Goal: Information Seeking & Learning: Learn about a topic

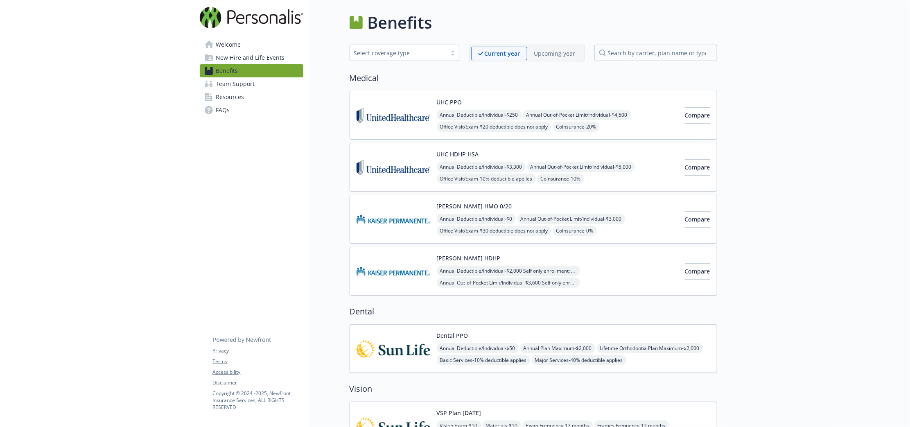
click at [244, 88] on span "Team Support" at bounding box center [235, 83] width 39 height 13
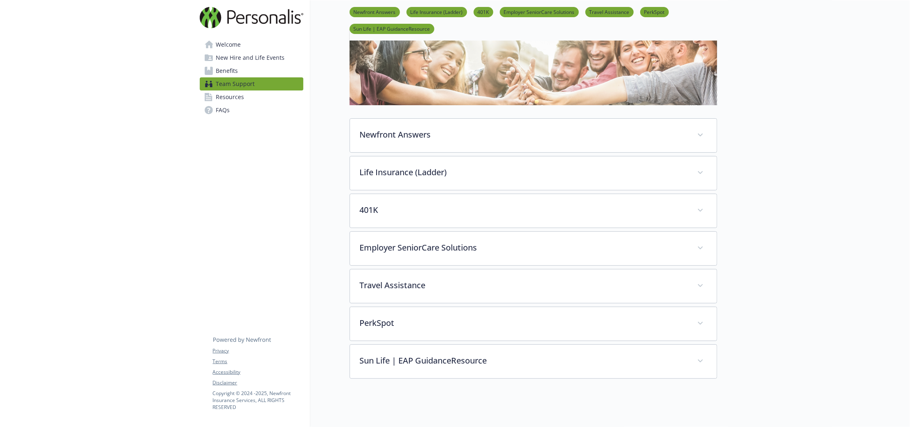
scroll to position [102, 0]
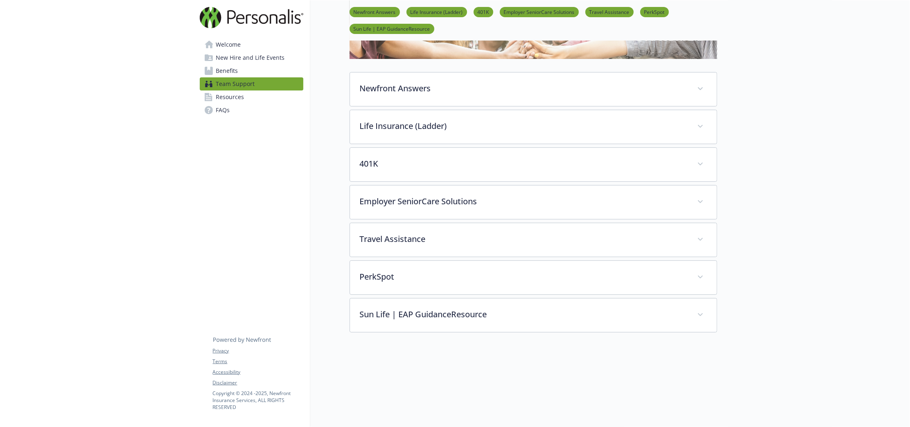
click at [255, 99] on link "Resources" at bounding box center [252, 96] width 104 height 13
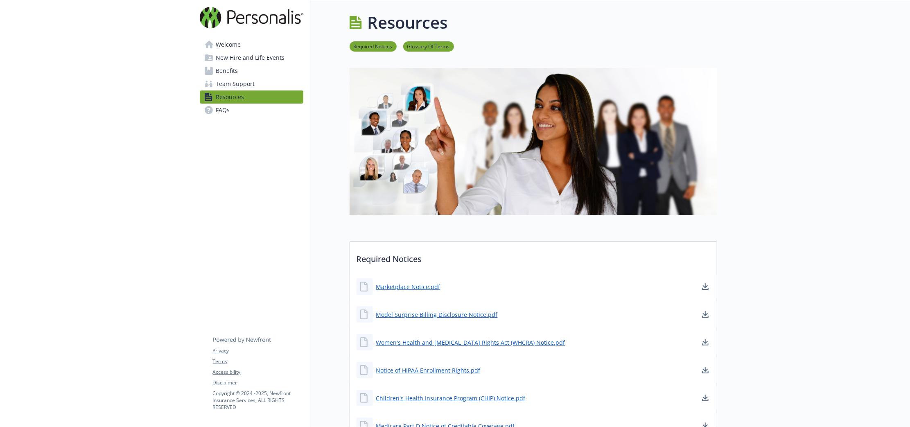
click at [240, 46] on span "Welcome" at bounding box center [228, 44] width 25 height 13
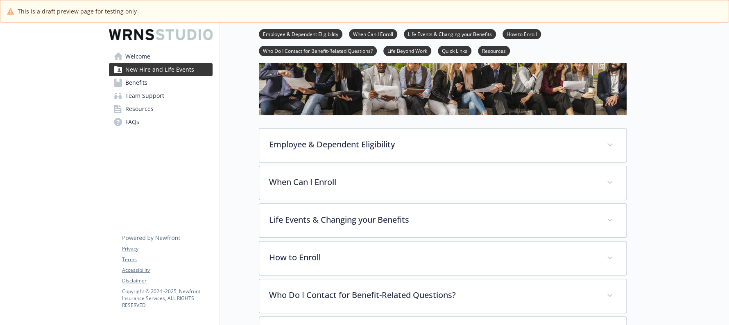
scroll to position [102, 0]
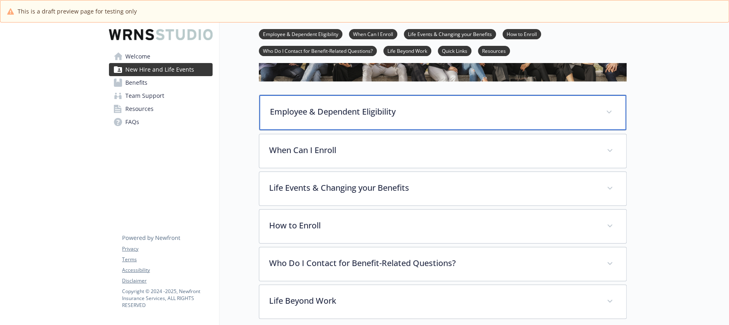
click at [343, 120] on div "Employee & Dependent Eligibility" at bounding box center [442, 112] width 367 height 35
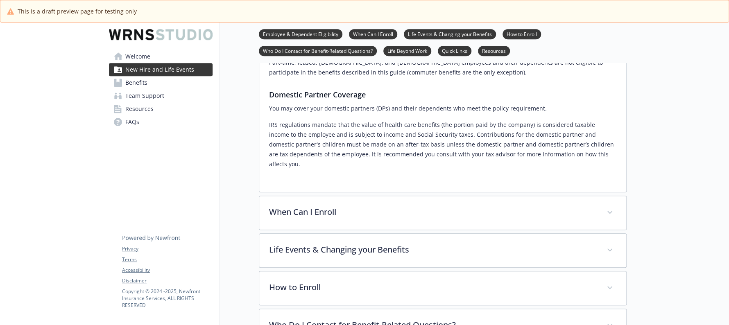
scroll to position [358, 0]
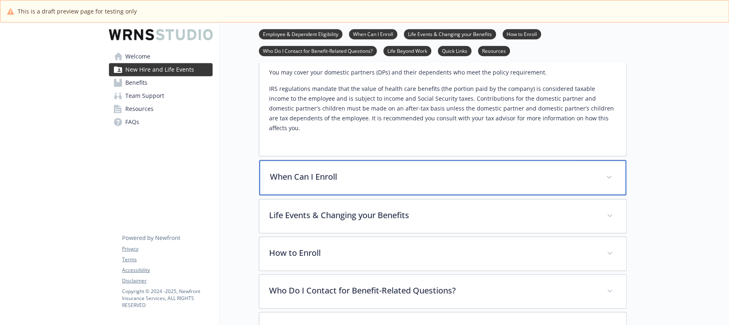
click at [341, 160] on div "When Can I Enroll" at bounding box center [442, 177] width 367 height 35
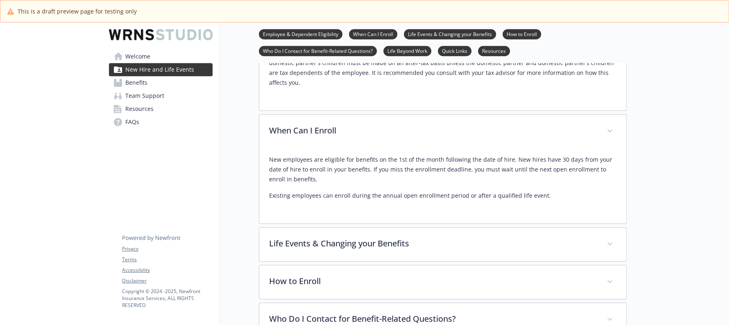
scroll to position [461, 0]
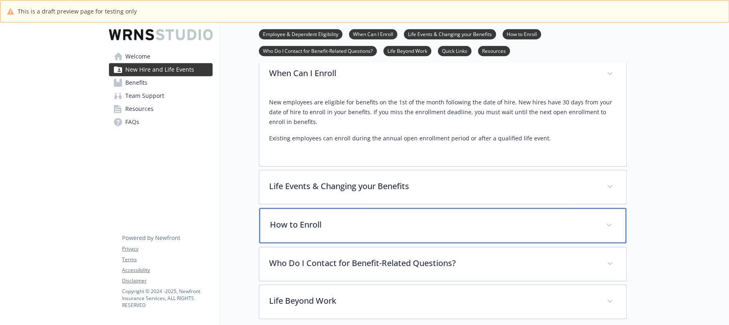
click at [330, 219] on p "How to Enroll" at bounding box center [433, 225] width 326 height 12
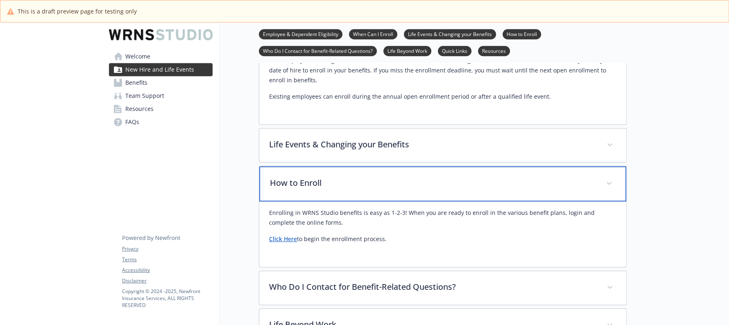
scroll to position [563, 0]
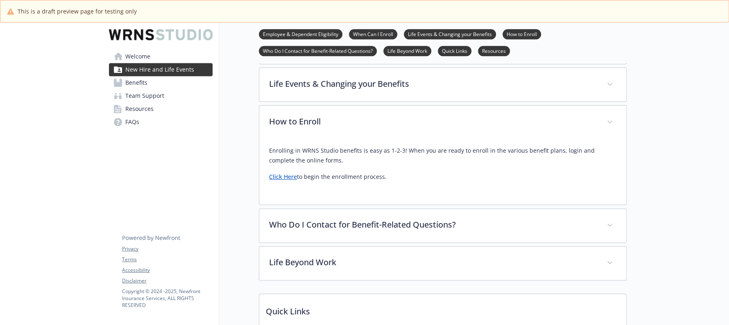
click at [287, 173] on link "Click Here" at bounding box center [283, 177] width 28 height 8
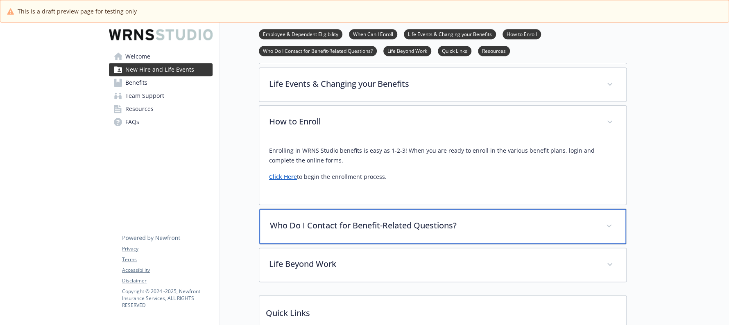
click at [362, 219] on p "Who Do I Contact for Benefit-Related Questions?" at bounding box center [433, 225] width 326 height 12
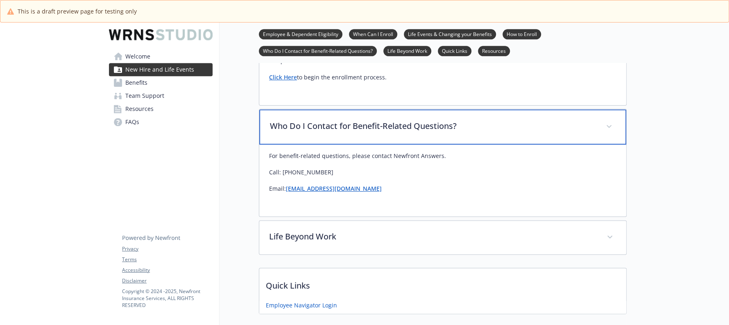
scroll to position [716, 0]
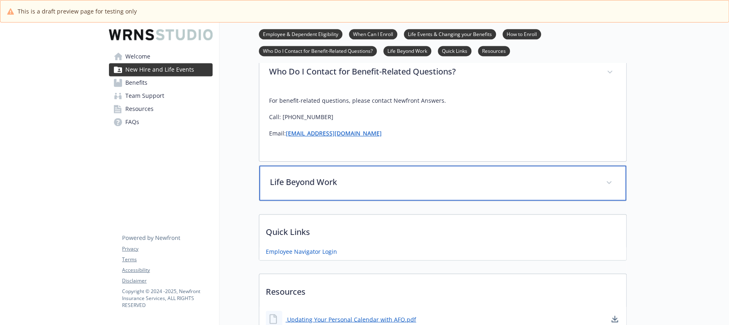
click at [356, 176] on p "Life Beyond Work" at bounding box center [433, 182] width 326 height 12
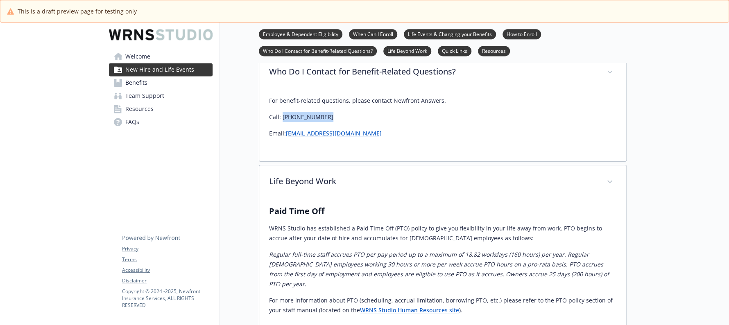
drag, startPoint x: 326, startPoint y: 108, endPoint x: 282, endPoint y: 107, distance: 43.8
click at [282, 112] on p "Call: (866) 653-4190" at bounding box center [442, 117] width 347 height 10
copy p "(866) 653-4190"
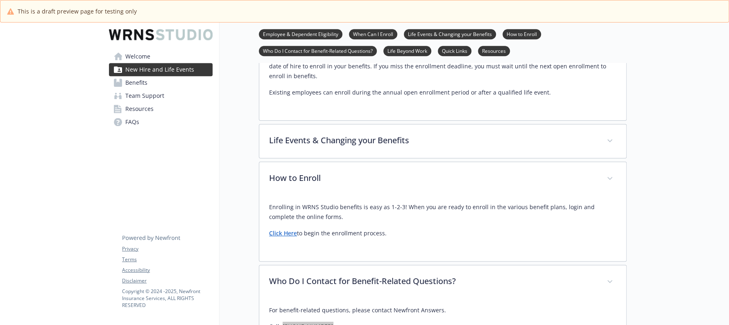
scroll to position [563, 0]
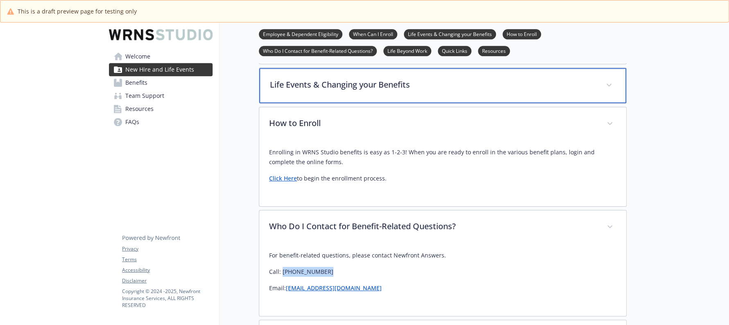
click at [313, 88] on div "Life Events & Changing your Benefits" at bounding box center [442, 85] width 367 height 35
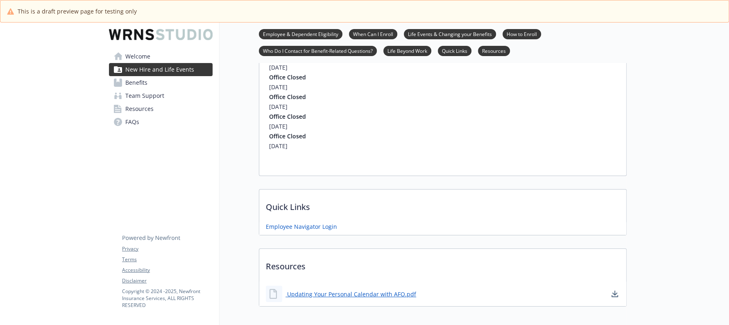
scroll to position [1767, 0]
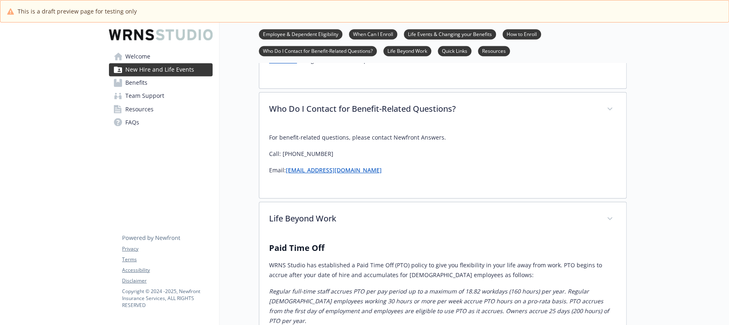
click at [154, 80] on link "Benefits" at bounding box center [161, 82] width 104 height 13
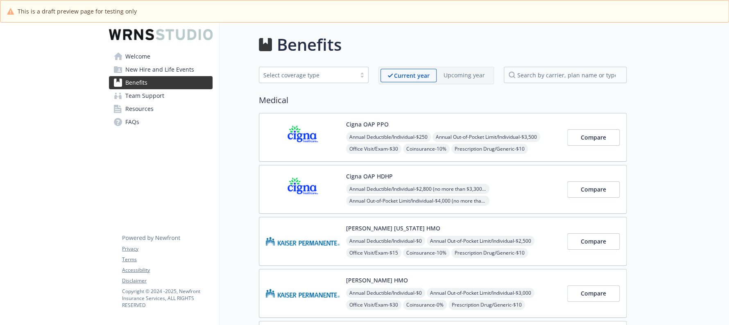
click at [319, 139] on img at bounding box center [303, 137] width 74 height 35
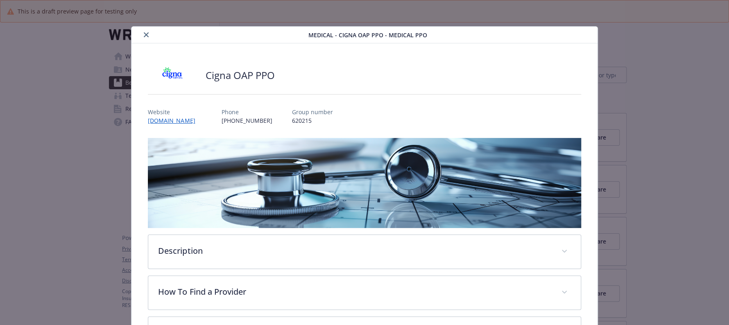
scroll to position [25, 0]
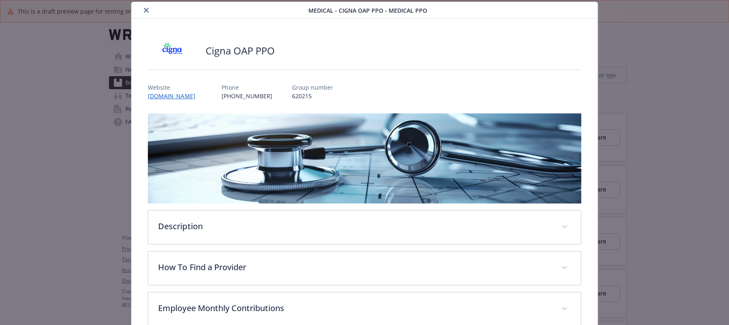
click at [400, 244] on div "Description You can choose from four different medical plans with two different…" at bounding box center [364, 281] width 433 height 336
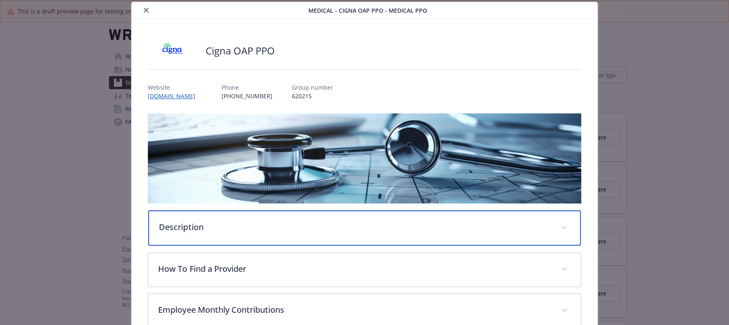
click at [353, 227] on p "Description" at bounding box center [354, 227] width 391 height 12
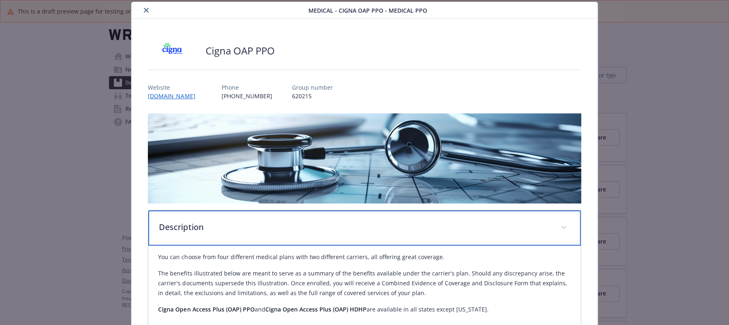
scroll to position [178, 0]
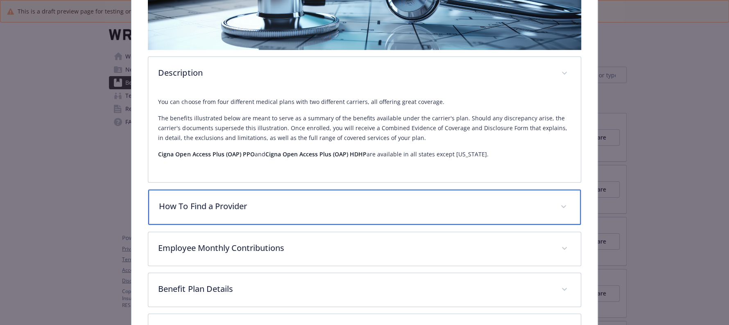
click at [343, 212] on div "How To Find a Provider" at bounding box center [364, 207] width 432 height 35
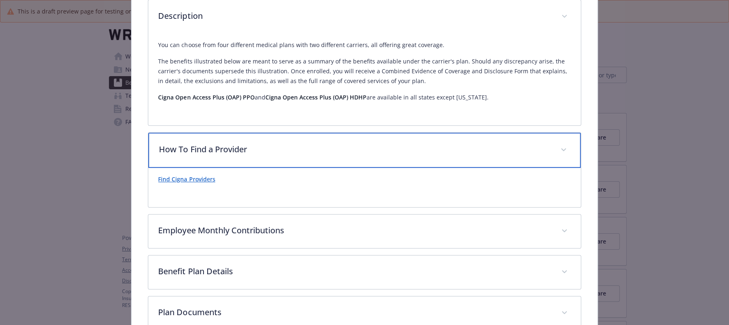
scroll to position [280, 0]
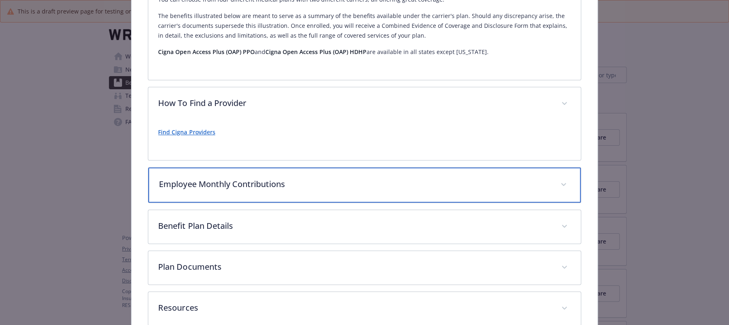
click at [326, 184] on p "Employee Monthly Contributions" at bounding box center [354, 184] width 391 height 12
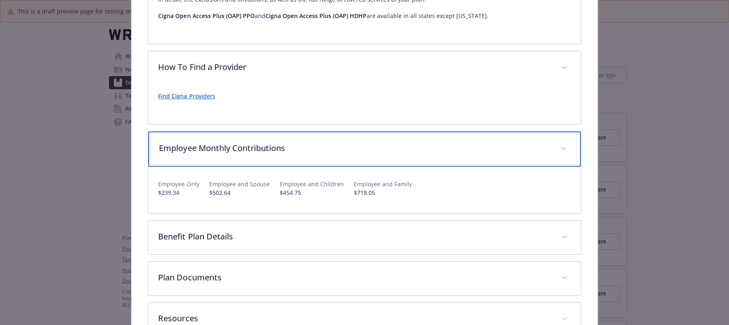
scroll to position [332, 0]
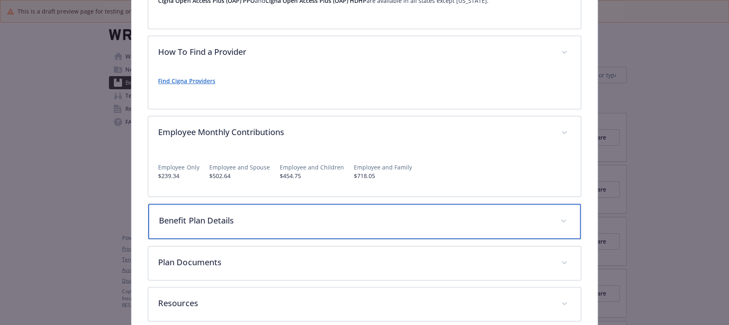
click at [332, 218] on p "Benefit Plan Details" at bounding box center [354, 221] width 391 height 12
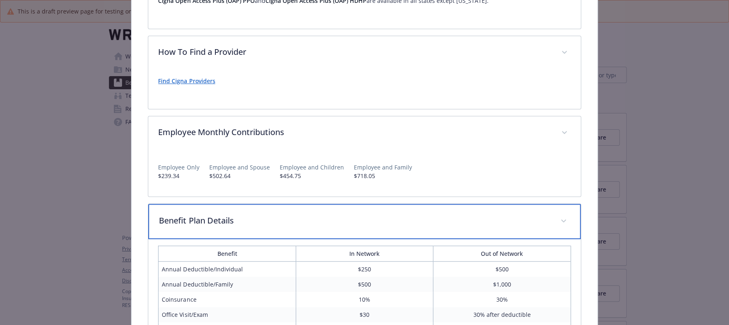
scroll to position [536, 0]
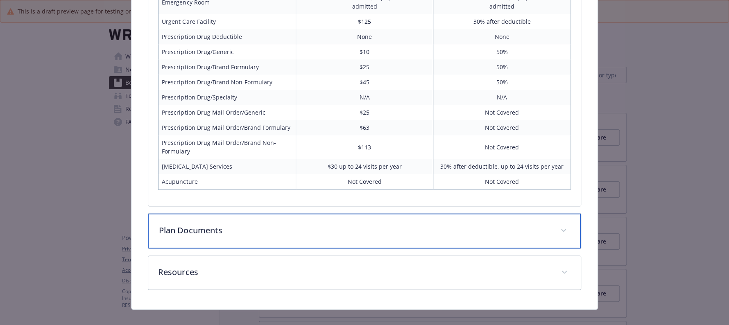
click at [333, 224] on p "Plan Documents" at bounding box center [354, 230] width 391 height 12
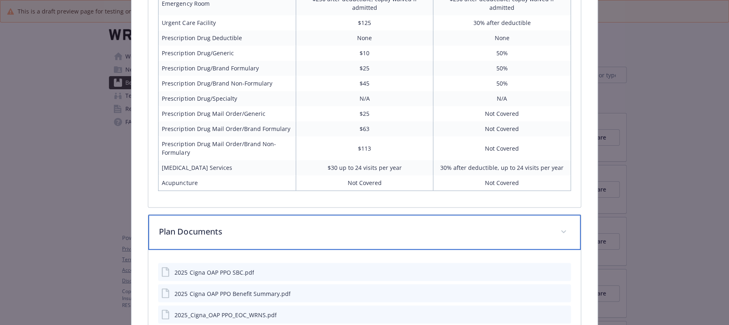
scroll to position [880, 0]
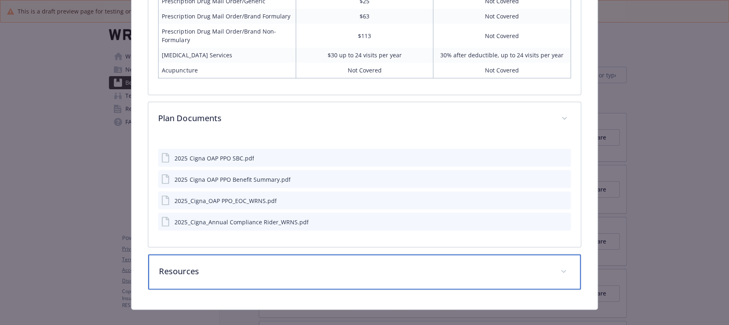
click at [331, 254] on div "Resources" at bounding box center [364, 271] width 432 height 35
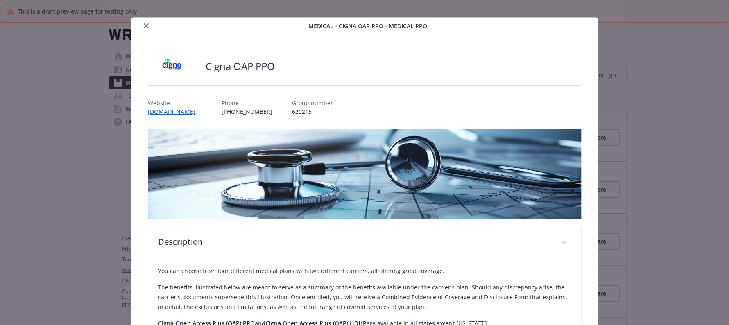
scroll to position [0, 0]
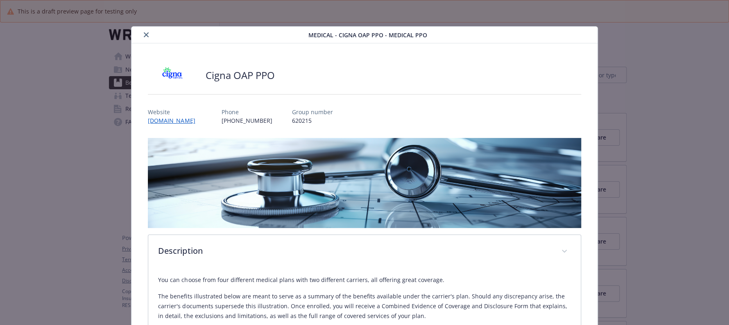
click at [145, 33] on icon "close" at bounding box center [146, 34] width 5 height 5
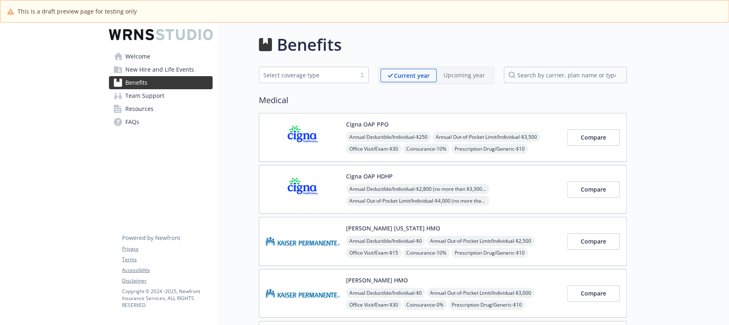
click at [314, 176] on img at bounding box center [303, 189] width 74 height 35
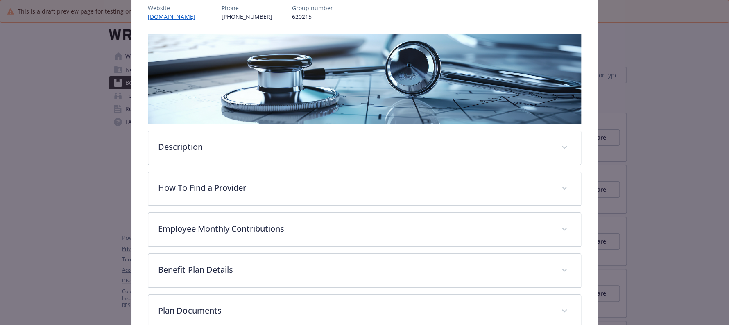
scroll to position [193, 0]
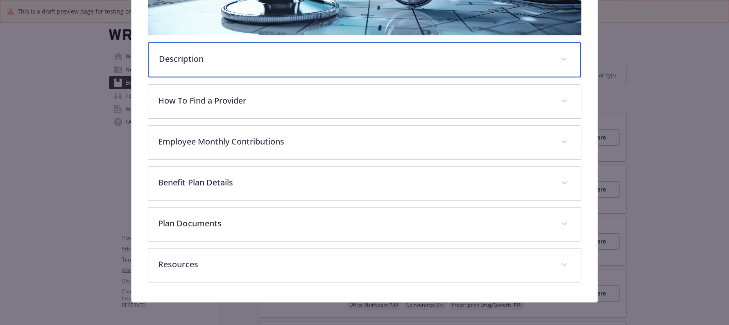
click at [233, 60] on p "Description" at bounding box center [354, 59] width 391 height 12
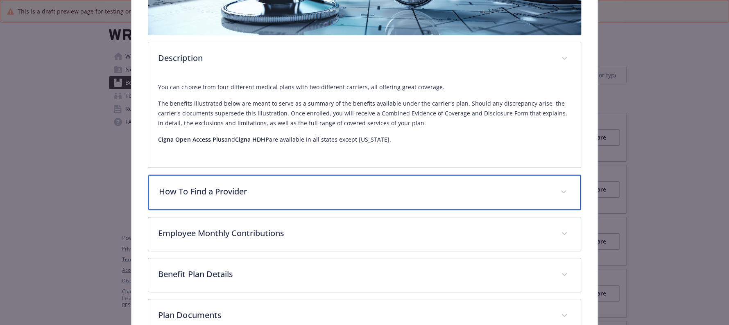
click at [328, 188] on p "How To Find a Provider" at bounding box center [354, 191] width 391 height 12
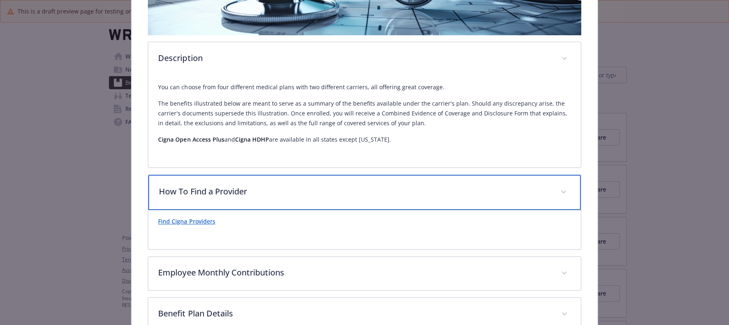
scroll to position [295, 0]
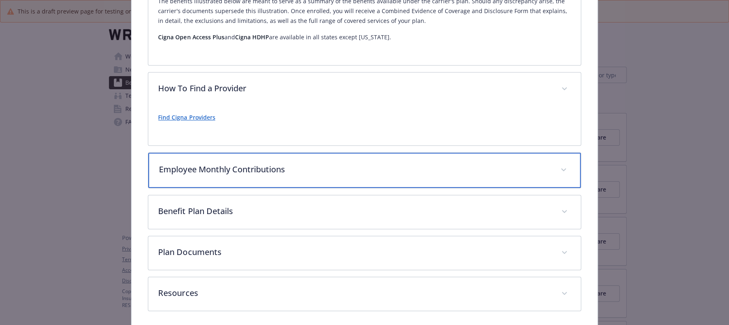
click at [317, 183] on div "Employee Monthly Contributions" at bounding box center [364, 170] width 432 height 35
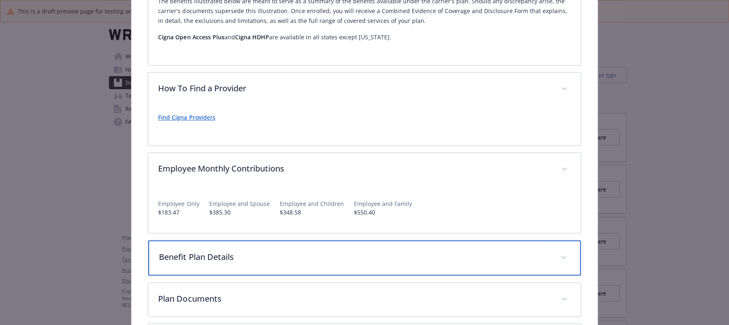
click at [347, 263] on div "Benefit Plan Details" at bounding box center [364, 257] width 432 height 35
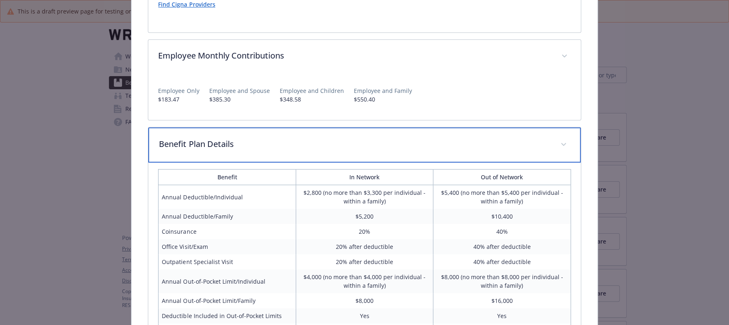
scroll to position [449, 0]
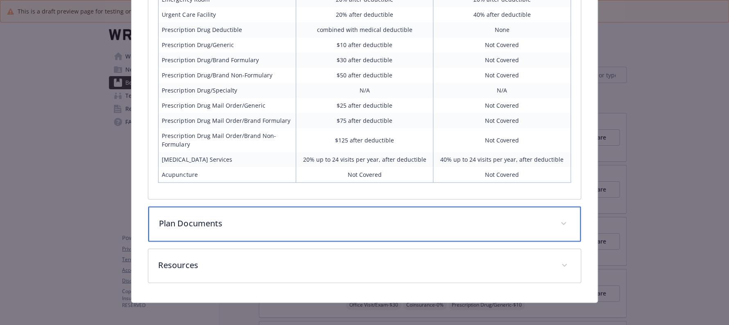
click at [305, 217] on p "Plan Documents" at bounding box center [354, 223] width 391 height 12
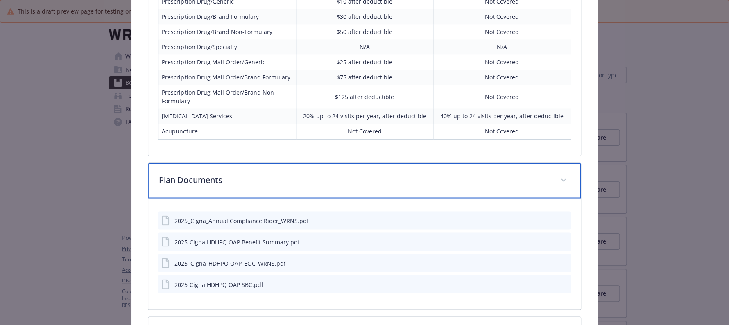
scroll to position [897, 0]
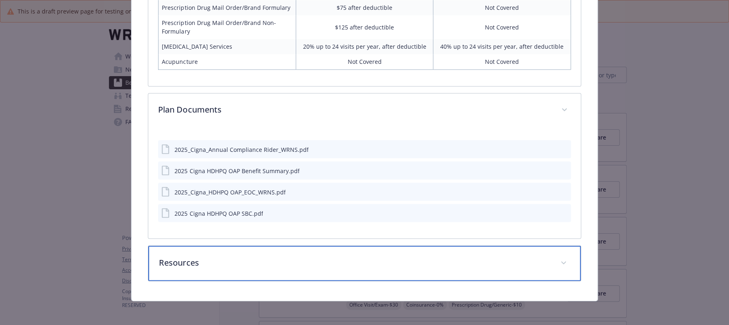
click at [301, 267] on div "Resources" at bounding box center [364, 263] width 432 height 35
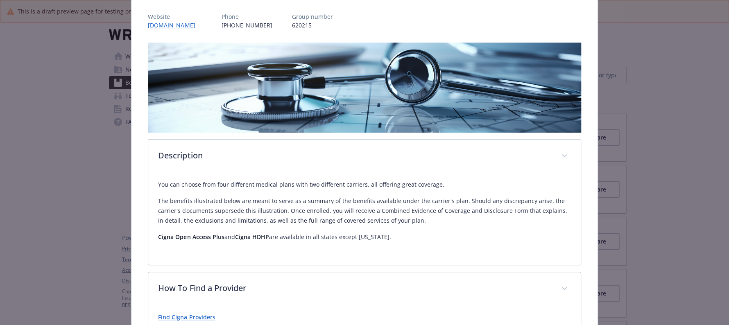
scroll to position [0, 0]
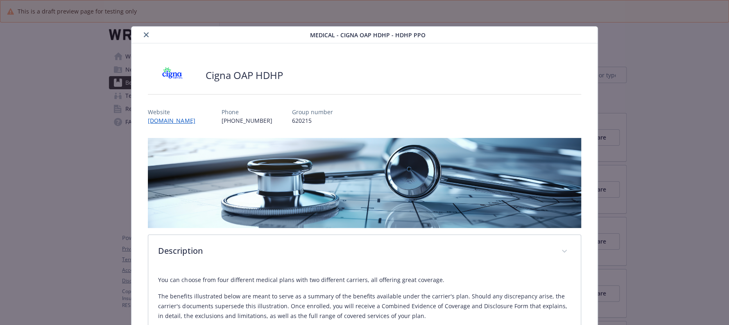
click at [142, 30] on div "details for plan Medical - Cigna OAP HDHP - HDHP PPO" at bounding box center [222, 35] width 175 height 10
click at [144, 34] on icon "close" at bounding box center [146, 34] width 5 height 5
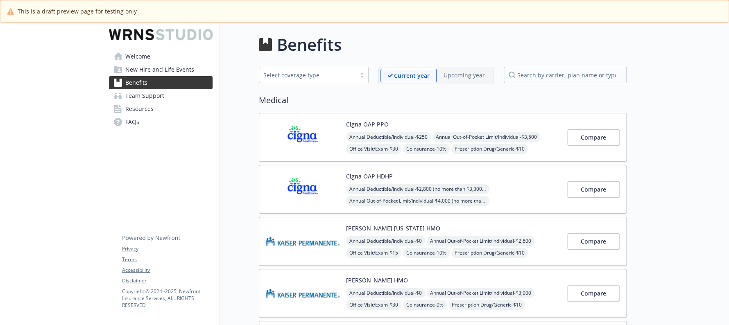
click at [319, 231] on img at bounding box center [303, 241] width 74 height 35
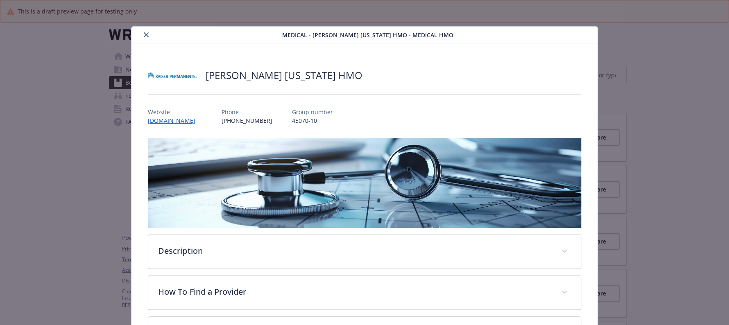
scroll to position [25, 0]
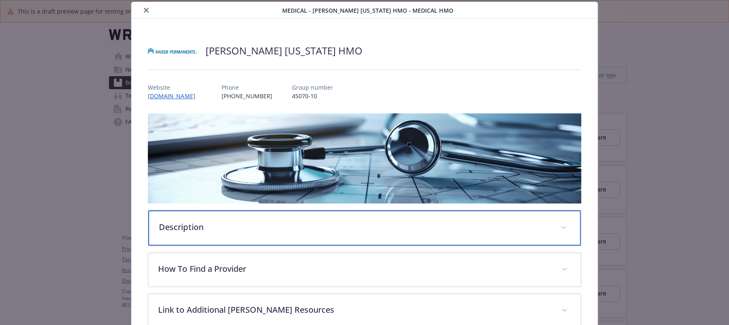
click at [269, 233] on div "Description" at bounding box center [364, 227] width 432 height 35
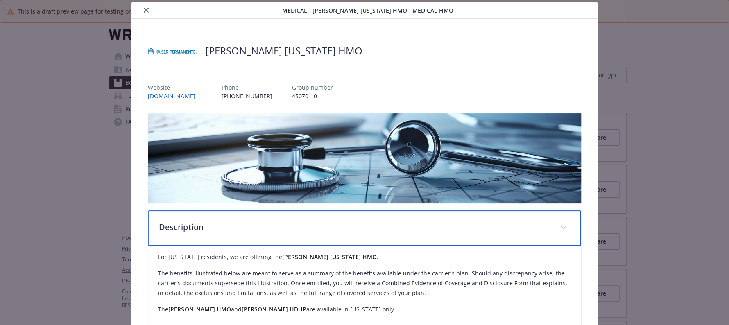
scroll to position [178, 0]
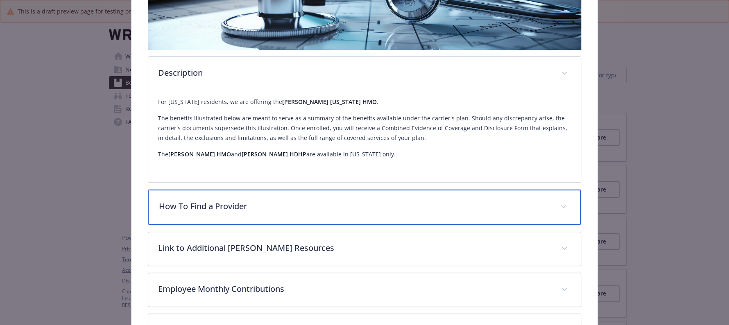
click at [270, 219] on div "How To Find a Provider" at bounding box center [364, 207] width 432 height 35
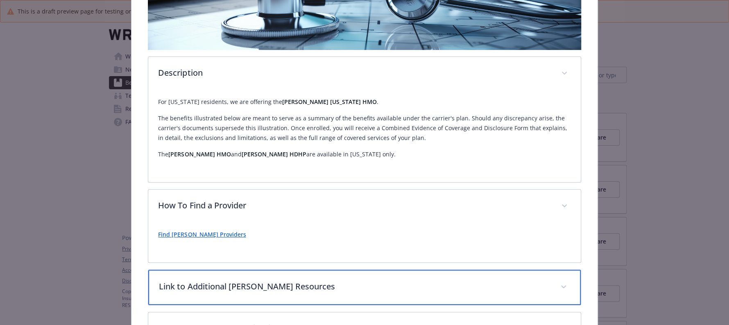
click at [266, 276] on div "Link to Additional Kaiser Resources" at bounding box center [364, 287] width 432 height 35
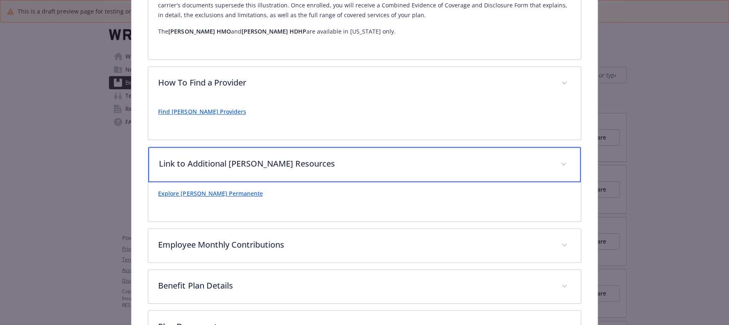
scroll to position [332, 0]
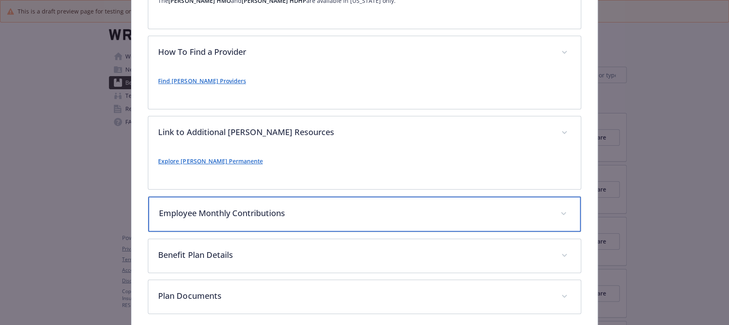
click at [242, 204] on div "Employee Monthly Contributions" at bounding box center [364, 214] width 432 height 35
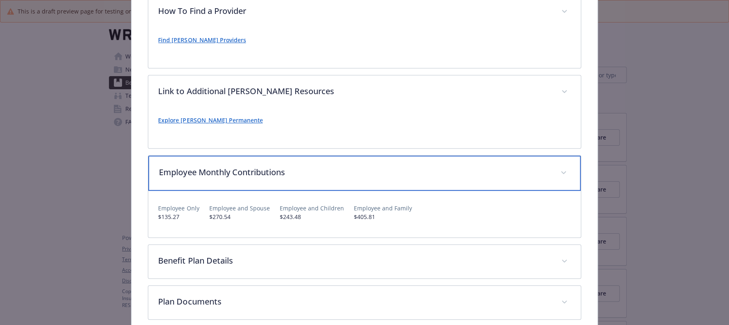
scroll to position [412, 0]
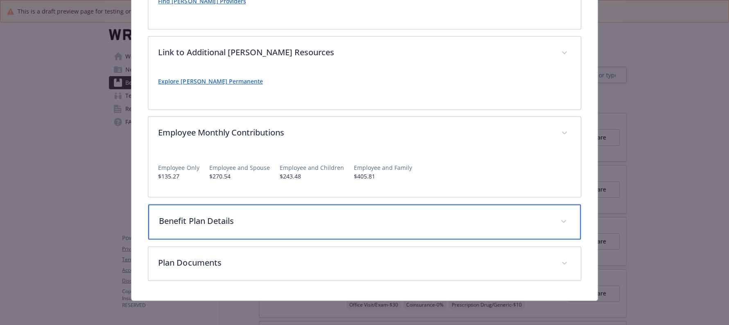
click at [242, 204] on div "Benefit Plan Details" at bounding box center [364, 221] width 432 height 35
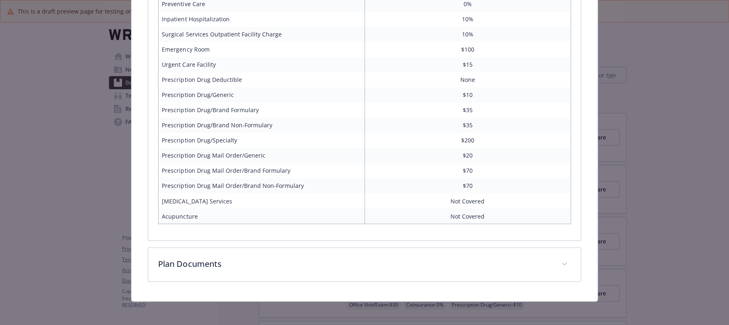
scroll to position [784, 0]
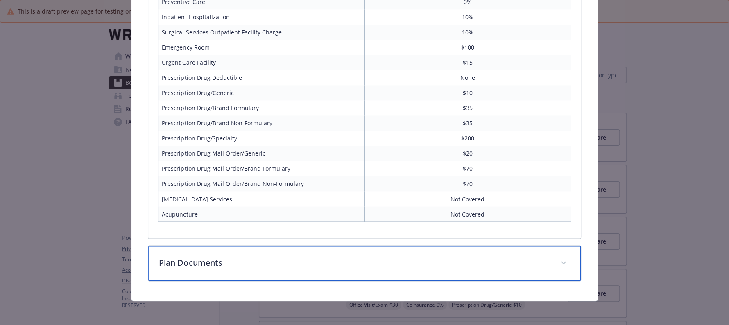
click at [274, 262] on p "Plan Documents" at bounding box center [354, 262] width 391 height 12
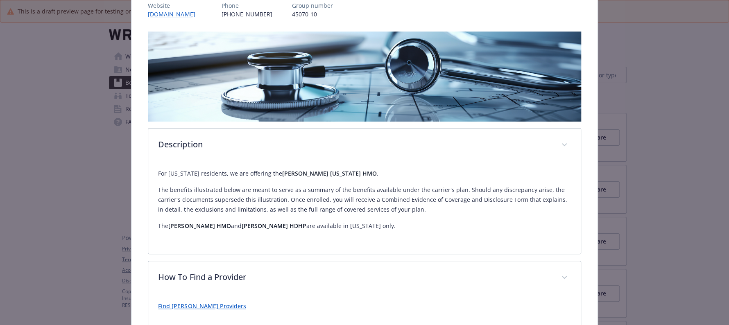
scroll to position [34, 0]
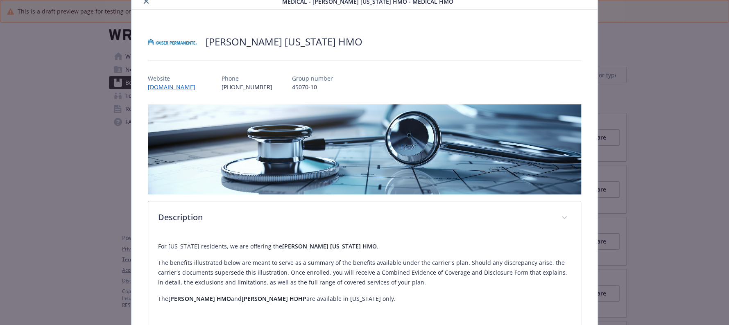
click at [144, 1] on icon "close" at bounding box center [146, 1] width 5 height 5
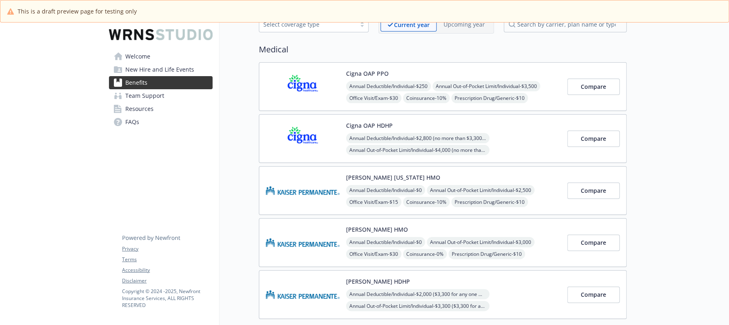
click at [306, 236] on img at bounding box center [303, 242] width 74 height 35
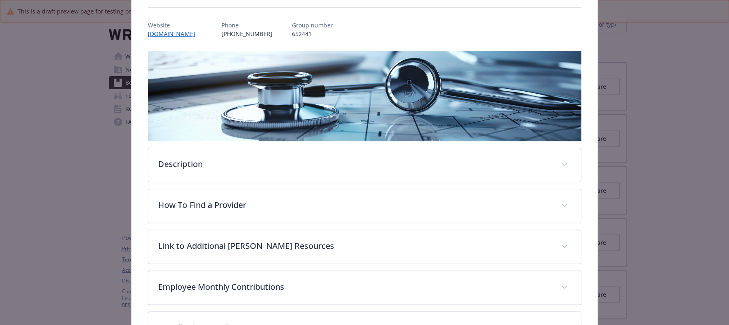
scroll to position [127, 0]
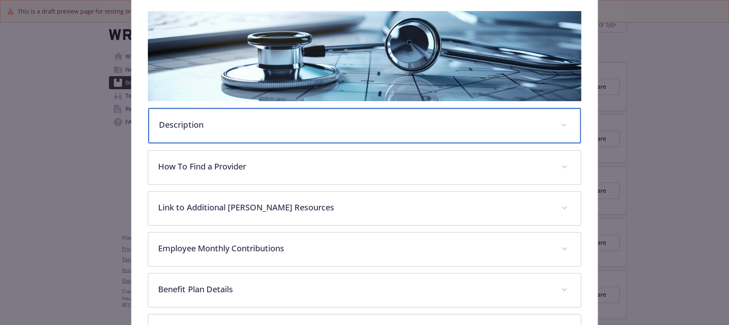
click at [232, 139] on div "Description" at bounding box center [364, 125] width 432 height 35
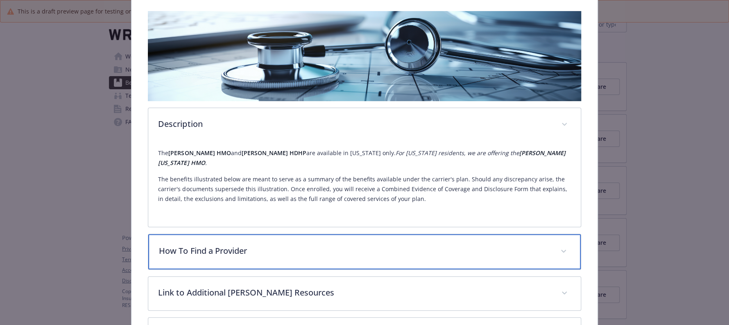
click at [295, 251] on div "How To Find a Provider" at bounding box center [364, 251] width 432 height 35
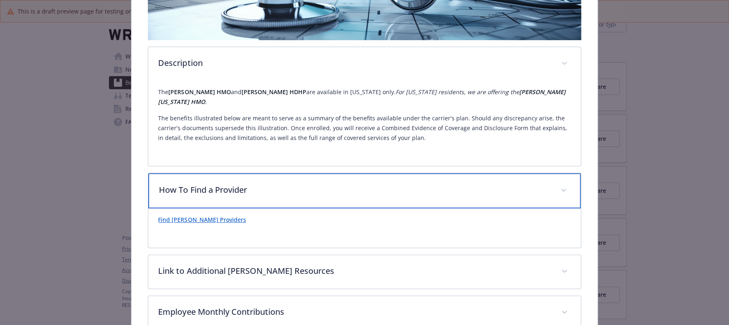
scroll to position [229, 0]
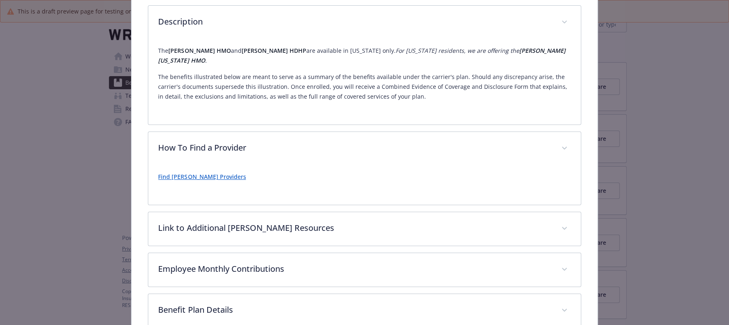
click at [264, 201] on div "Description The Kaiser HMO and Kaiser HDHP are available in California only. Fo…" at bounding box center [364, 139] width 433 height 460
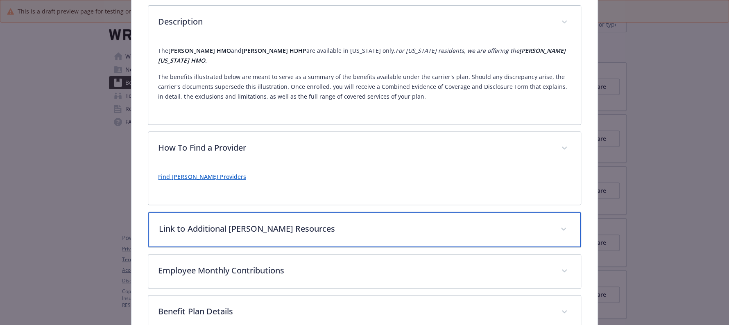
click at [279, 223] on p "Link to Additional Kaiser Resources" at bounding box center [354, 229] width 391 height 12
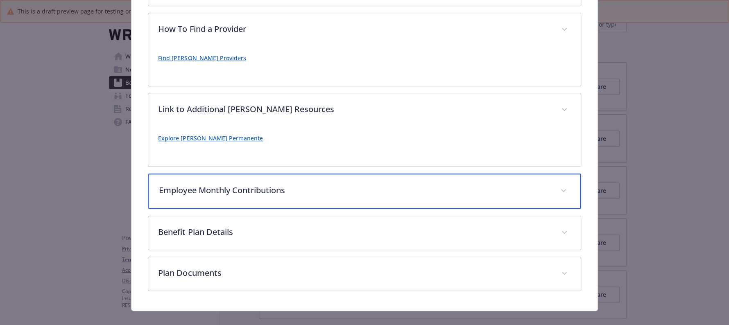
click at [253, 184] on p "Employee Monthly Contributions" at bounding box center [354, 190] width 391 height 12
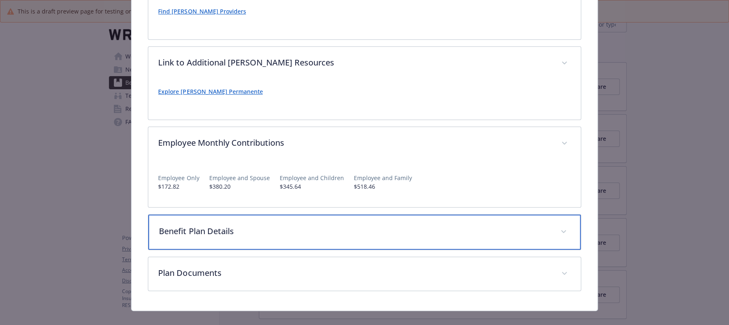
click at [282, 225] on p "Benefit Plan Details" at bounding box center [354, 231] width 391 height 12
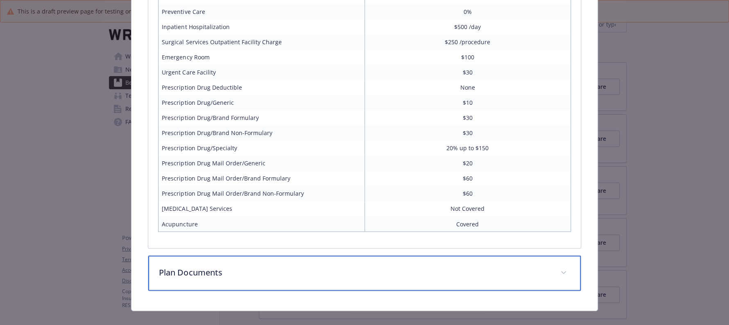
click at [296, 266] on p "Plan Documents" at bounding box center [354, 272] width 391 height 12
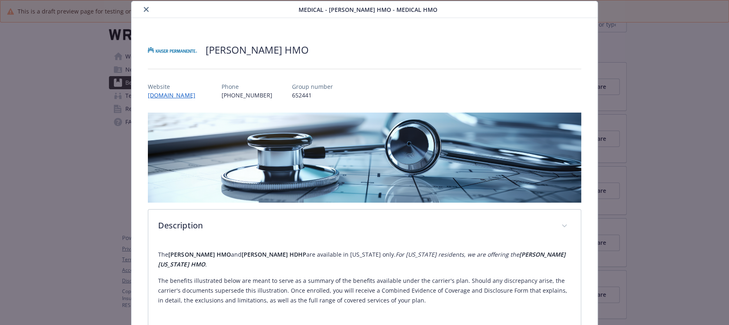
scroll to position [0, 0]
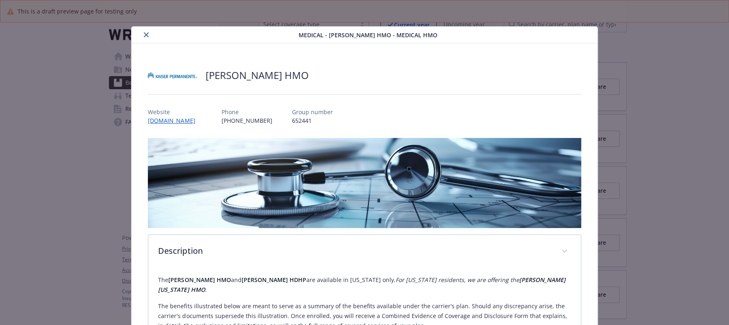
click at [145, 32] on icon "close" at bounding box center [146, 34] width 5 height 5
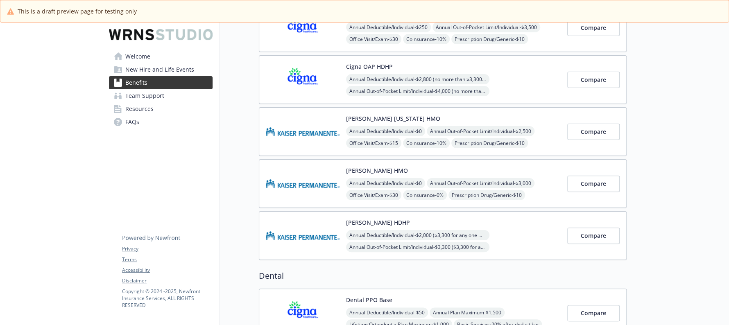
scroll to position [204, 0]
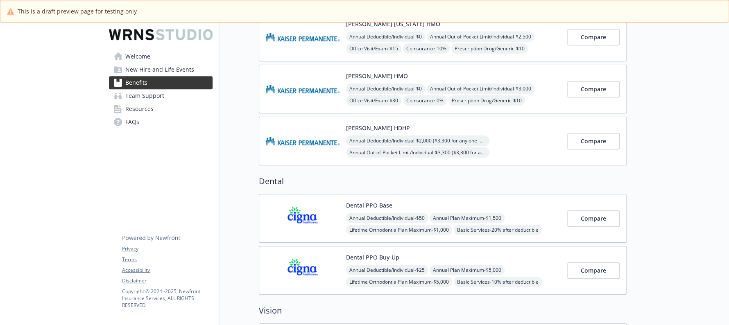
click at [306, 147] on img at bounding box center [303, 141] width 74 height 35
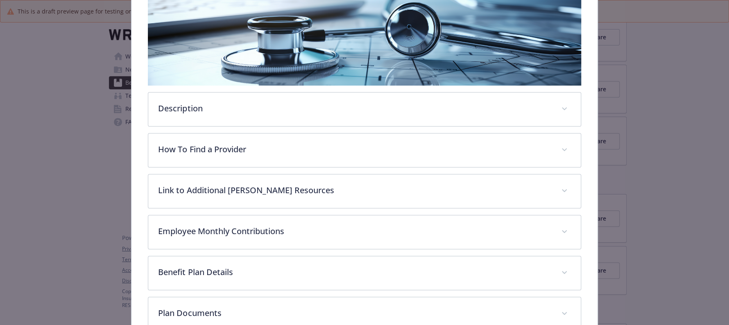
scroll to position [193, 0]
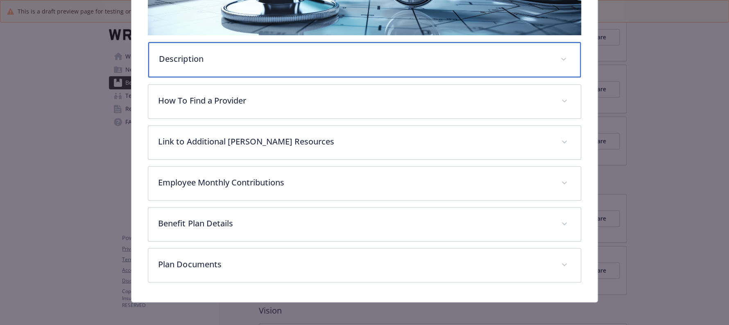
click at [235, 48] on div "Description" at bounding box center [364, 59] width 432 height 35
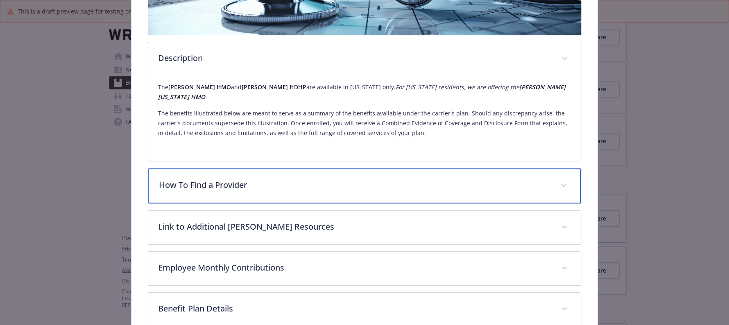
click at [308, 185] on div "How To Find a Provider" at bounding box center [364, 185] width 432 height 35
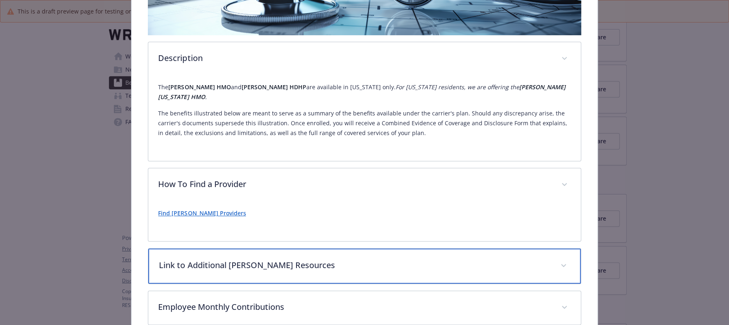
click at [355, 249] on div "Link to Additional Kaiser Resources" at bounding box center [364, 266] width 432 height 35
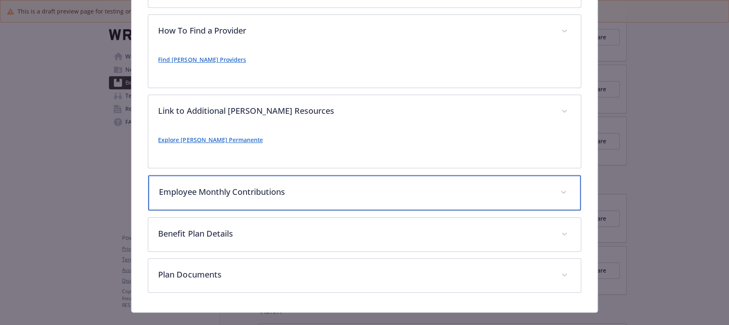
click at [317, 186] on p "Employee Monthly Contributions" at bounding box center [354, 192] width 391 height 12
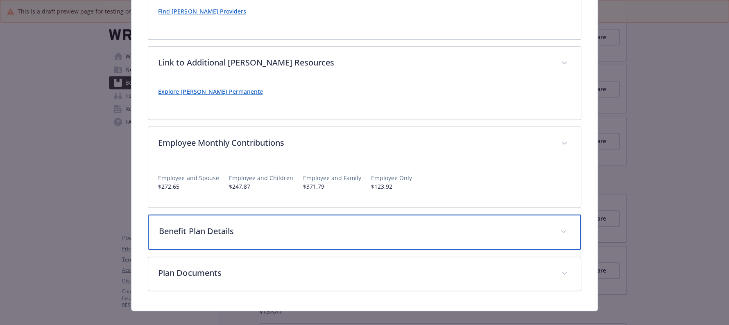
click at [338, 225] on p "Benefit Plan Details" at bounding box center [354, 231] width 391 height 12
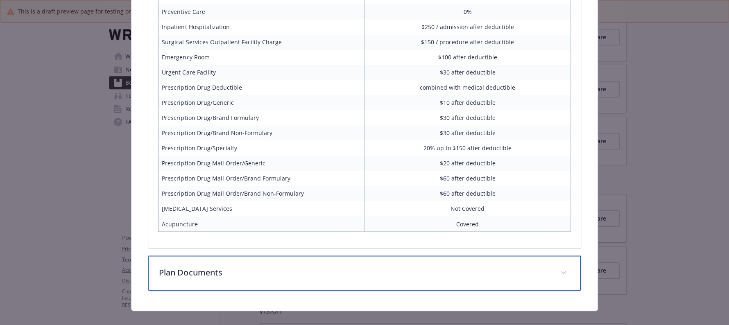
click at [347, 266] on p "Plan Documents" at bounding box center [354, 272] width 391 height 12
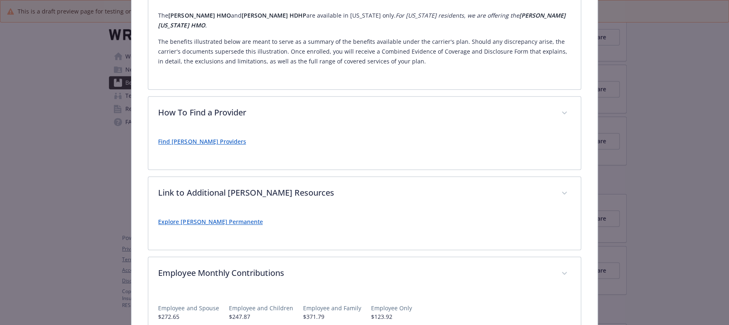
scroll to position [0, 0]
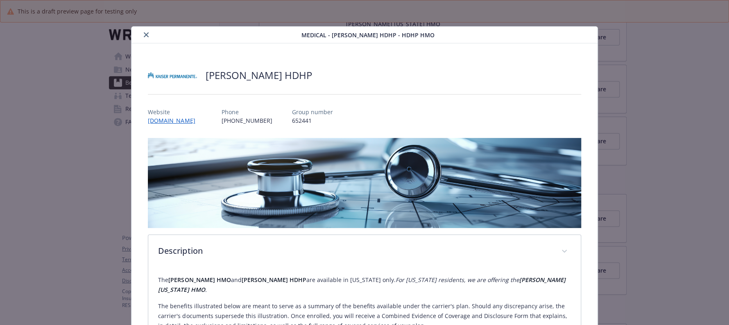
click at [145, 34] on icon "close" at bounding box center [146, 34] width 5 height 5
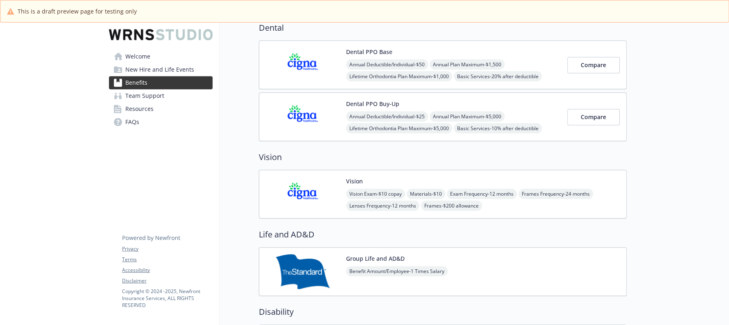
click at [292, 111] on img at bounding box center [303, 116] width 74 height 35
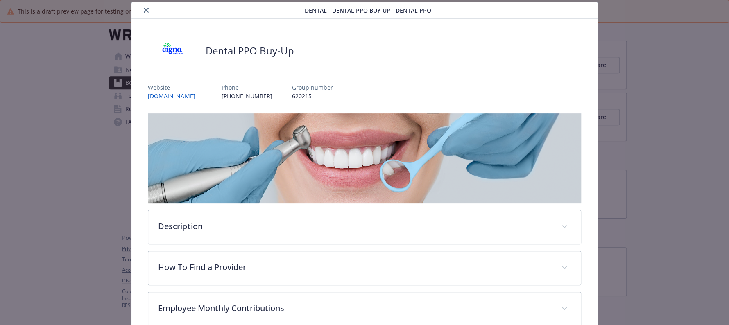
scroll to position [152, 0]
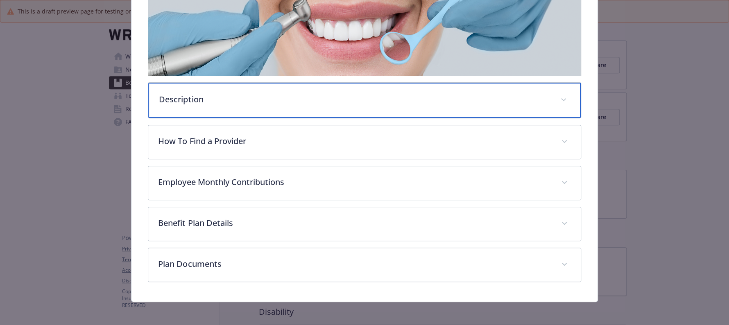
click at [238, 104] on div "Description" at bounding box center [364, 100] width 432 height 35
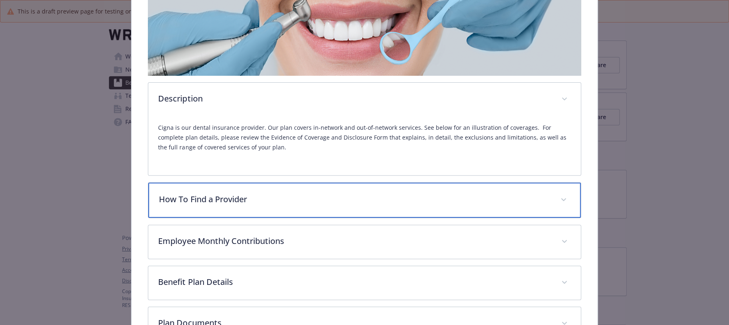
click at [287, 194] on p "How To Find a Provider" at bounding box center [354, 199] width 391 height 12
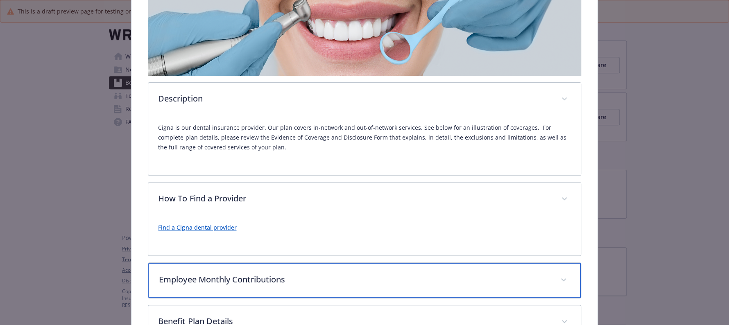
click at [335, 276] on p "Employee Monthly Contributions" at bounding box center [354, 280] width 391 height 12
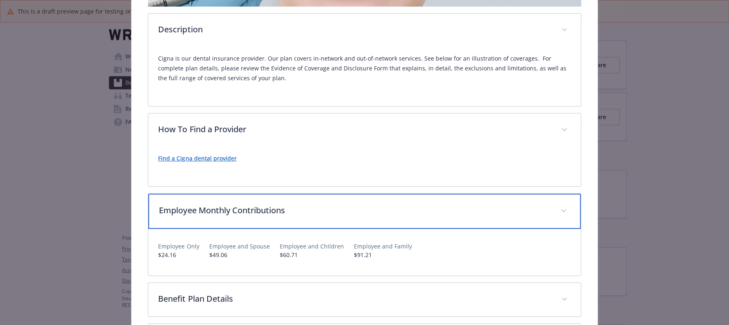
scroll to position [255, 0]
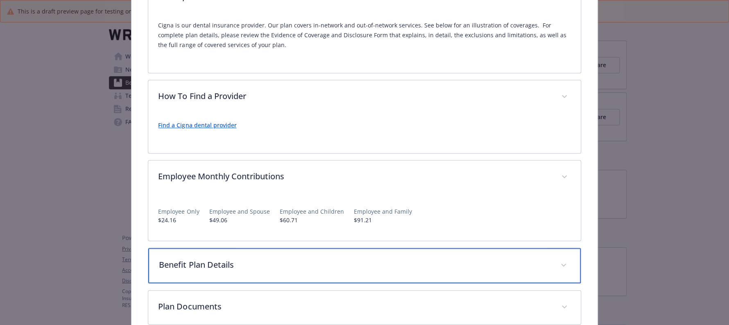
click at [335, 275] on div "Benefit Plan Details" at bounding box center [364, 265] width 432 height 35
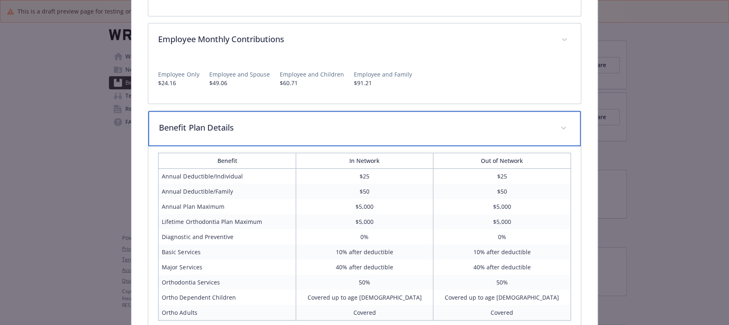
scroll to position [459, 0]
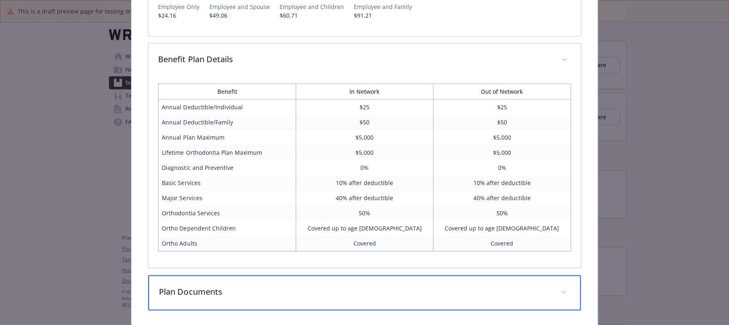
click at [330, 286] on p "Plan Documents" at bounding box center [354, 292] width 391 height 12
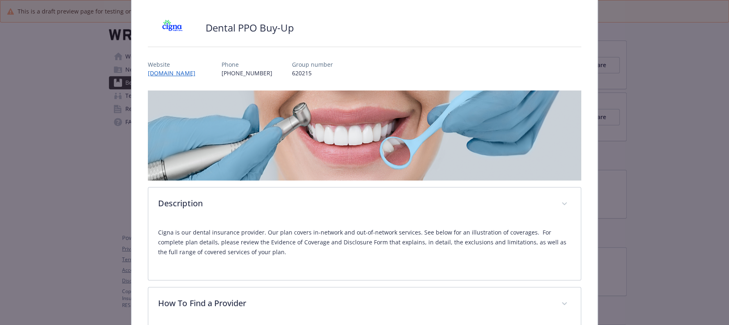
scroll to position [0, 0]
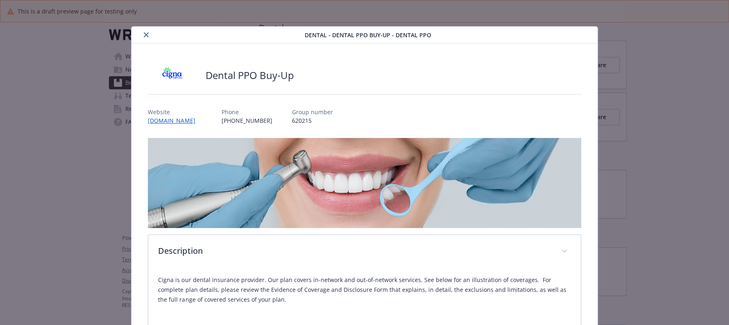
click at [143, 29] on div "Dental - Dental PPO Buy-Up - Dental PPO" at bounding box center [364, 35] width 466 height 17
click at [145, 36] on icon "close" at bounding box center [146, 34] width 5 height 5
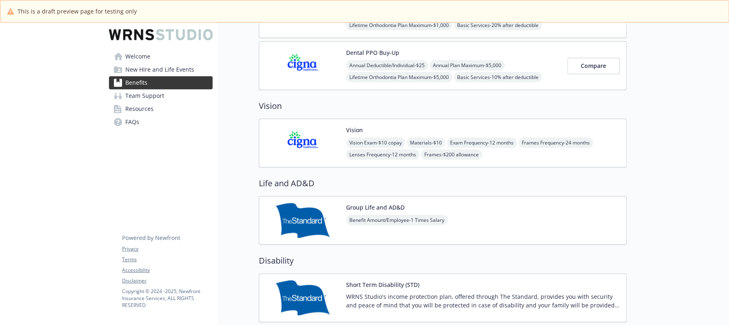
click at [330, 152] on img at bounding box center [303, 143] width 74 height 35
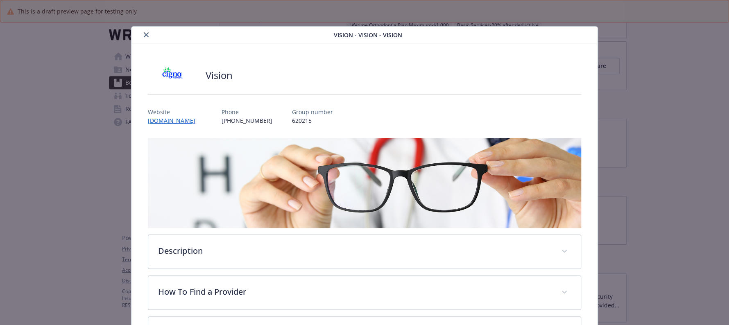
scroll to position [25, 0]
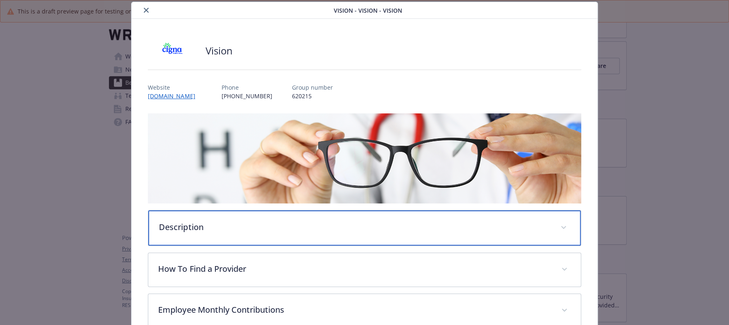
click at [307, 231] on div "Description" at bounding box center [364, 227] width 432 height 35
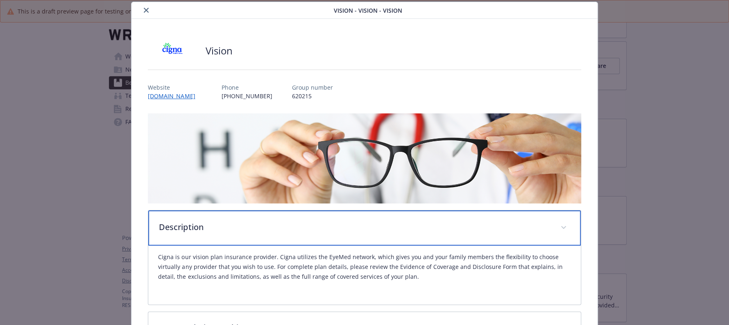
scroll to position [178, 0]
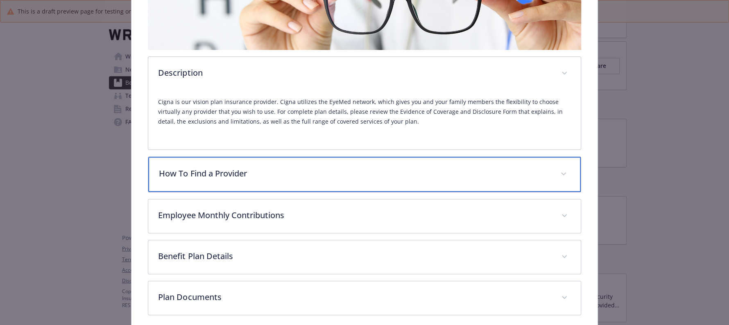
click at [317, 173] on p "How To Find a Provider" at bounding box center [354, 173] width 391 height 12
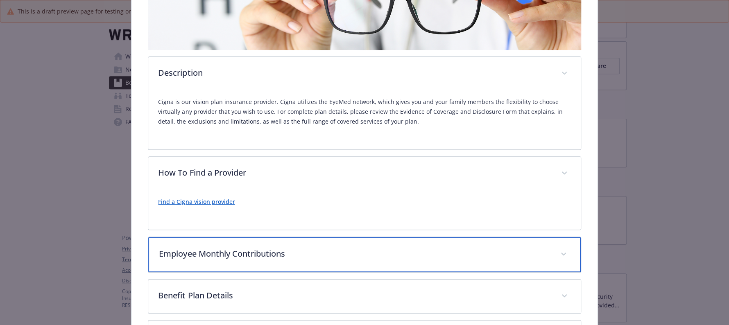
click at [337, 244] on div "Employee Monthly Contributions" at bounding box center [364, 254] width 432 height 35
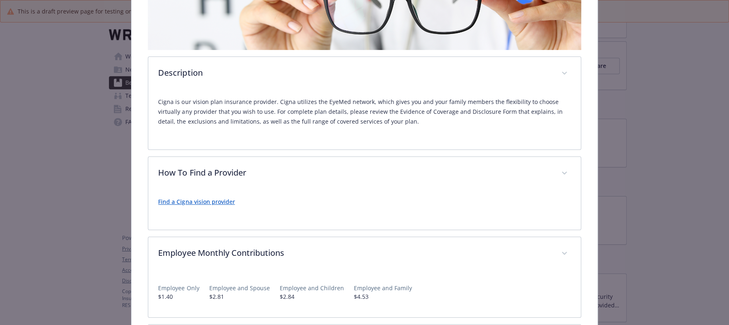
click at [221, 201] on link "Find a Cigna vision provider" at bounding box center [196, 202] width 77 height 8
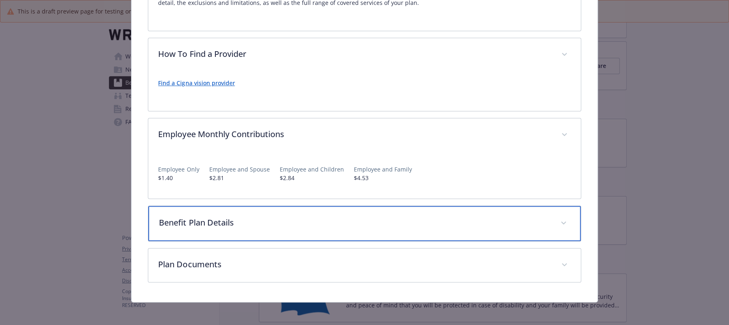
click at [310, 221] on p "Benefit Plan Details" at bounding box center [354, 223] width 391 height 12
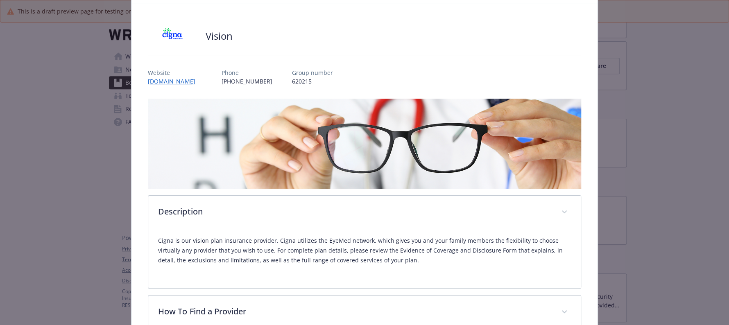
scroll to position [0, 0]
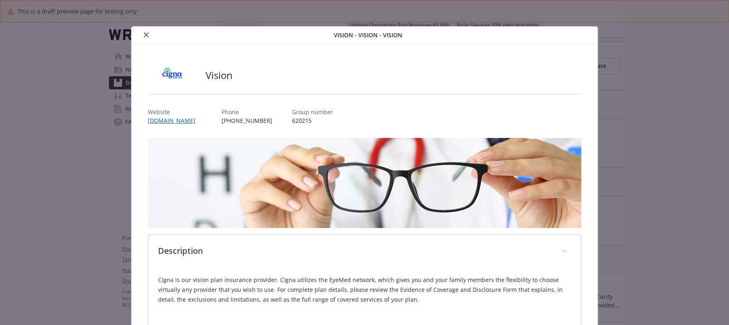
click at [145, 34] on icon "close" at bounding box center [146, 34] width 5 height 5
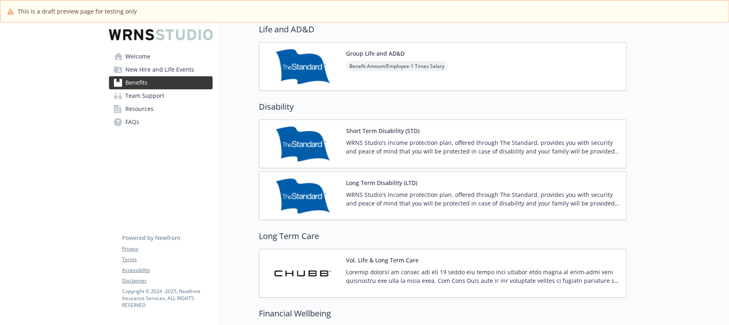
click at [274, 73] on img at bounding box center [303, 66] width 74 height 35
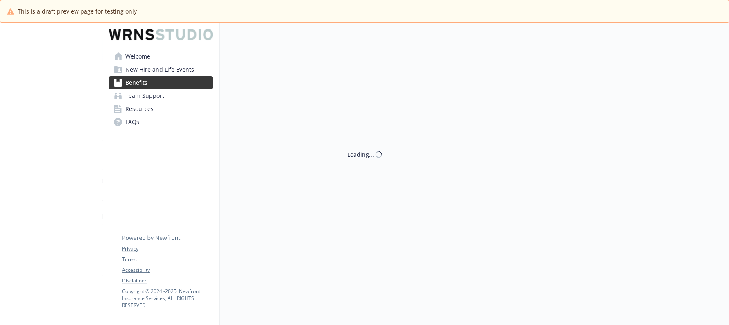
scroll to position [563, 0]
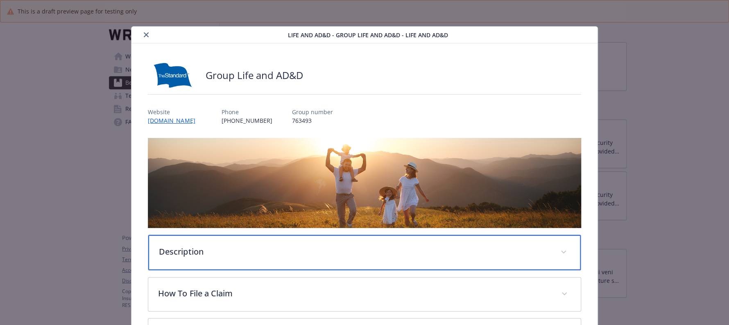
click at [314, 255] on p "Description" at bounding box center [354, 252] width 391 height 12
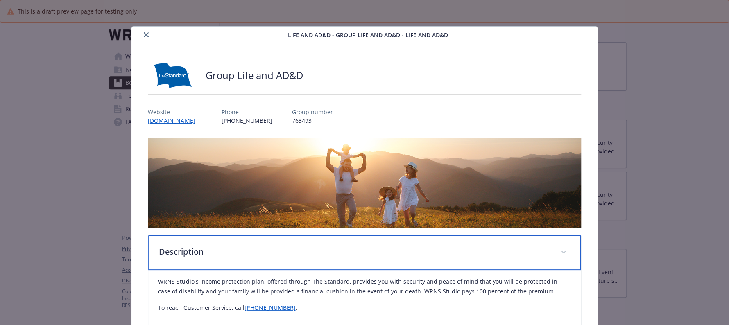
scroll to position [154, 0]
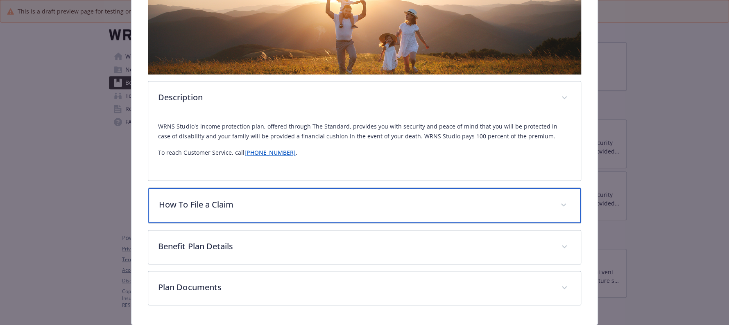
click at [292, 213] on div "How To File a Claim" at bounding box center [364, 205] width 432 height 35
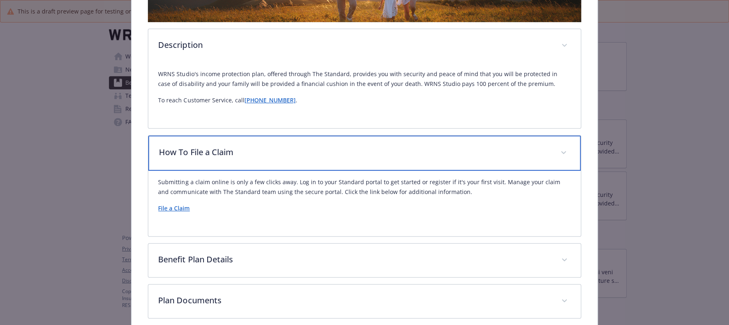
scroll to position [244, 0]
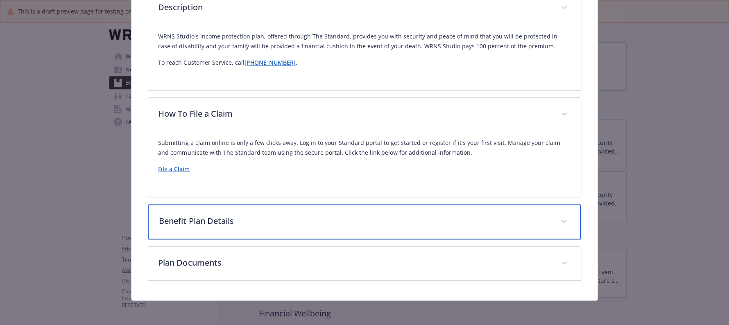
click at [295, 232] on div "Benefit Plan Details" at bounding box center [364, 221] width 432 height 35
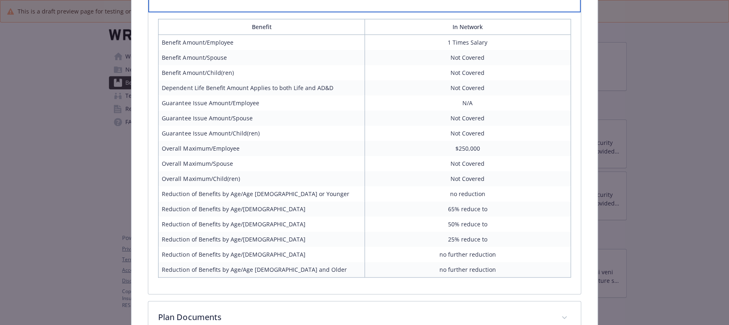
scroll to position [525, 0]
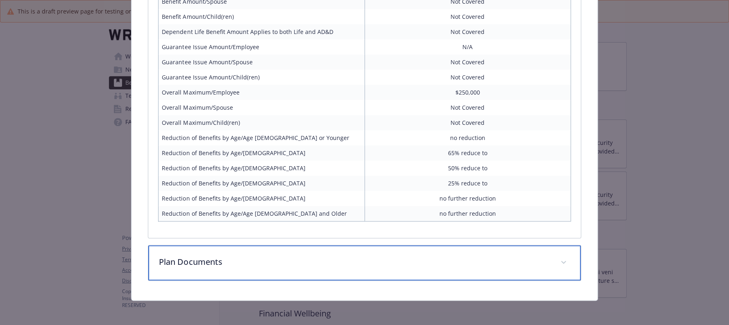
click at [305, 253] on div "Plan Documents" at bounding box center [364, 262] width 432 height 35
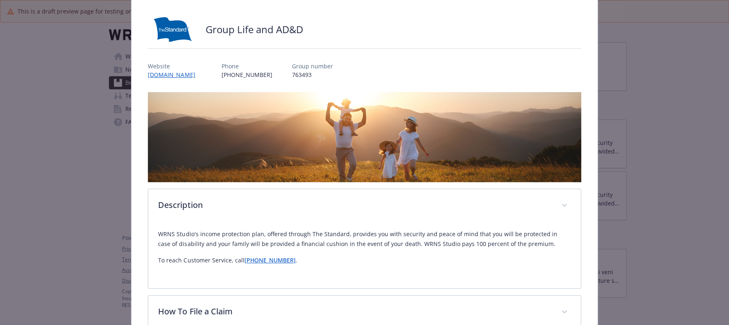
scroll to position [0, 0]
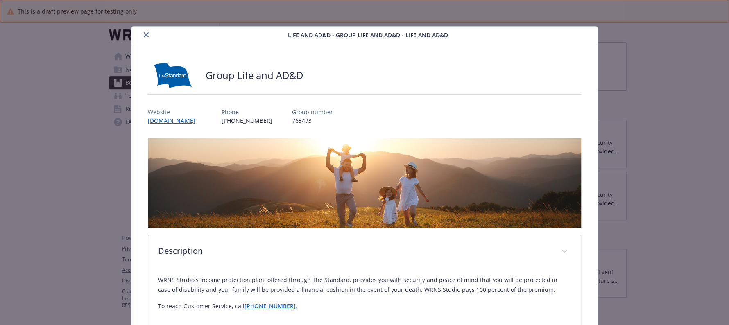
click at [148, 38] on button "close" at bounding box center [146, 35] width 10 height 10
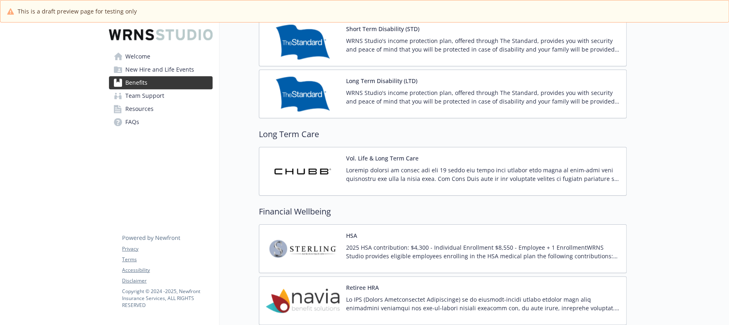
click at [334, 55] on img at bounding box center [303, 42] width 74 height 35
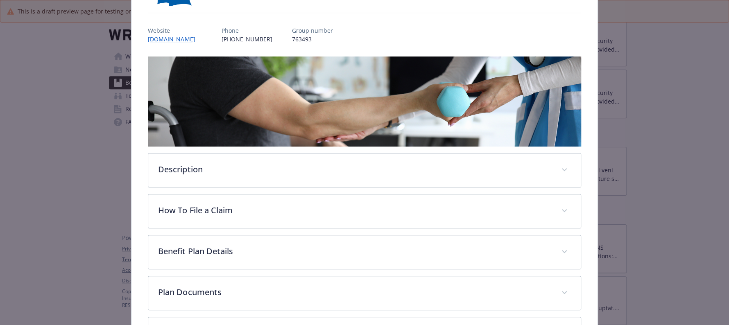
scroll to position [152, 0]
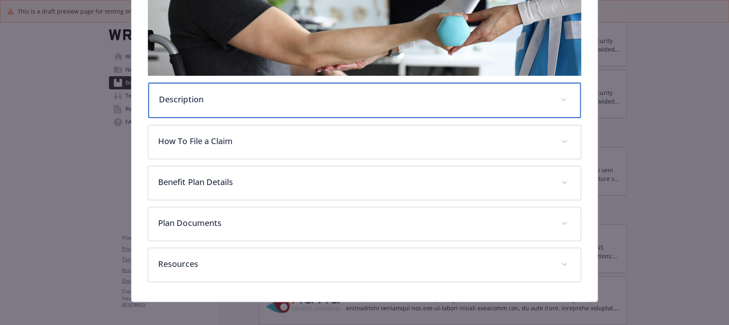
click at [311, 100] on p "Description" at bounding box center [354, 99] width 391 height 12
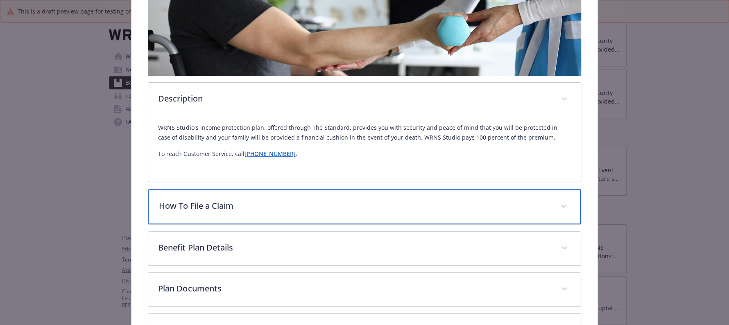
click at [342, 207] on p "How To File a Claim" at bounding box center [354, 206] width 391 height 12
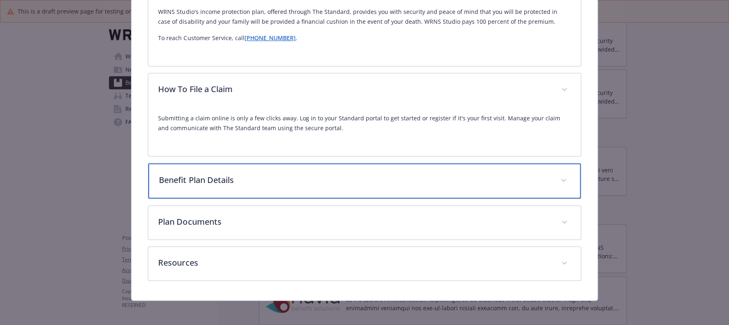
click at [317, 176] on p "Benefit Plan Details" at bounding box center [354, 180] width 391 height 12
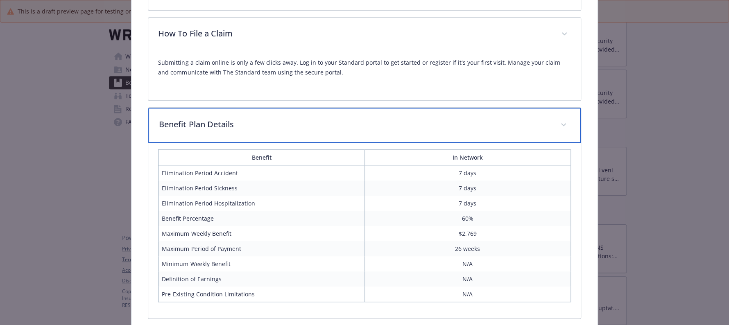
scroll to position [422, 0]
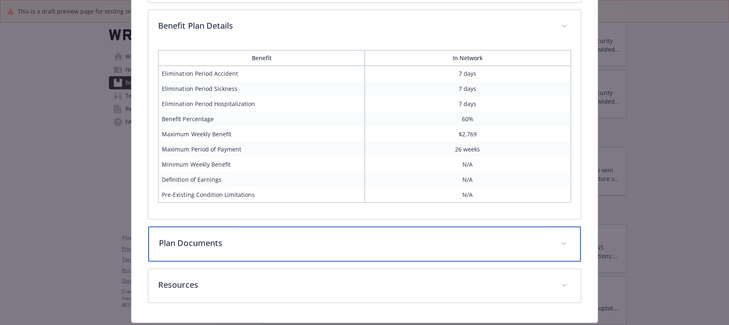
click at [354, 250] on div "Plan Documents" at bounding box center [364, 243] width 432 height 35
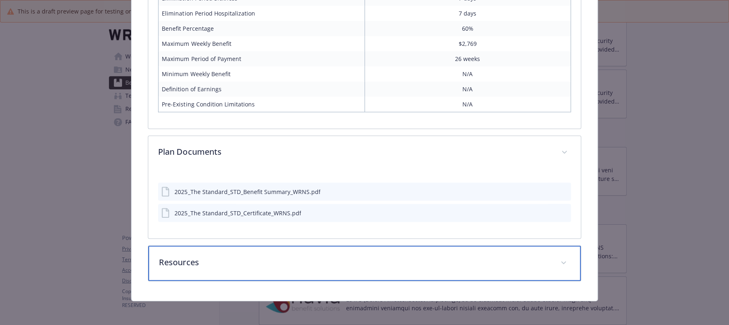
click at [354, 250] on div "Resources" at bounding box center [364, 263] width 432 height 35
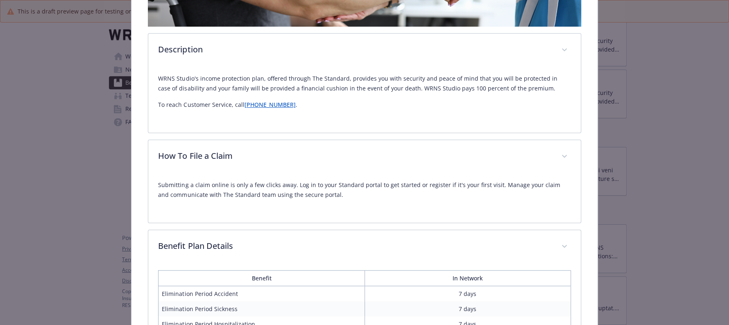
scroll to position [0, 0]
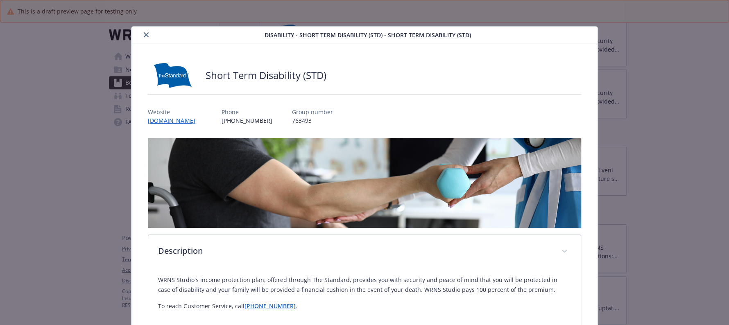
click at [147, 34] on button "close" at bounding box center [146, 35] width 10 height 10
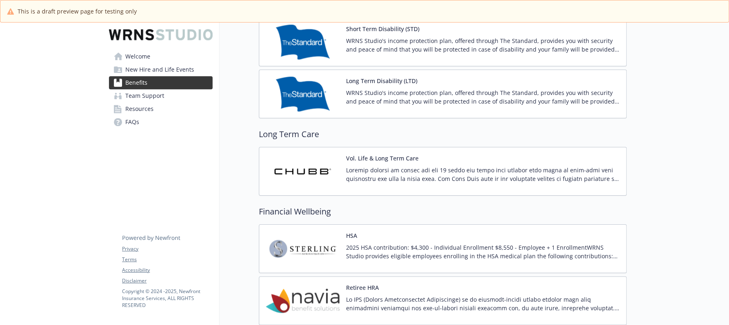
click at [274, 99] on img at bounding box center [303, 94] width 74 height 35
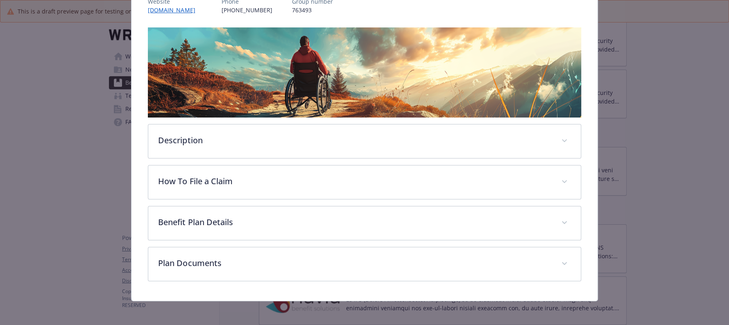
scroll to position [111, 0]
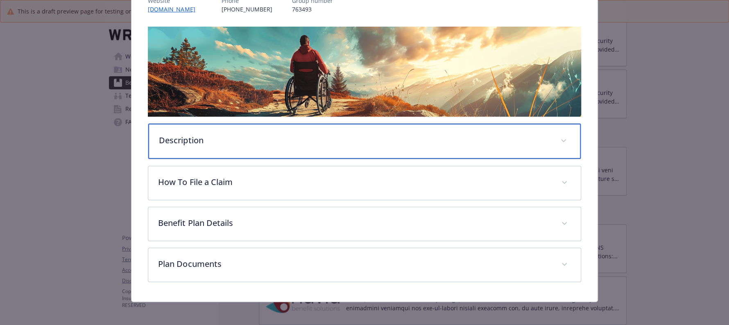
click at [269, 150] on div "Description" at bounding box center [364, 141] width 432 height 35
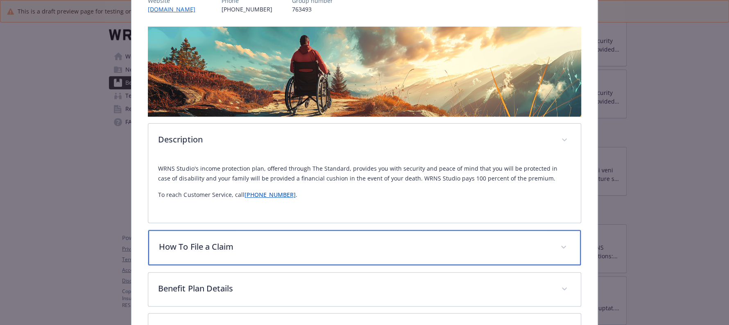
click at [323, 250] on p "How To File a Claim" at bounding box center [354, 247] width 391 height 12
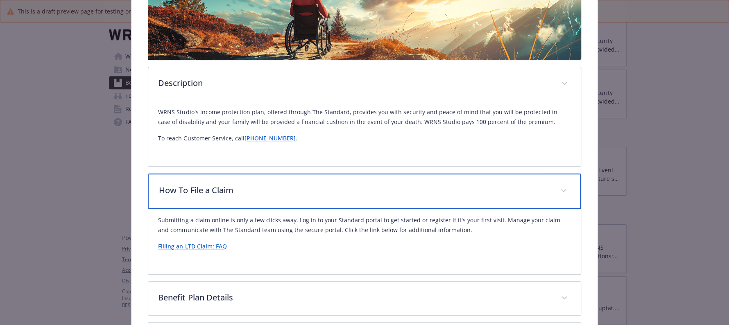
scroll to position [214, 0]
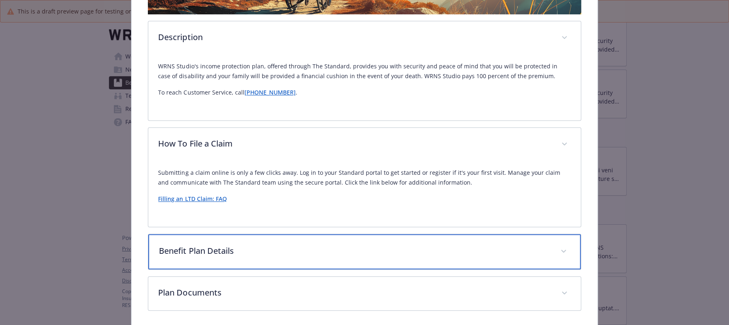
click at [327, 267] on div "Benefit Plan Details" at bounding box center [364, 251] width 432 height 35
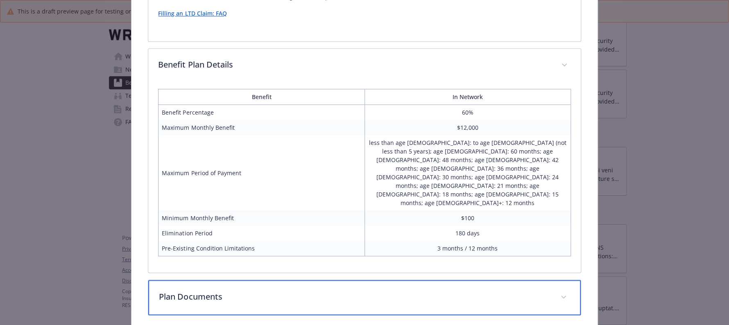
click at [327, 280] on div "Plan Documents" at bounding box center [364, 297] width 432 height 35
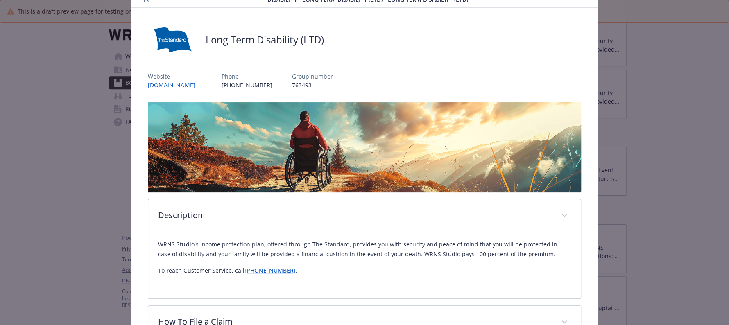
scroll to position [0, 0]
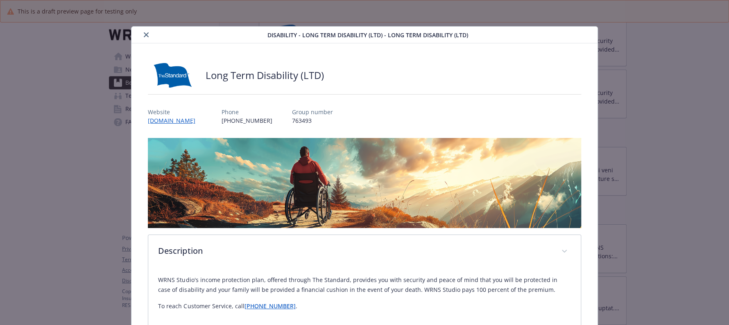
click at [144, 36] on icon "close" at bounding box center [146, 34] width 5 height 5
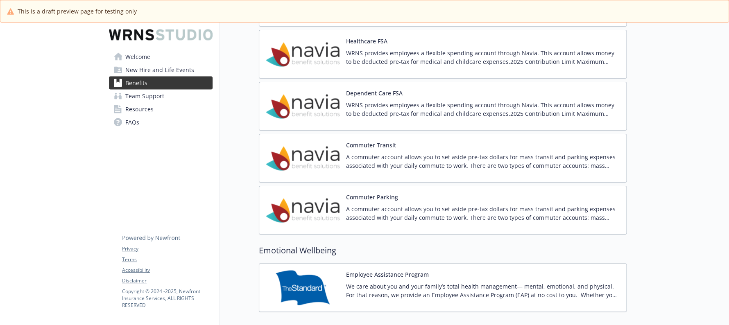
scroll to position [1015, 0]
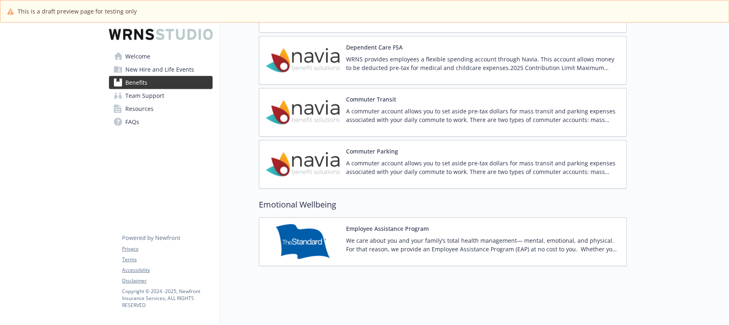
click at [156, 97] on span "Team Support" at bounding box center [144, 95] width 39 height 13
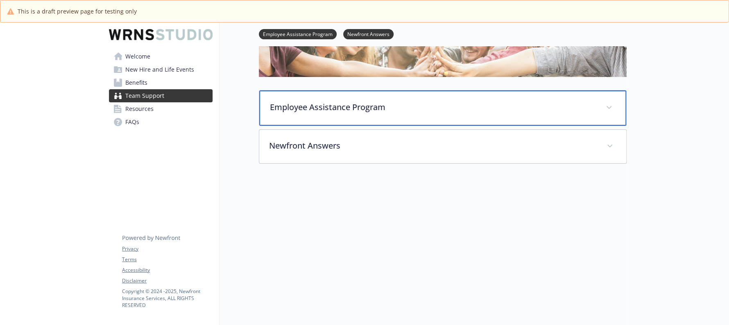
click at [351, 109] on div "Employee Assistance Program" at bounding box center [442, 107] width 367 height 35
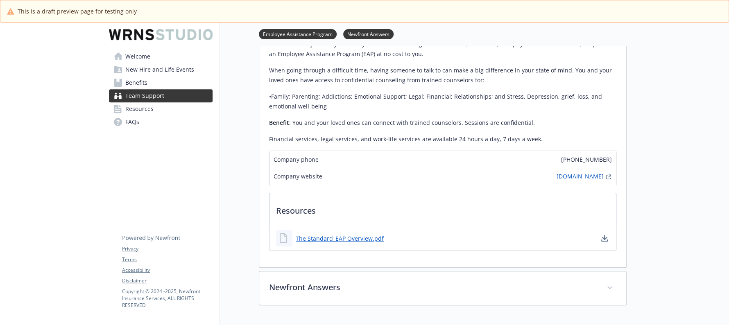
scroll to position [199, 0]
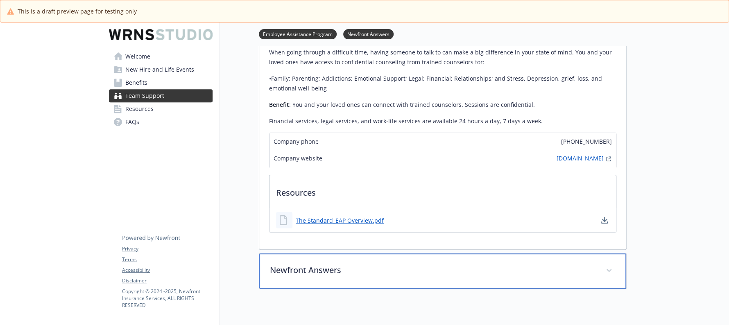
click at [388, 279] on div "Newfront Answers" at bounding box center [442, 270] width 367 height 35
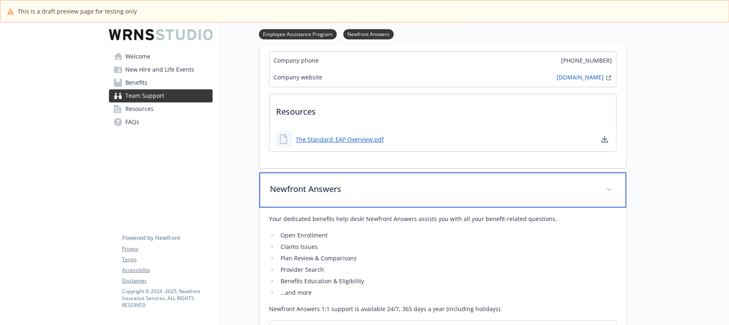
scroll to position [353, 0]
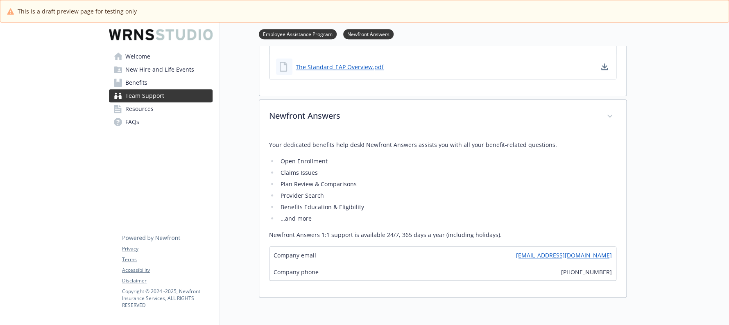
click at [148, 127] on link "FAQs" at bounding box center [161, 121] width 104 height 13
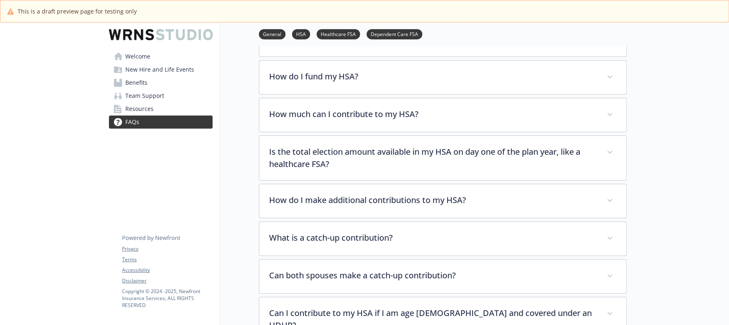
scroll to position [199, 0]
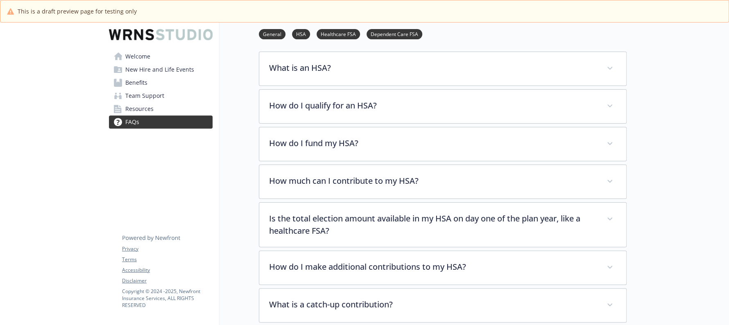
click at [174, 112] on link "Resources" at bounding box center [161, 108] width 104 height 13
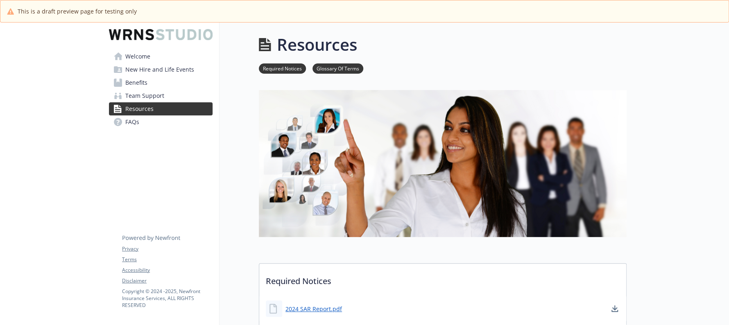
click at [168, 56] on link "Welcome" at bounding box center [161, 56] width 104 height 13
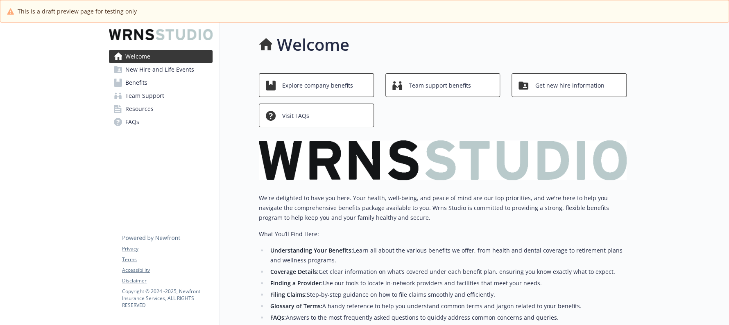
click at [174, 69] on span "New Hire and Life Events" at bounding box center [159, 69] width 69 height 13
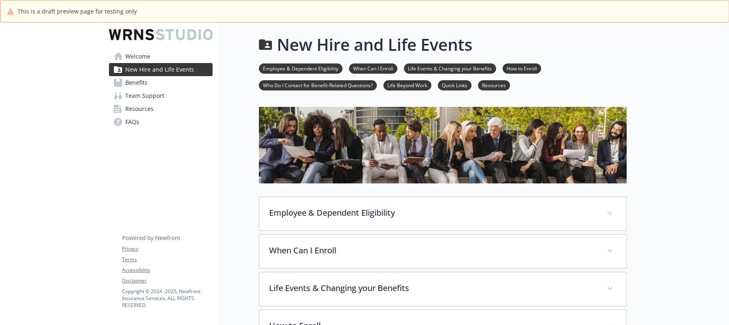
click at [180, 87] on link "Benefits" at bounding box center [161, 82] width 104 height 13
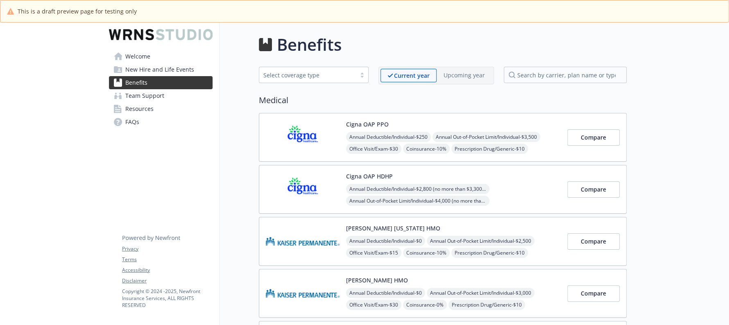
click at [178, 99] on link "Team Support" at bounding box center [161, 95] width 104 height 13
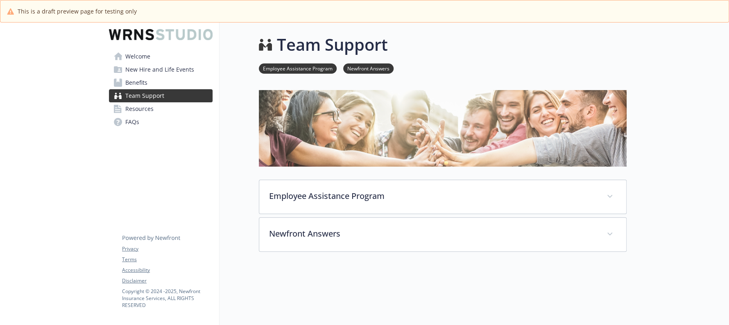
click at [177, 113] on link "Resources" at bounding box center [161, 108] width 104 height 13
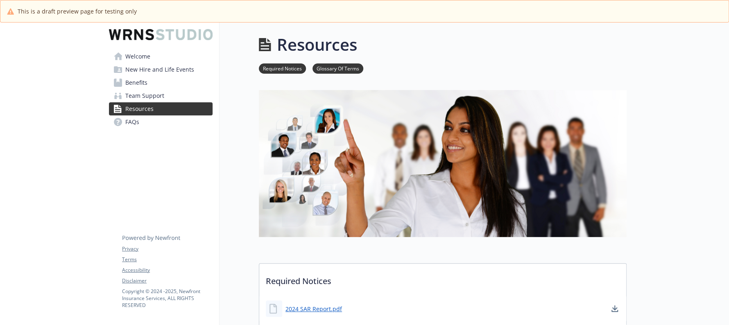
click at [179, 122] on link "FAQs" at bounding box center [161, 121] width 104 height 13
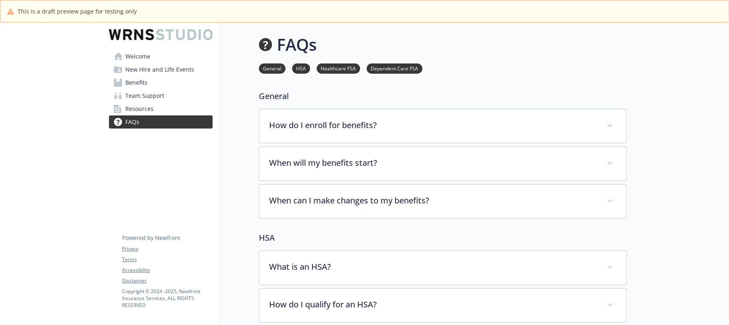
click at [163, 79] on link "Benefits" at bounding box center [161, 82] width 104 height 13
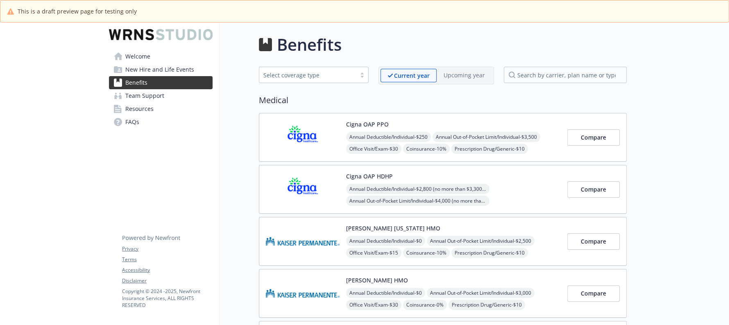
click at [305, 126] on img at bounding box center [303, 137] width 74 height 35
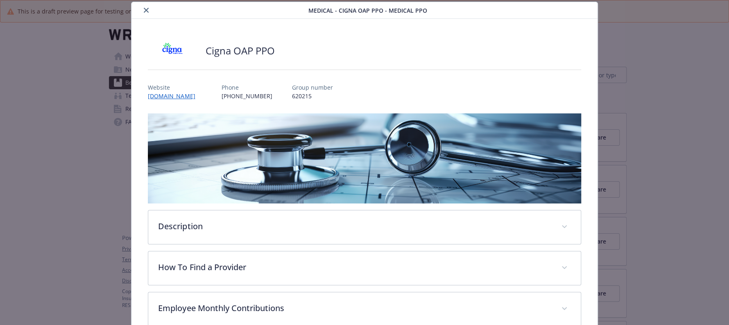
scroll to position [193, 0]
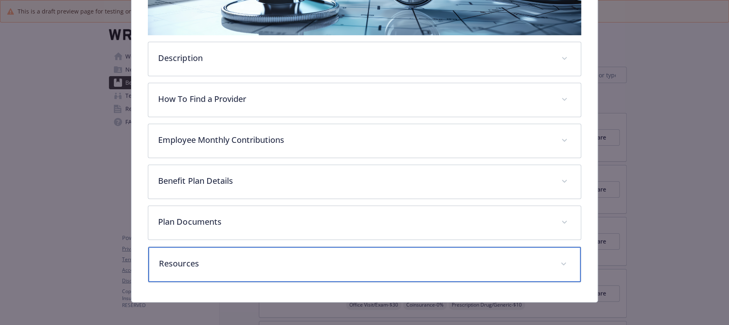
click at [333, 255] on div "Resources" at bounding box center [364, 264] width 432 height 35
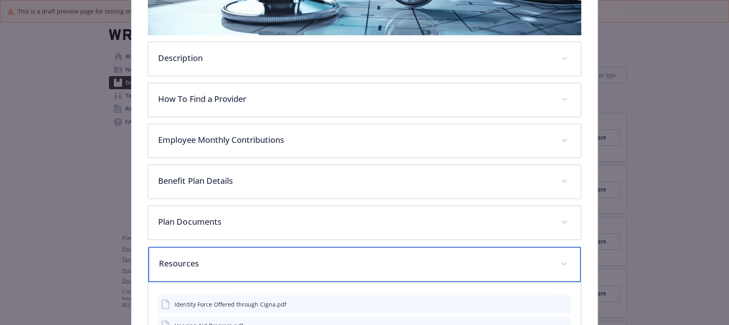
scroll to position [263, 0]
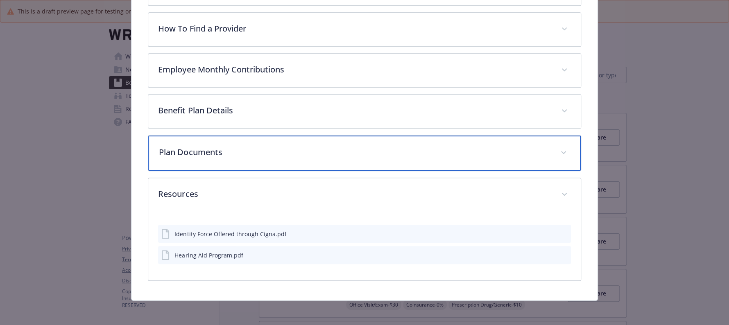
click at [300, 163] on div "Plan Documents" at bounding box center [364, 153] width 432 height 35
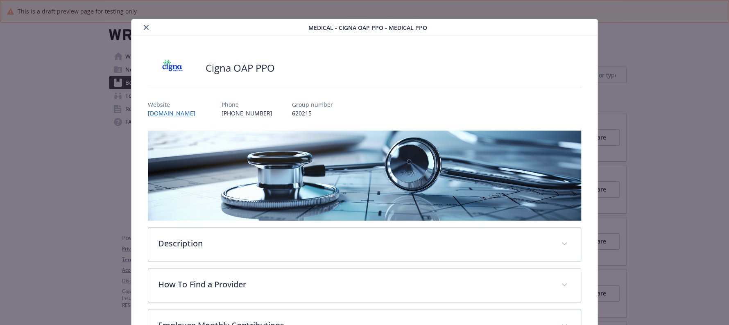
scroll to position [0, 0]
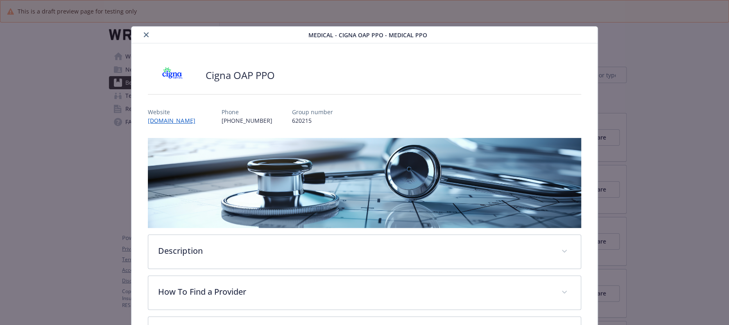
click at [145, 34] on icon "close" at bounding box center [146, 34] width 5 height 5
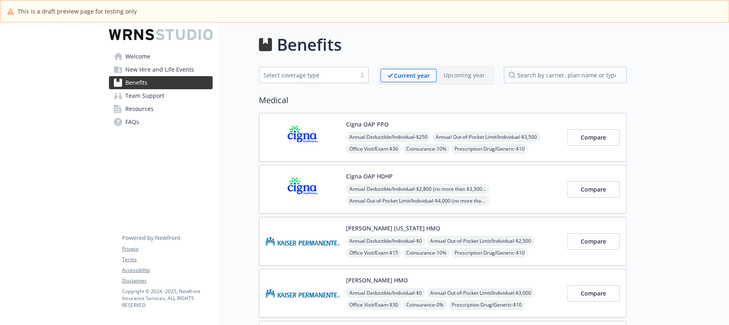
click at [327, 241] on img at bounding box center [303, 241] width 74 height 35
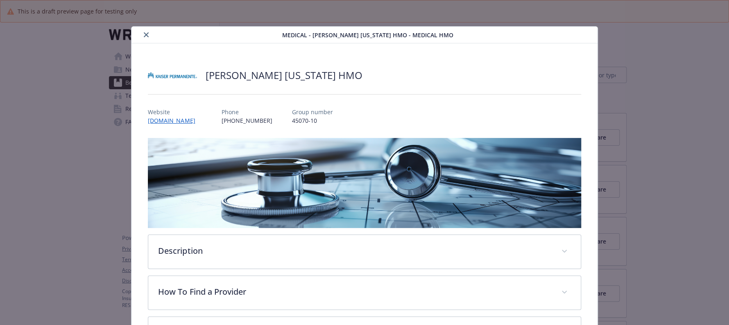
click at [147, 32] on icon "close" at bounding box center [146, 34] width 5 height 5
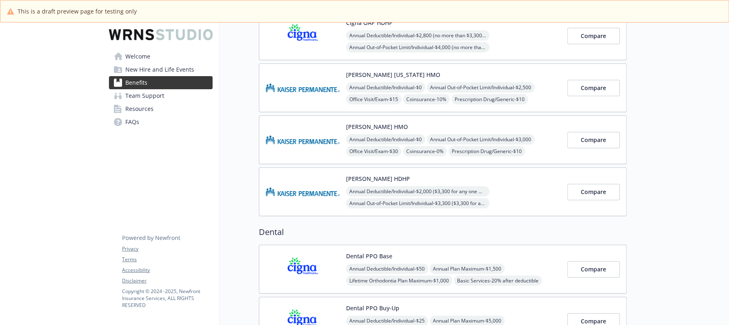
click at [297, 147] on img at bounding box center [303, 139] width 74 height 35
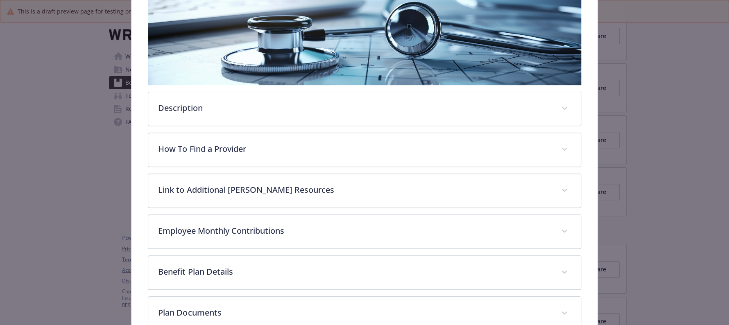
scroll to position [193, 0]
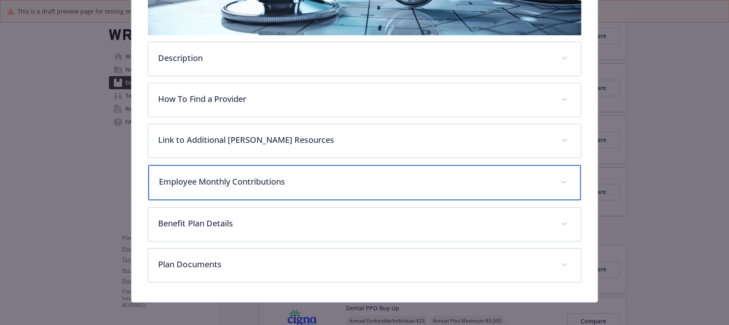
click at [310, 192] on div "Employee Monthly Contributions" at bounding box center [364, 182] width 432 height 35
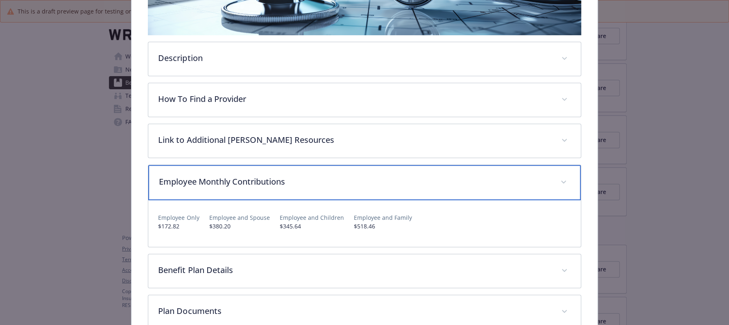
click at [304, 193] on div "Employee Monthly Contributions" at bounding box center [364, 182] width 432 height 35
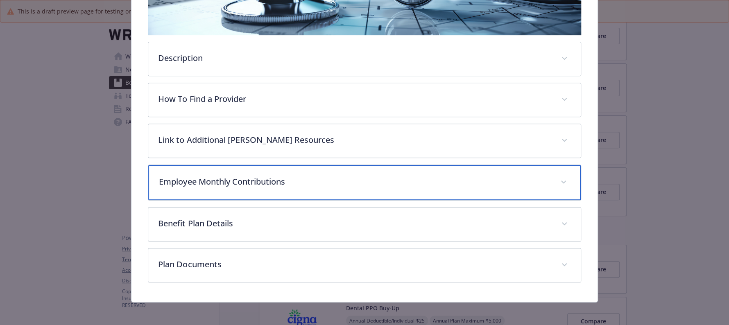
click at [207, 186] on p "Employee Monthly Contributions" at bounding box center [354, 182] width 391 height 12
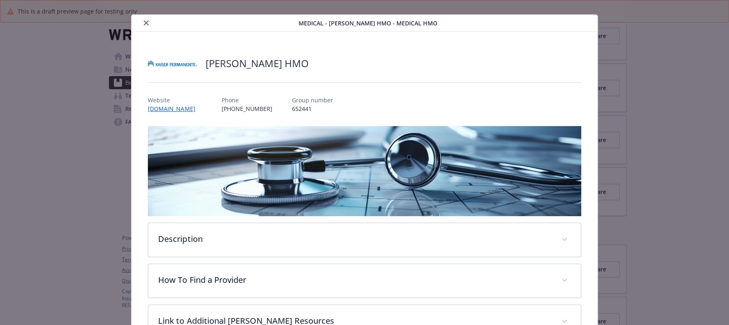
scroll to position [0, 0]
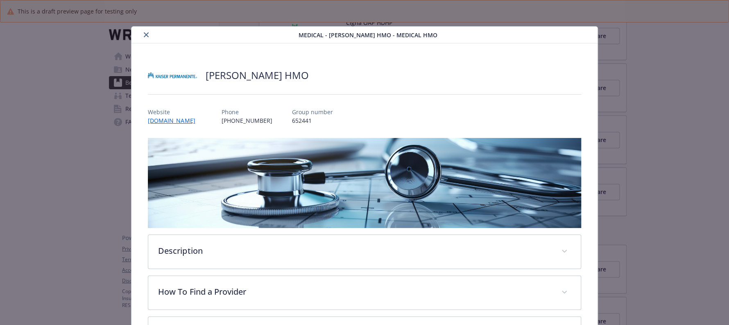
click at [147, 34] on icon "close" at bounding box center [146, 34] width 5 height 5
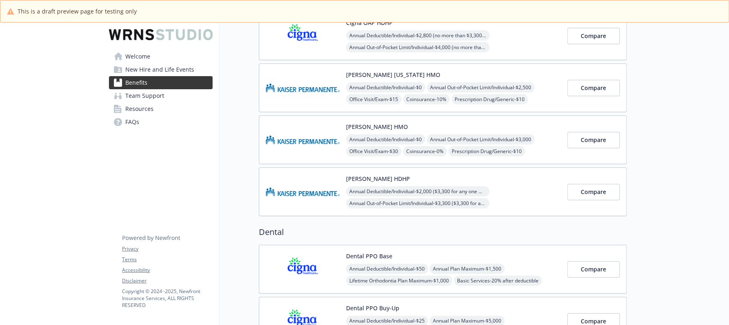
click at [304, 154] on img at bounding box center [303, 139] width 74 height 35
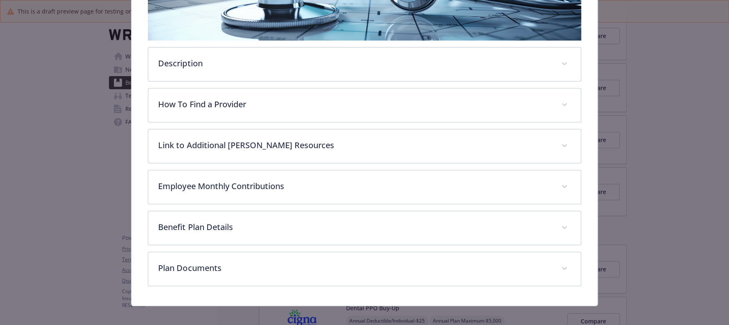
scroll to position [193, 0]
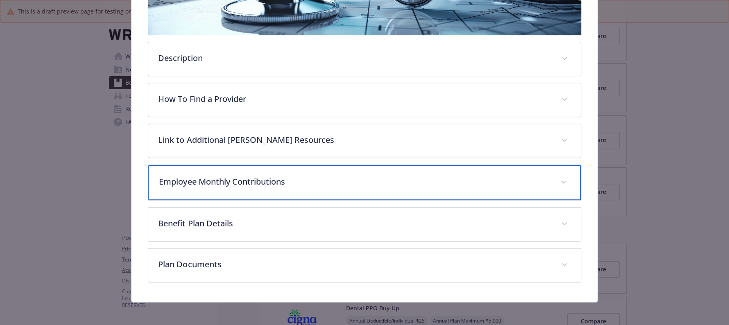
click at [276, 176] on p "Employee Monthly Contributions" at bounding box center [354, 182] width 391 height 12
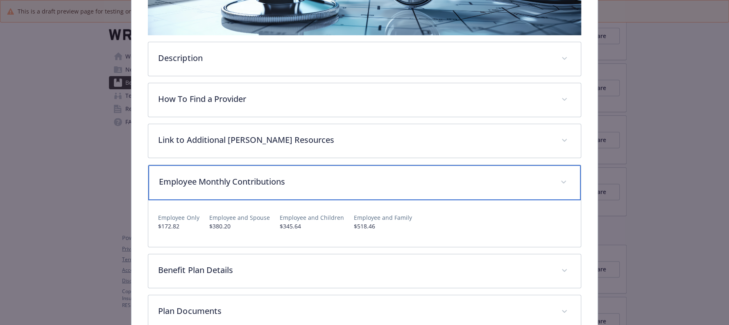
click at [276, 176] on p "Employee Monthly Contributions" at bounding box center [354, 182] width 391 height 12
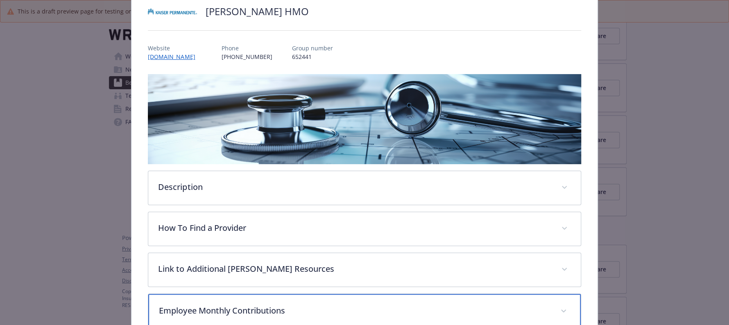
scroll to position [0, 0]
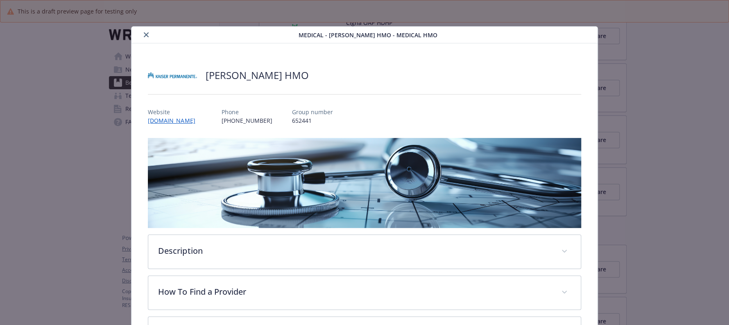
click at [145, 37] on button "close" at bounding box center [146, 35] width 10 height 10
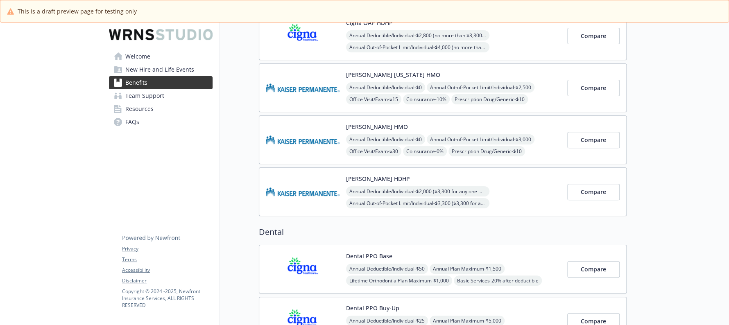
click at [317, 192] on img at bounding box center [303, 191] width 74 height 35
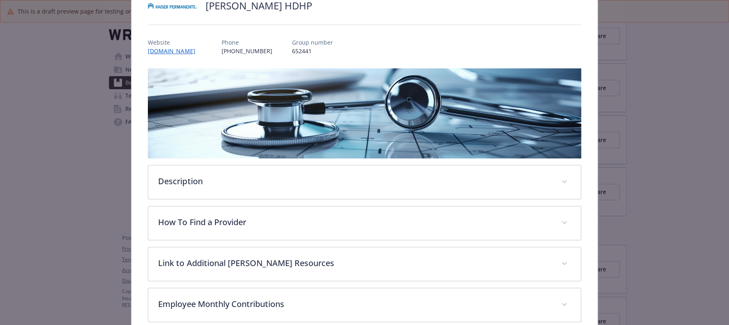
scroll to position [127, 0]
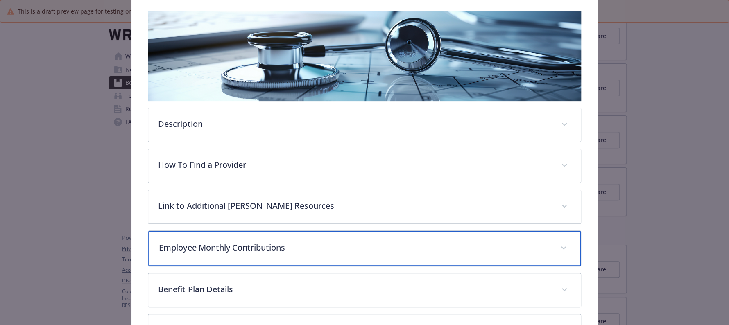
click at [240, 248] on p "Employee Monthly Contributions" at bounding box center [354, 248] width 391 height 12
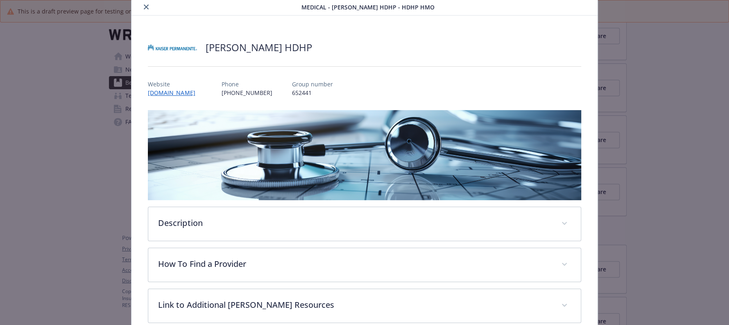
scroll to position [0, 0]
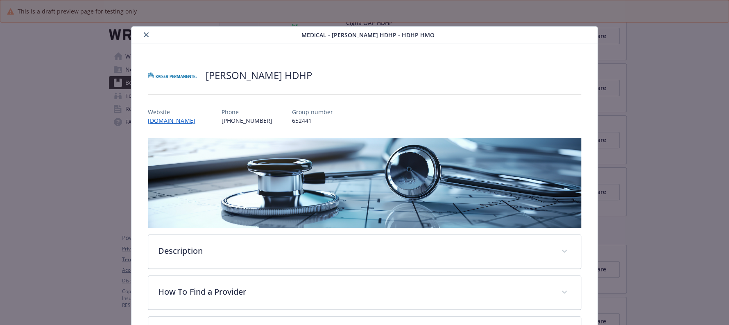
click at [144, 41] on div "Medical - Kaiser HDHP - HDHP HMO" at bounding box center [364, 35] width 466 height 17
click at [144, 34] on icon "close" at bounding box center [146, 34] width 5 height 5
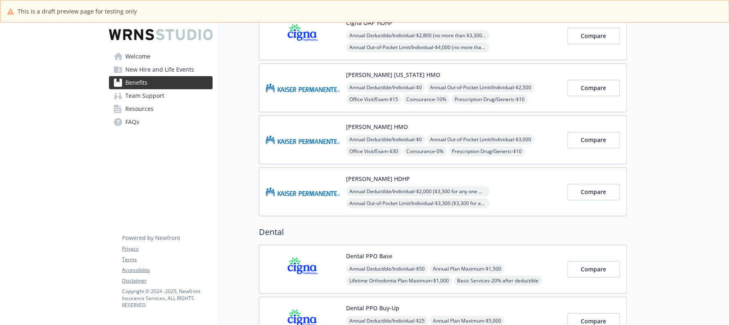
click at [315, 129] on img at bounding box center [303, 139] width 74 height 35
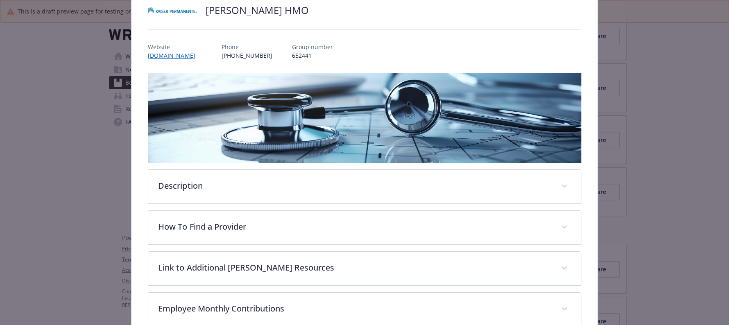
scroll to position [127, 0]
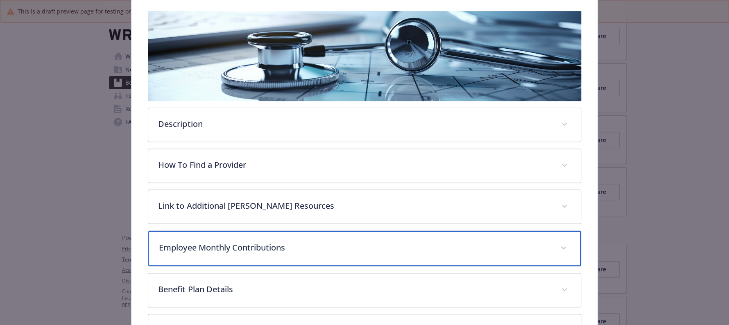
click at [231, 249] on p "Employee Monthly Contributions" at bounding box center [354, 248] width 391 height 12
click at [230, 249] on p "Employee Monthly Contributions" at bounding box center [354, 248] width 391 height 12
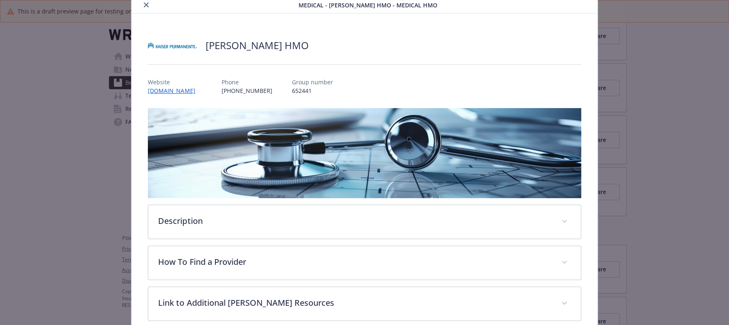
scroll to position [0, 0]
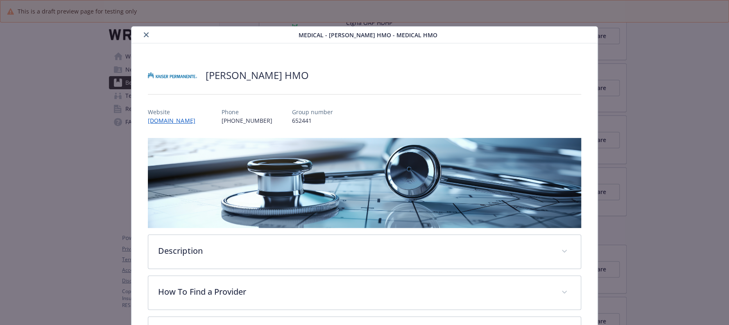
click at [144, 36] on icon "close" at bounding box center [146, 34] width 5 height 5
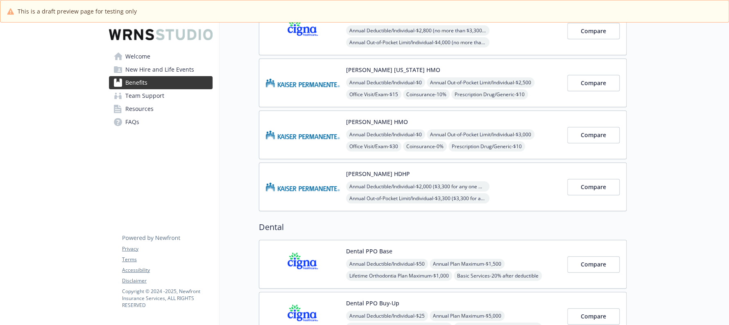
scroll to position [102, 0]
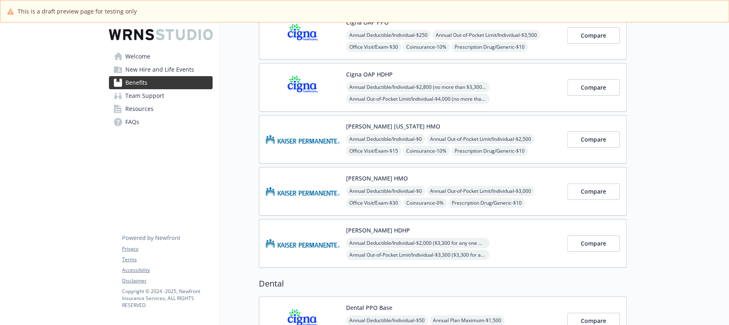
click at [314, 140] on img at bounding box center [303, 139] width 74 height 35
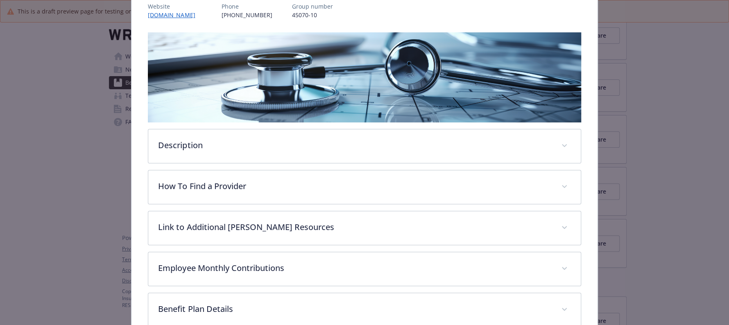
scroll to position [178, 0]
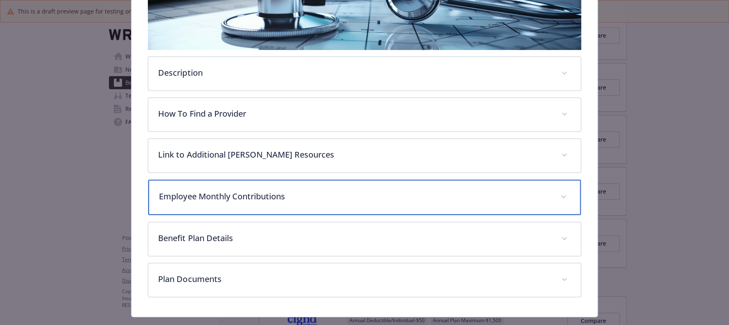
click at [244, 205] on div "Employee Monthly Contributions" at bounding box center [364, 197] width 432 height 35
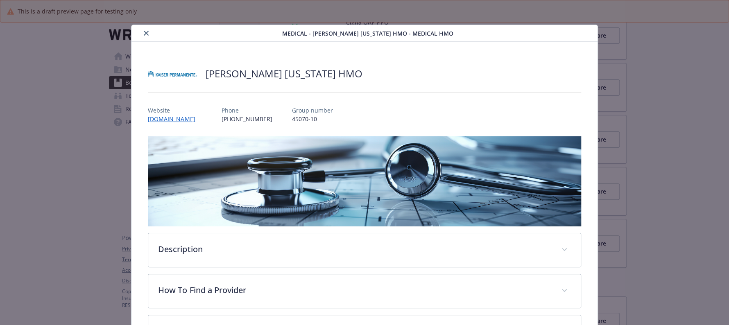
scroll to position [0, 0]
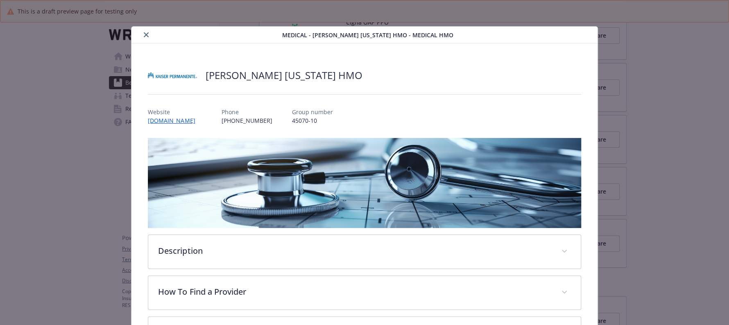
click at [142, 32] on button "close" at bounding box center [146, 35] width 10 height 10
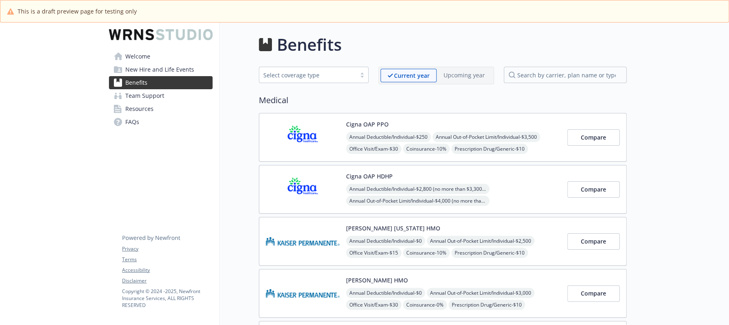
click at [329, 156] on div "Cigna OAP PPO Annual Deductible/Individual - $250 Annual Out-of-Pocket Limit/In…" at bounding box center [443, 137] width 368 height 49
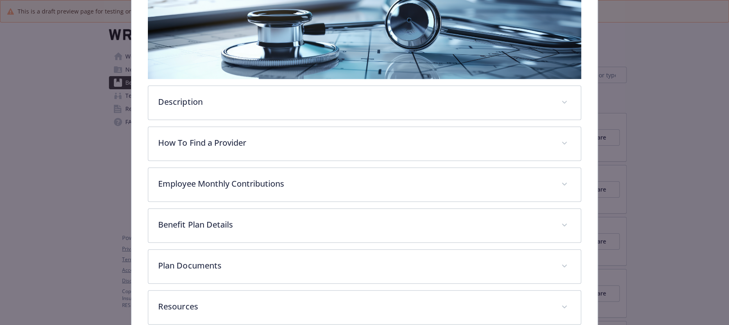
scroll to position [178, 0]
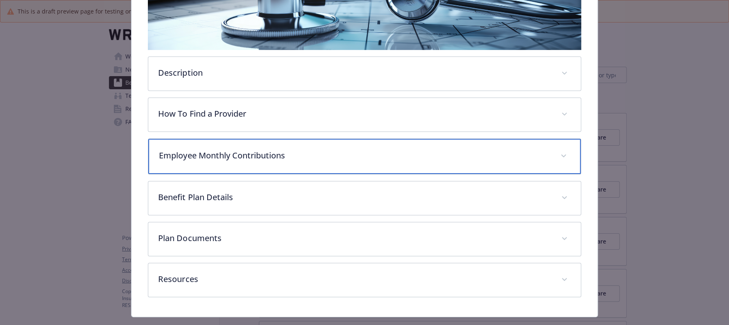
click at [228, 163] on div "Employee Monthly Contributions" at bounding box center [364, 156] width 432 height 35
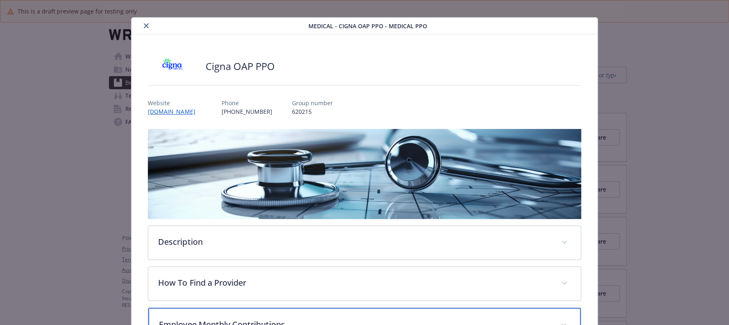
scroll to position [0, 0]
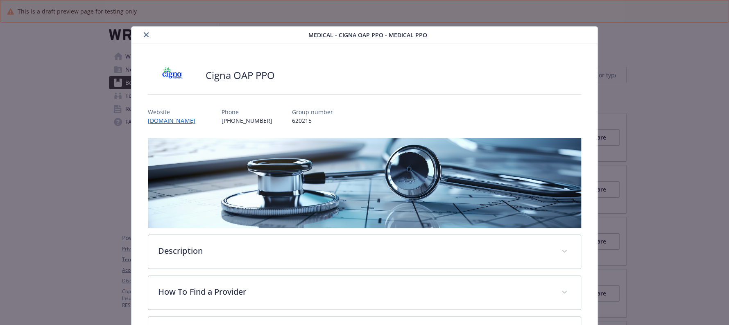
click at [144, 32] on icon "close" at bounding box center [146, 34] width 5 height 5
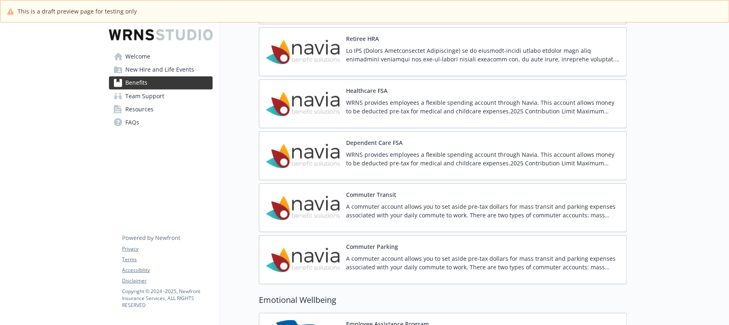
scroll to position [963, 0]
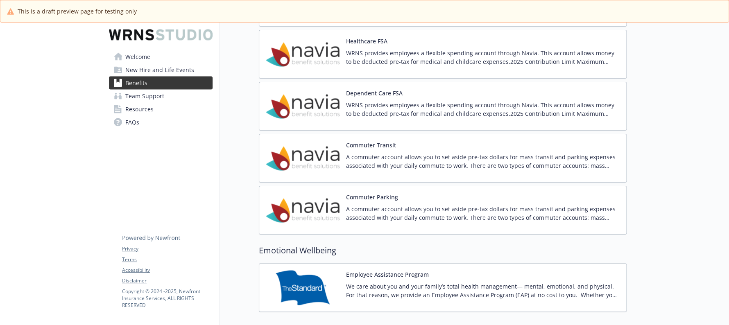
click at [328, 225] on img at bounding box center [303, 210] width 74 height 35
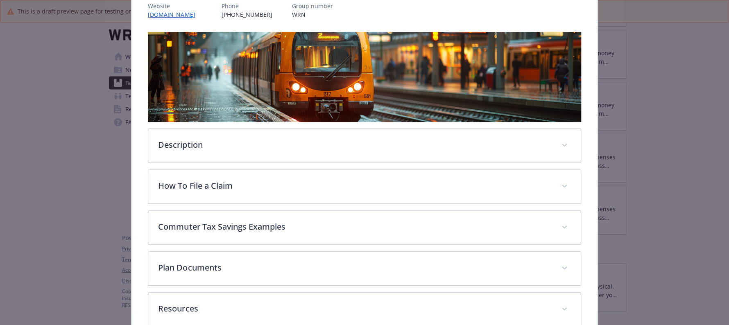
scroll to position [152, 0]
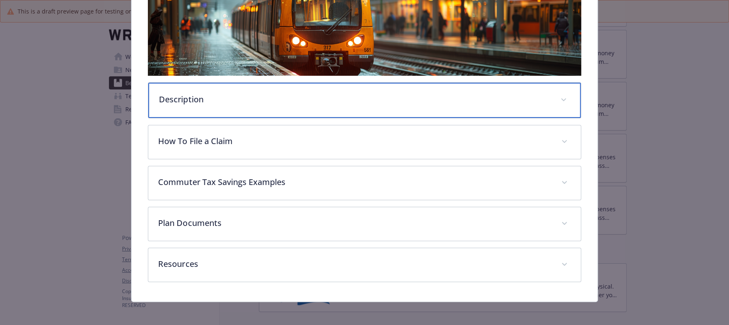
click at [270, 106] on div "Description" at bounding box center [364, 100] width 432 height 35
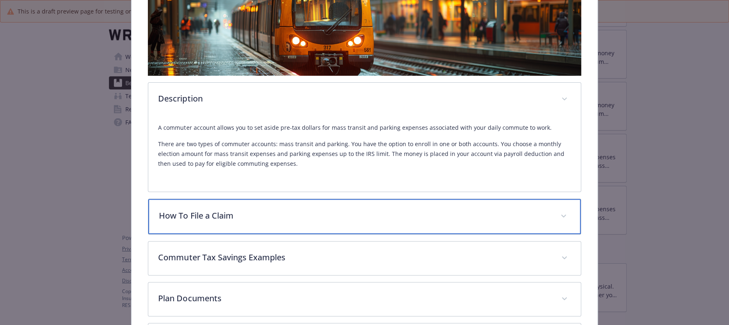
click at [322, 217] on p "How To File a Claim" at bounding box center [354, 216] width 391 height 12
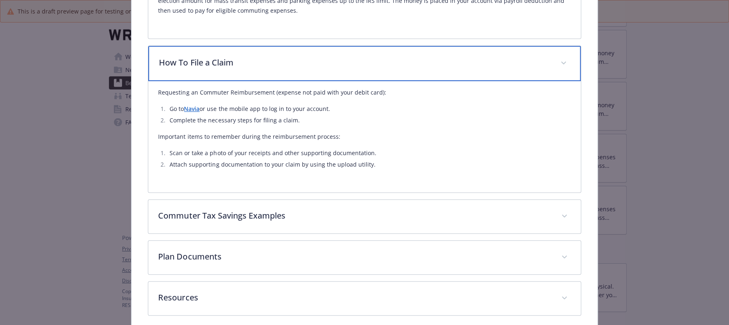
scroll to position [306, 0]
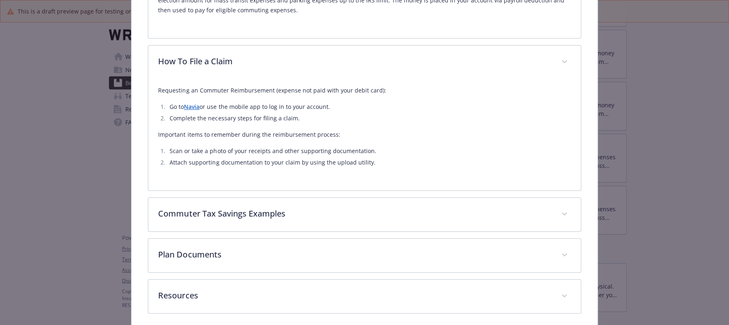
click at [318, 233] on div "Description A commuter account allows you to set aside pre-tax dollars for mass…" at bounding box center [364, 73] width 433 height 482
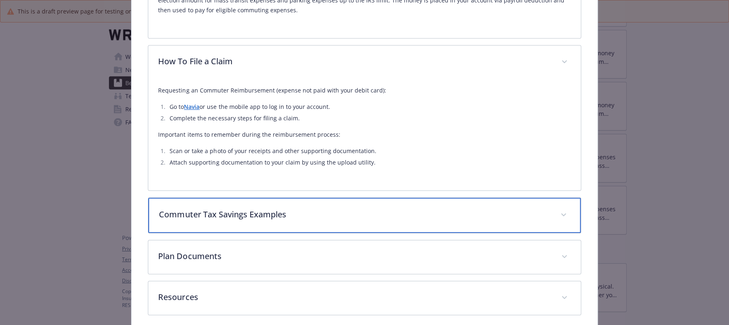
click at [318, 226] on div "Commuter Tax Savings Examples" at bounding box center [364, 215] width 432 height 35
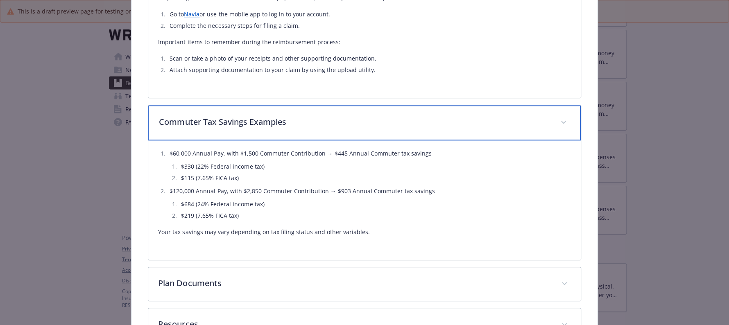
scroll to position [408, 0]
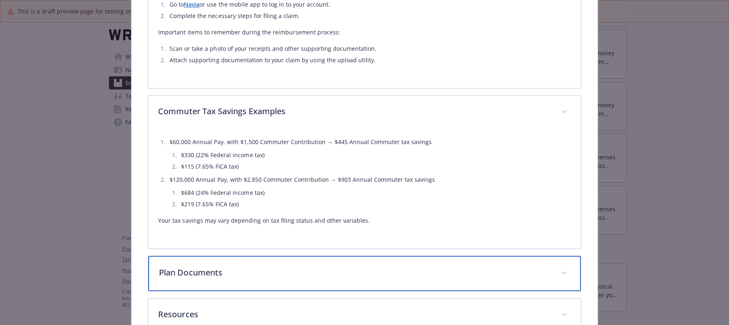
click at [319, 267] on p "Plan Documents" at bounding box center [354, 273] width 391 height 12
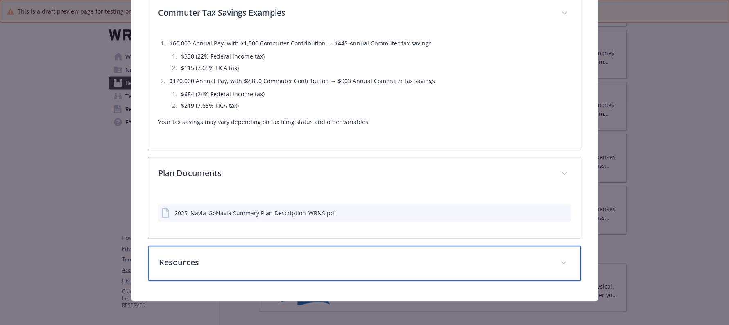
click at [319, 265] on p "Resources" at bounding box center [354, 262] width 391 height 12
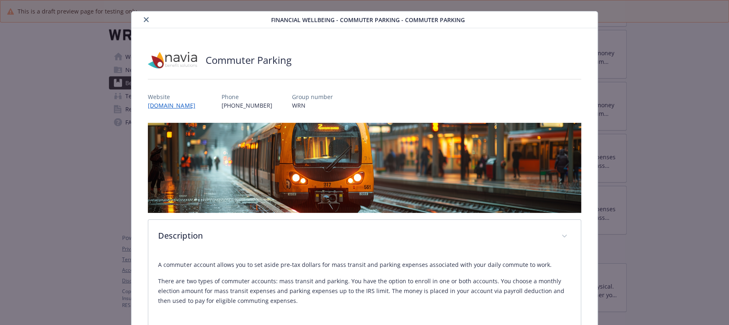
scroll to position [0, 0]
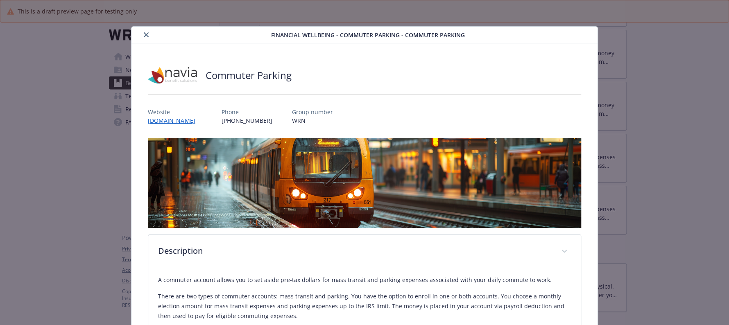
click at [144, 34] on icon "close" at bounding box center [146, 34] width 5 height 5
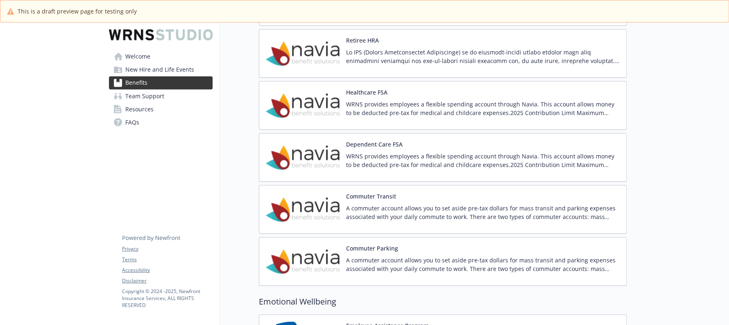
click at [315, 216] on img at bounding box center [303, 209] width 74 height 35
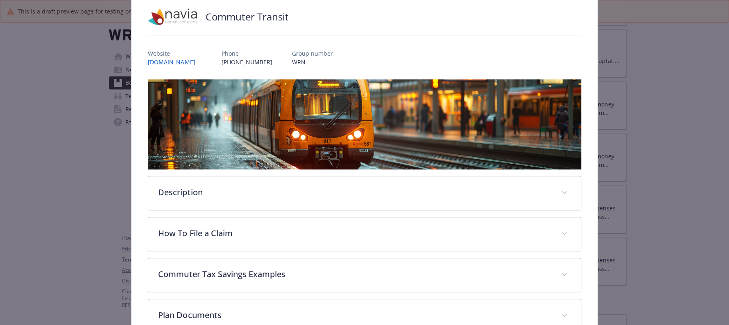
scroll to position [76, 0]
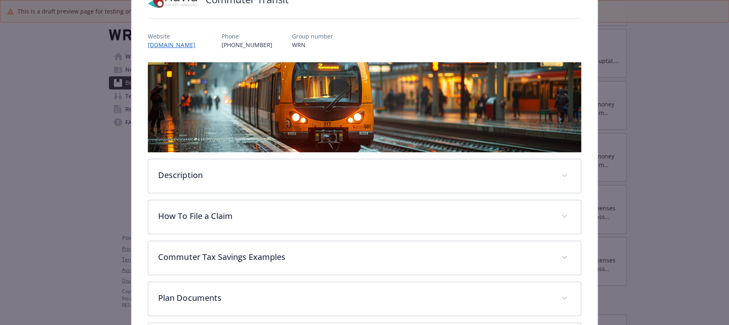
click at [283, 192] on div "Description A commuter account allows you to set aside pre-tax dollars for mass…" at bounding box center [364, 209] width 433 height 295
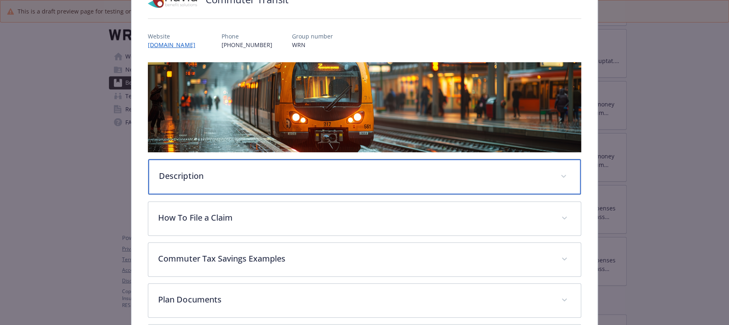
click at [279, 180] on div "Description" at bounding box center [364, 176] width 432 height 35
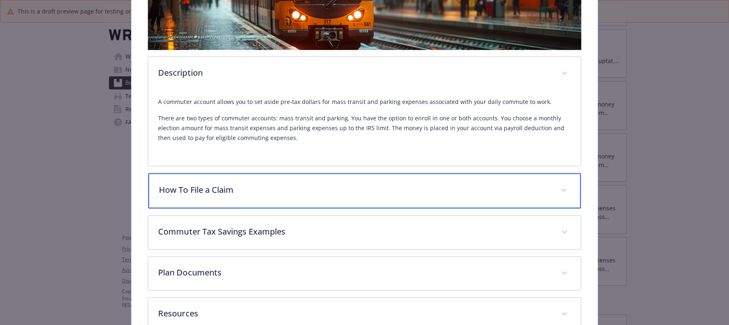
click at [296, 188] on p "How To File a Claim" at bounding box center [354, 190] width 391 height 12
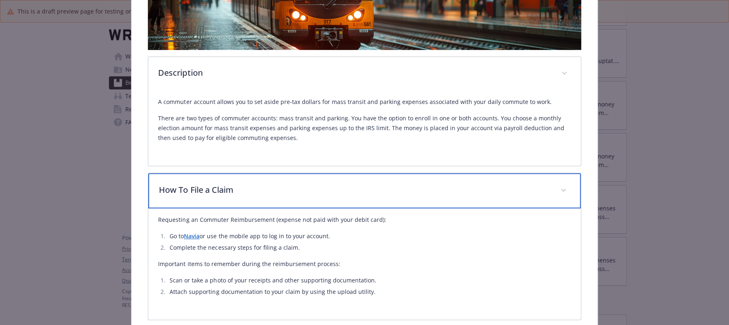
scroll to position [280, 0]
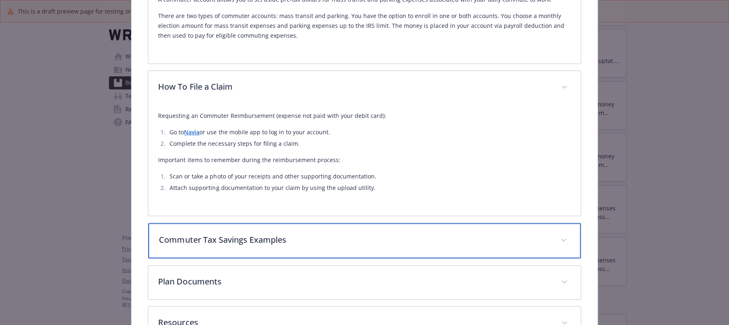
click at [303, 248] on div "Commuter Tax Savings Examples" at bounding box center [364, 240] width 432 height 35
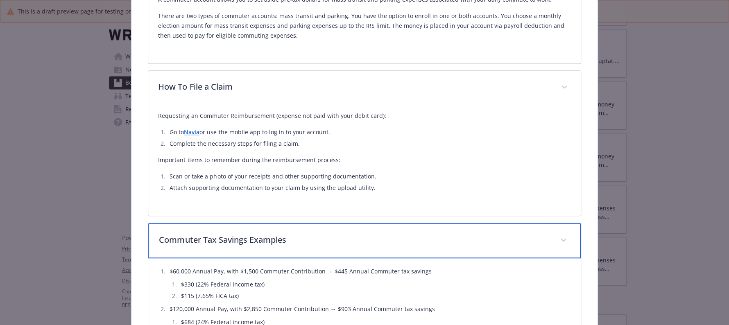
scroll to position [460, 0]
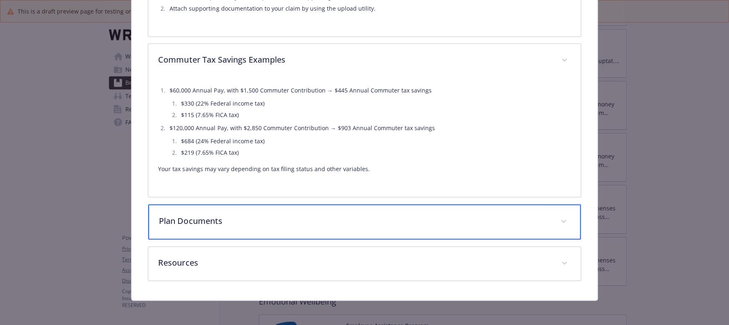
click at [305, 224] on p "Plan Documents" at bounding box center [354, 221] width 391 height 12
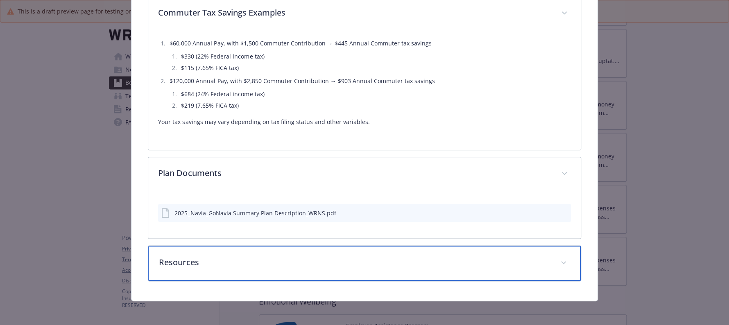
click at [323, 259] on p "Resources" at bounding box center [354, 262] width 391 height 12
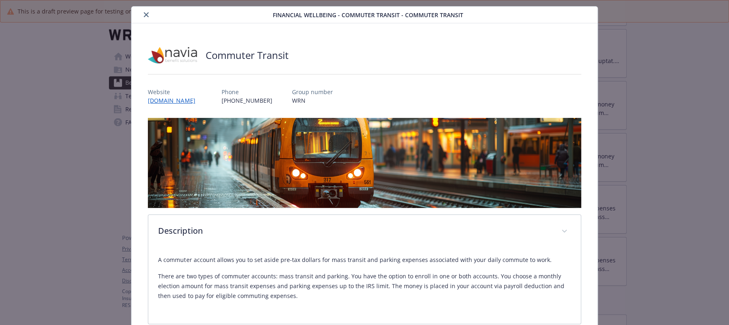
scroll to position [0, 0]
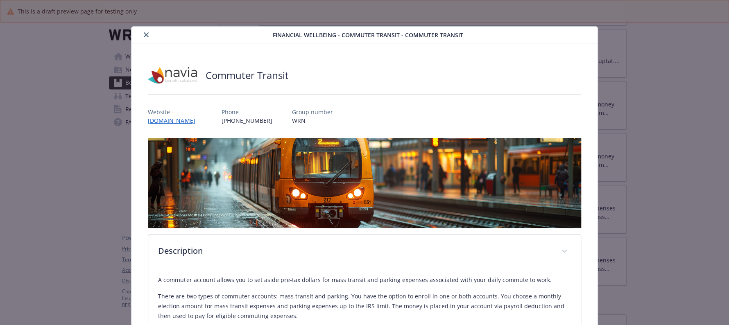
click at [144, 32] on icon "close" at bounding box center [146, 34] width 5 height 5
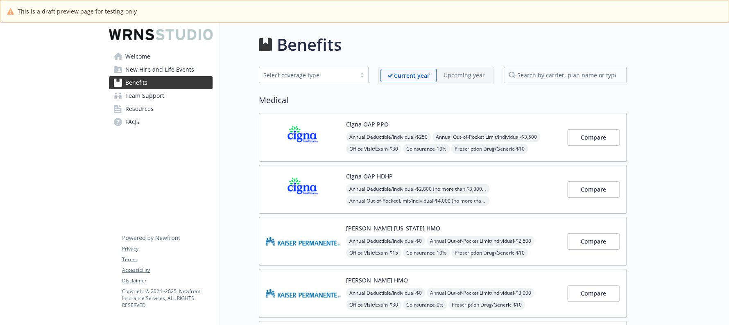
click at [151, 109] on span "Resources" at bounding box center [139, 108] width 28 height 13
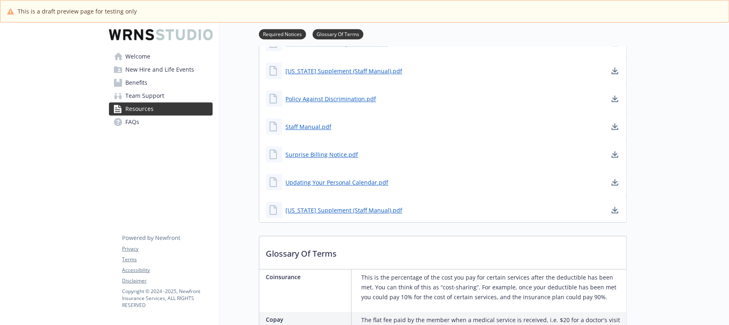
scroll to position [256, 0]
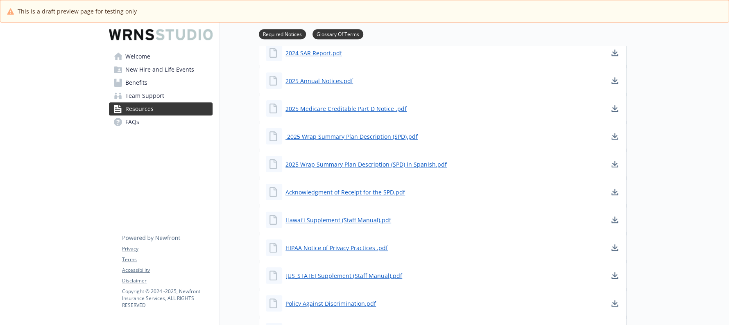
click at [134, 85] on span "Benefits" at bounding box center [136, 82] width 22 height 13
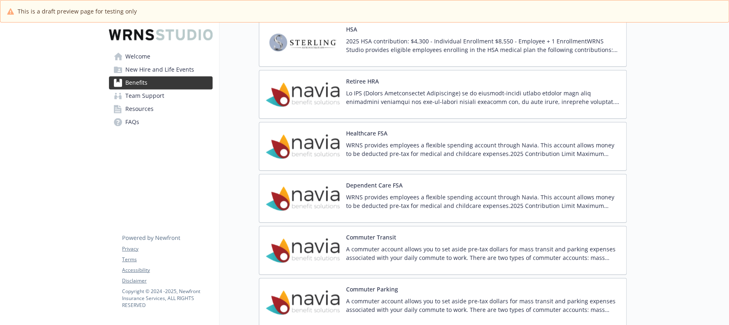
scroll to position [861, 0]
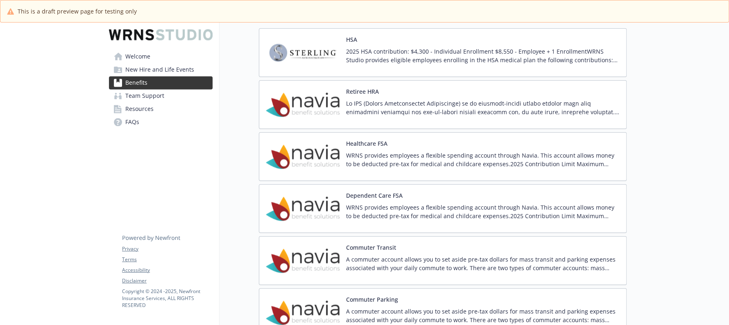
click at [384, 100] on p at bounding box center [483, 107] width 274 height 17
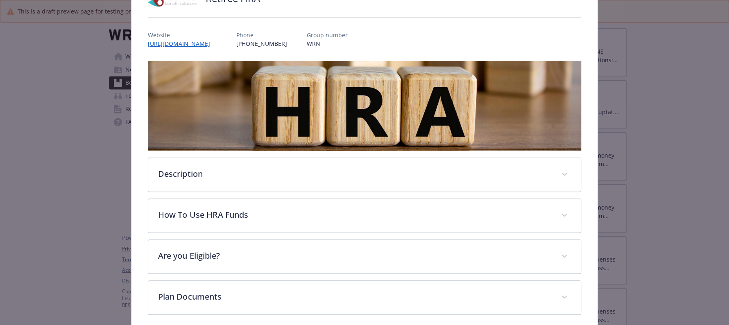
scroll to position [111, 0]
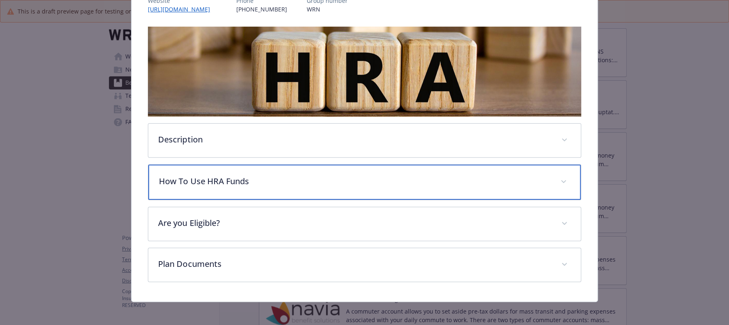
drag, startPoint x: 321, startPoint y: 187, endPoint x: 319, endPoint y: 190, distance: 4.2
click at [320, 189] on div "How To Use HRA Funds" at bounding box center [364, 182] width 432 height 35
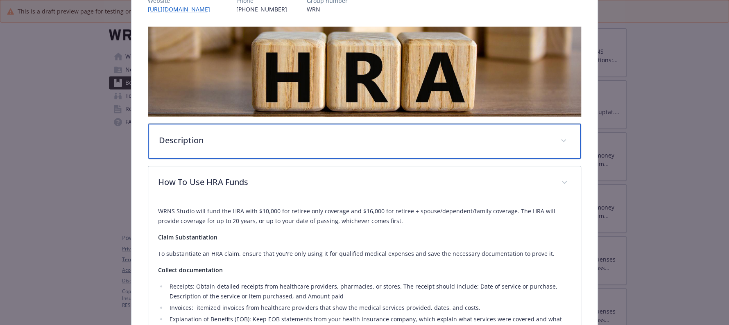
click at [285, 132] on div "Description" at bounding box center [364, 141] width 432 height 35
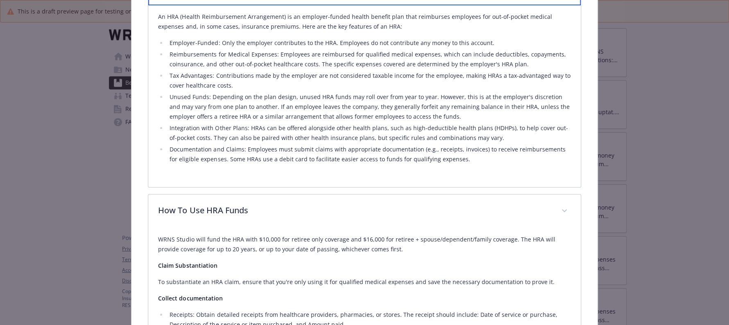
scroll to position [470, 0]
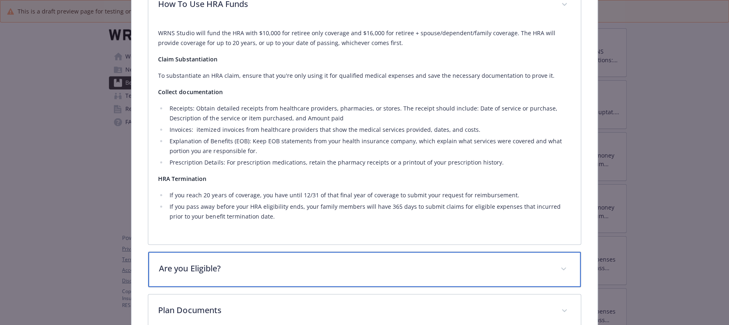
click at [344, 258] on div "Are you Eligible?" at bounding box center [364, 269] width 432 height 35
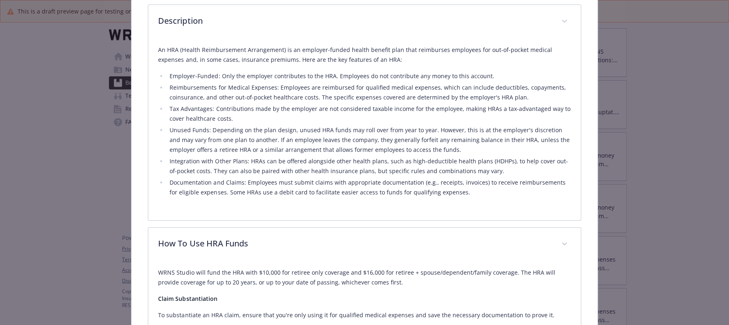
scroll to position [190, 0]
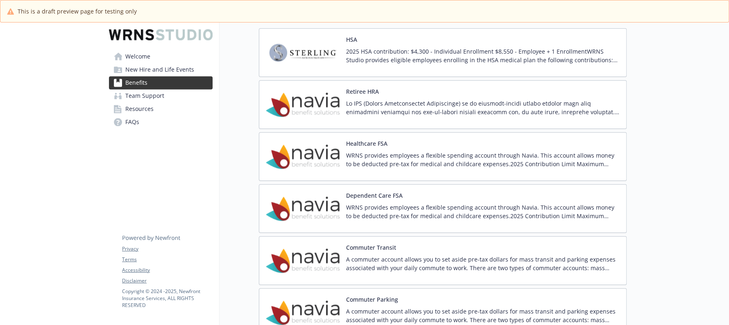
click at [166, 108] on link "Resources" at bounding box center [161, 108] width 104 height 13
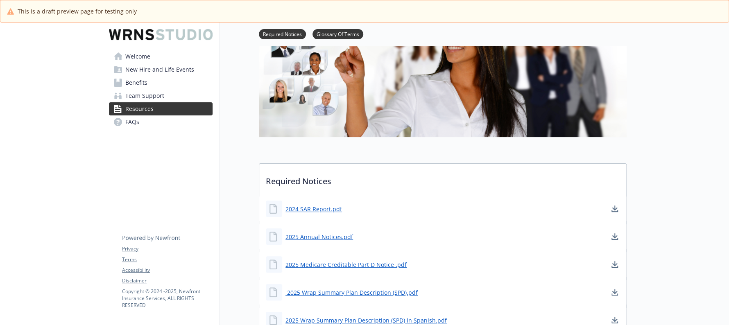
scroll to position [93, 0]
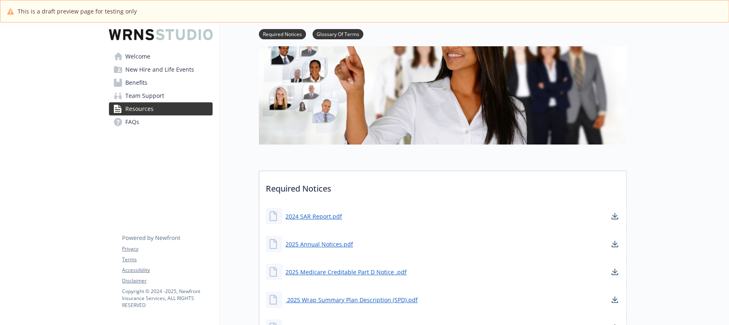
click at [150, 100] on span "Team Support" at bounding box center [144, 95] width 39 height 13
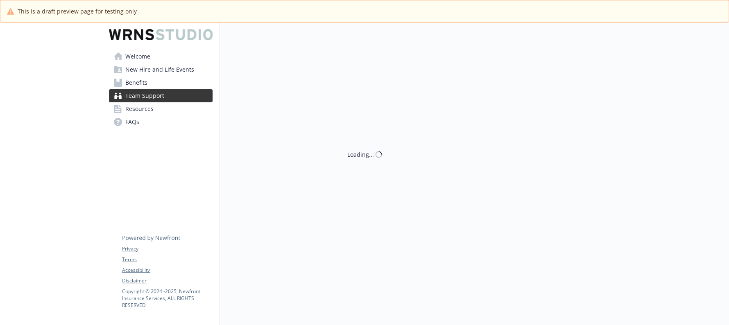
scroll to position [93, 0]
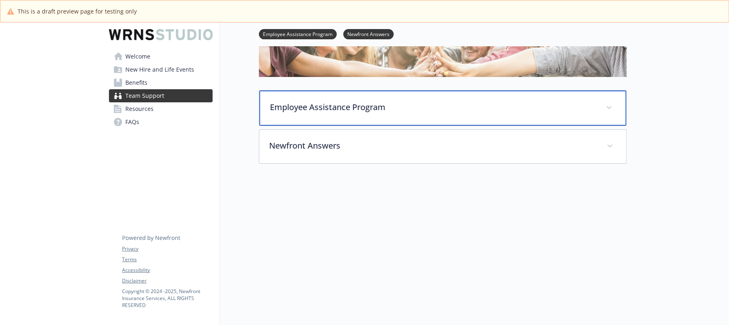
click at [312, 106] on p "Employee Assistance Program" at bounding box center [433, 107] width 326 height 12
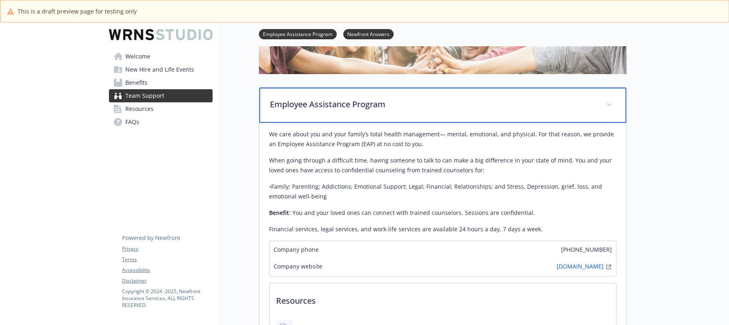
click at [312, 106] on p "Employee Assistance Program" at bounding box center [433, 104] width 326 height 12
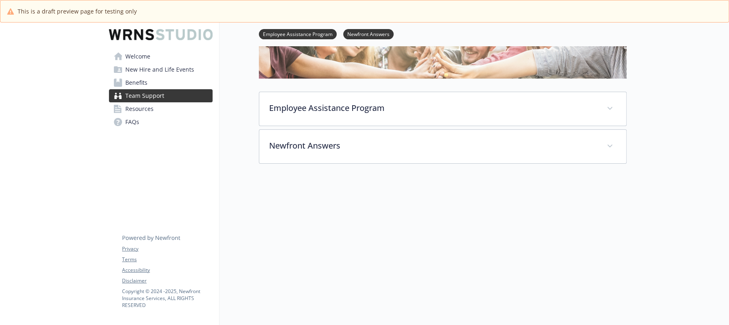
click at [167, 83] on link "Benefits" at bounding box center [161, 82] width 104 height 13
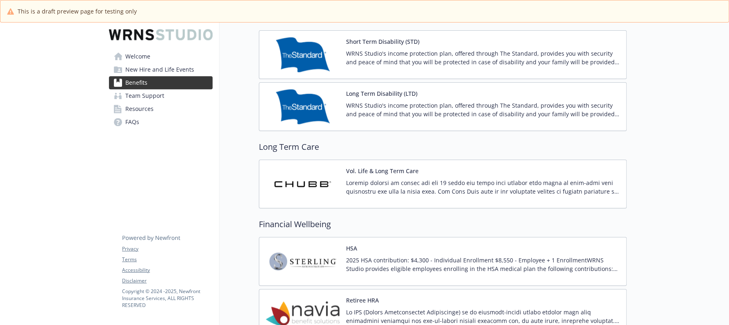
scroll to position [605, 0]
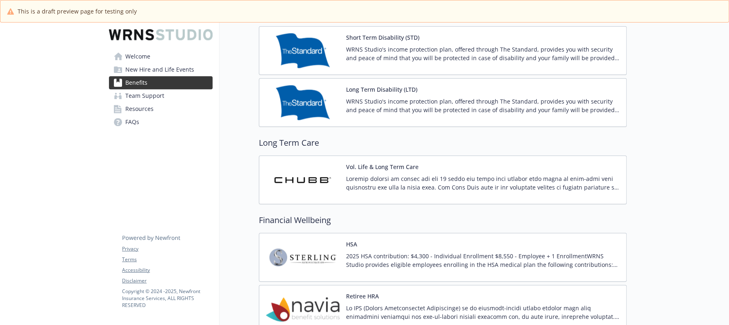
click at [384, 183] on p at bounding box center [483, 182] width 274 height 17
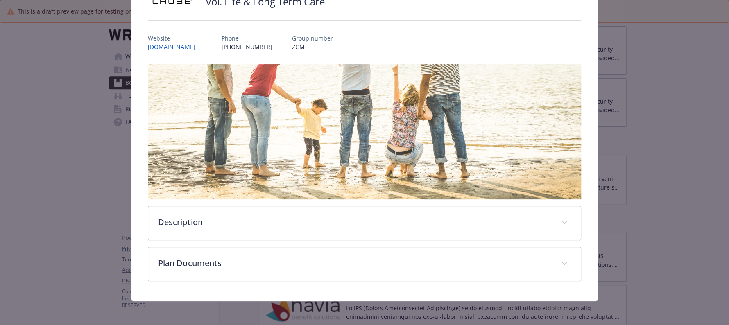
scroll to position [74, 0]
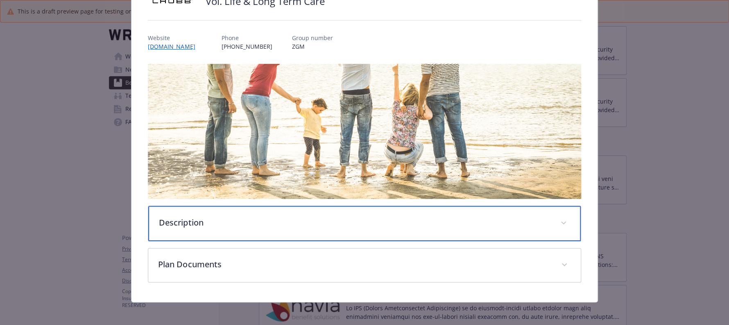
click at [354, 217] on p "Description" at bounding box center [354, 223] width 391 height 12
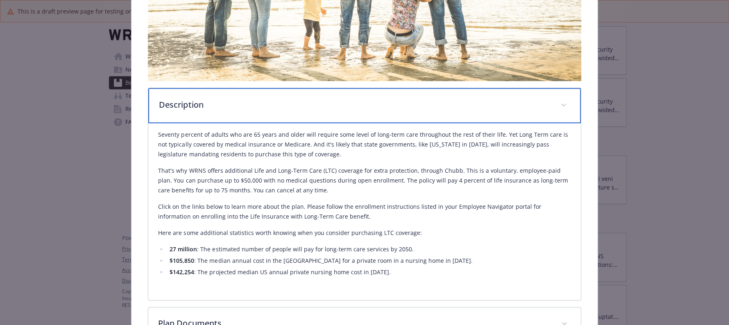
scroll to position [252, 0]
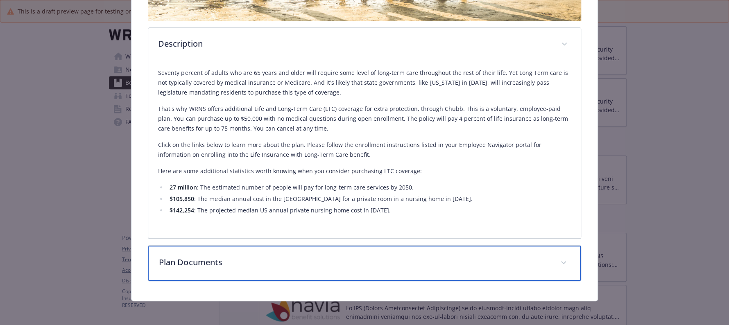
click at [335, 259] on p "Plan Documents" at bounding box center [354, 262] width 391 height 12
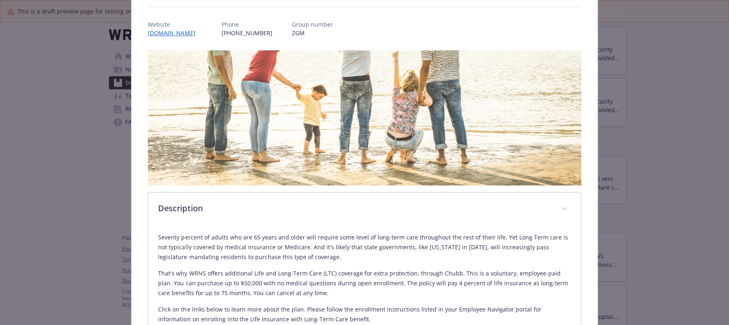
scroll to position [0, 0]
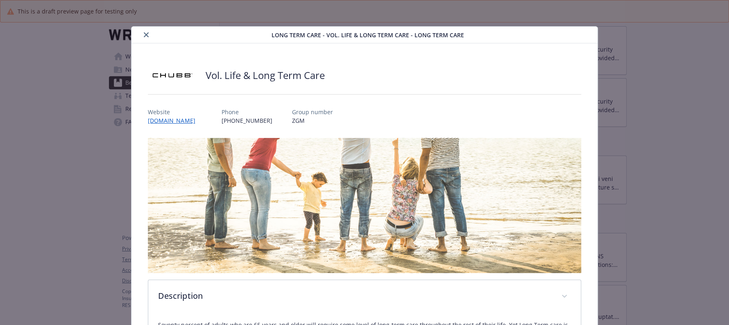
click at [147, 34] on button "close" at bounding box center [146, 35] width 10 height 10
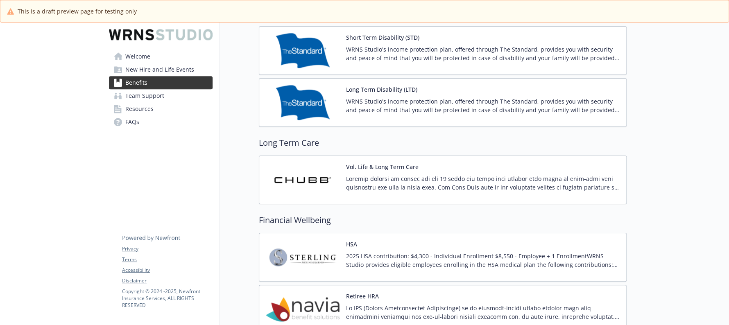
click at [458, 101] on p "WRNS Studio's income protection plan, offered through The Standard, provides yo…" at bounding box center [483, 105] width 274 height 17
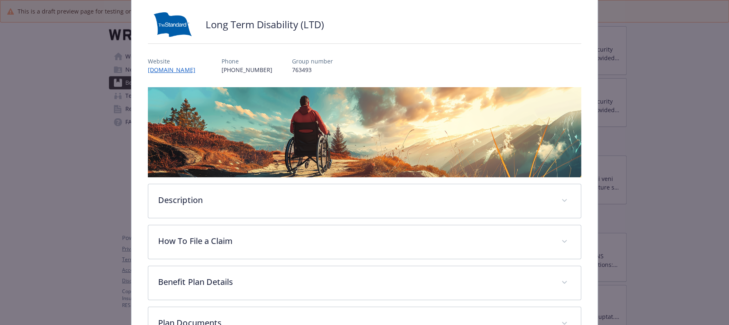
scroll to position [102, 0]
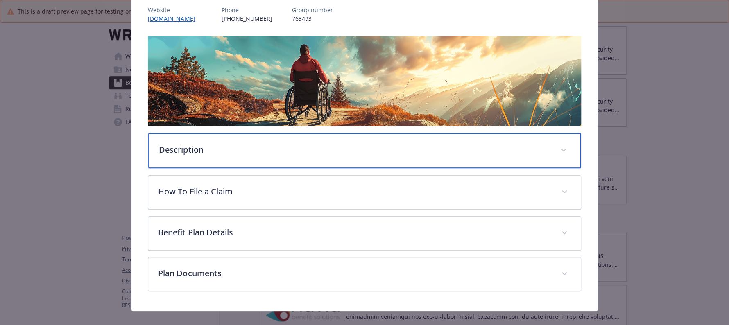
click at [349, 155] on div "Description" at bounding box center [364, 150] width 432 height 35
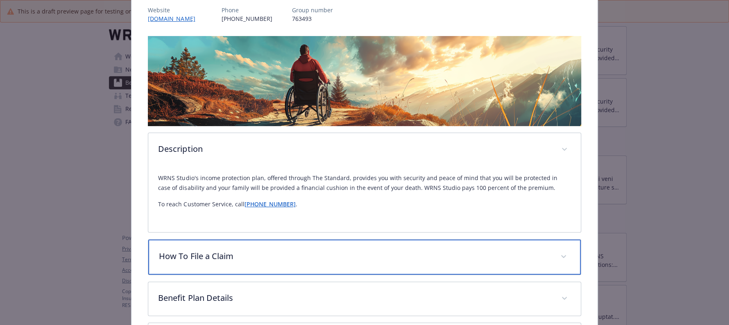
click at [397, 251] on p "How To File a Claim" at bounding box center [354, 256] width 391 height 12
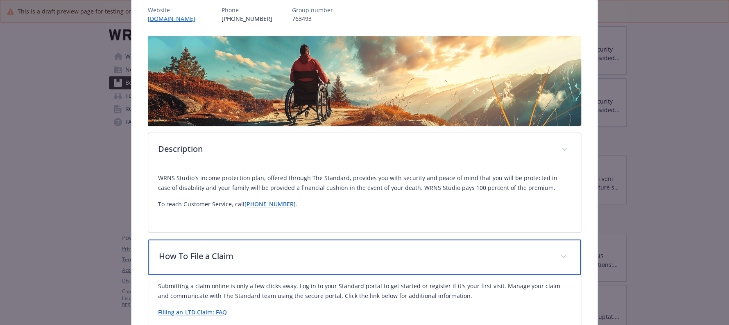
scroll to position [244, 0]
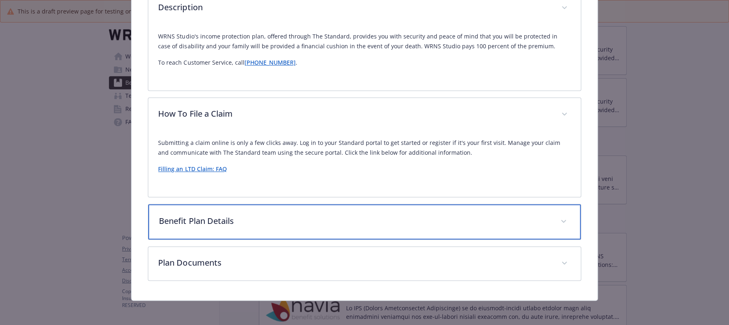
click at [371, 228] on div "Benefit Plan Details" at bounding box center [364, 221] width 432 height 35
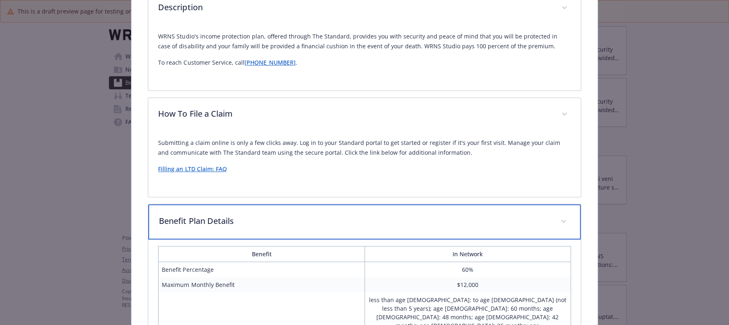
scroll to position [397, 0]
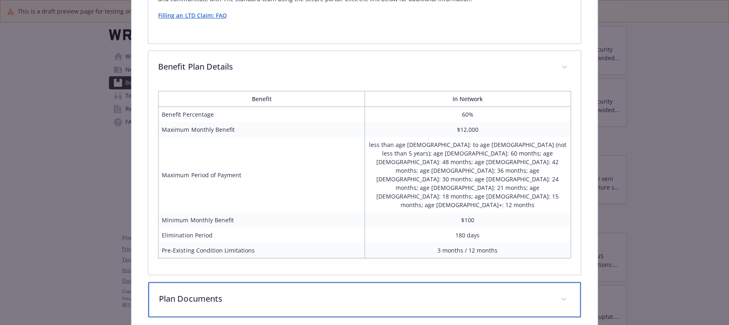
click at [351, 282] on div "Plan Documents" at bounding box center [364, 299] width 432 height 35
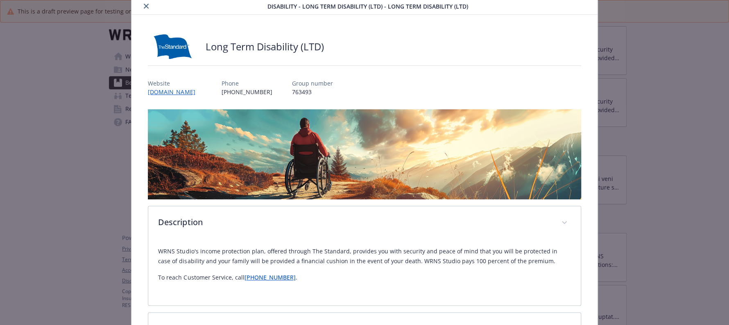
scroll to position [0, 0]
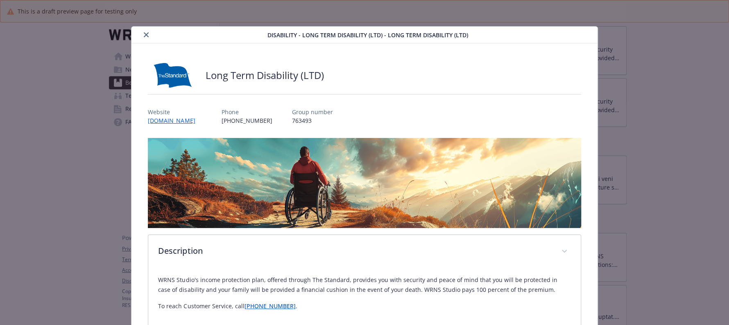
click at [145, 38] on button "close" at bounding box center [146, 35] width 10 height 10
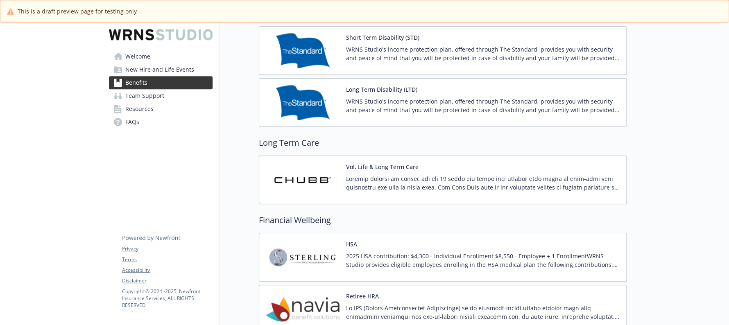
click at [339, 62] on div "Short Term Disability (STD) WRNS Studio's income protection plan, offered throu…" at bounding box center [443, 50] width 354 height 35
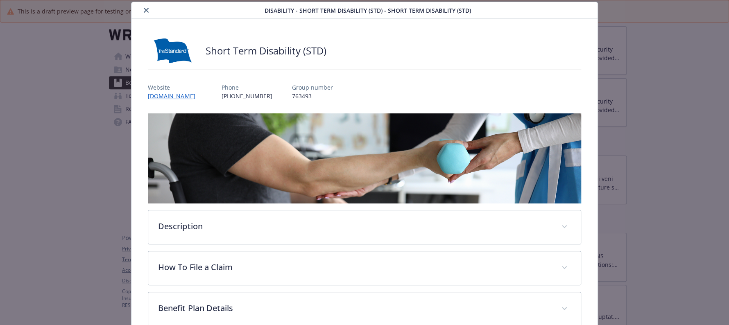
scroll to position [127, 0]
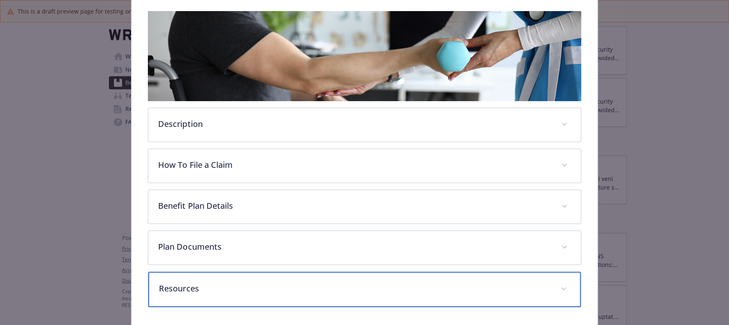
click at [346, 275] on div "Resources" at bounding box center [364, 289] width 432 height 35
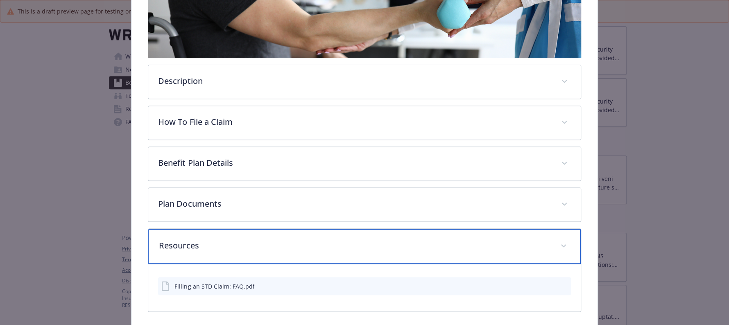
scroll to position [201, 0]
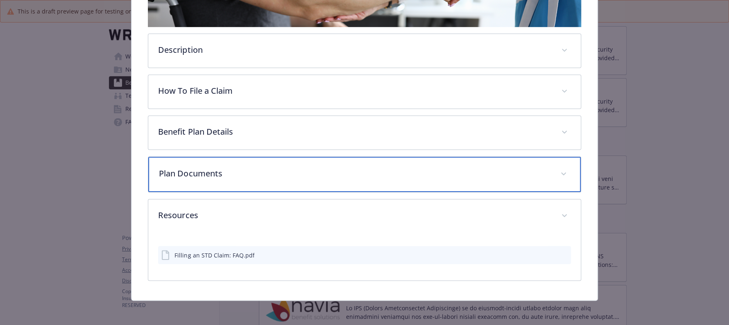
click at [307, 182] on div "Plan Documents" at bounding box center [364, 174] width 432 height 35
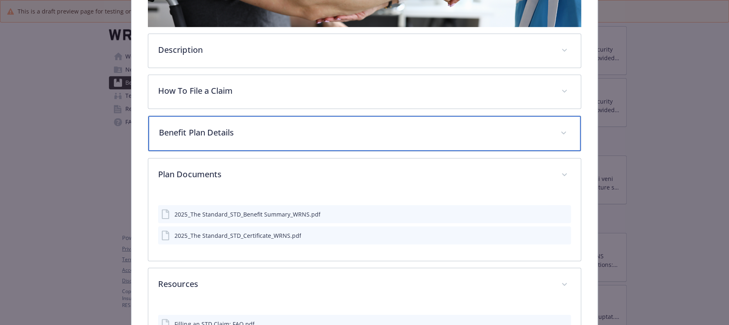
click at [293, 134] on p "Benefit Plan Details" at bounding box center [354, 133] width 391 height 12
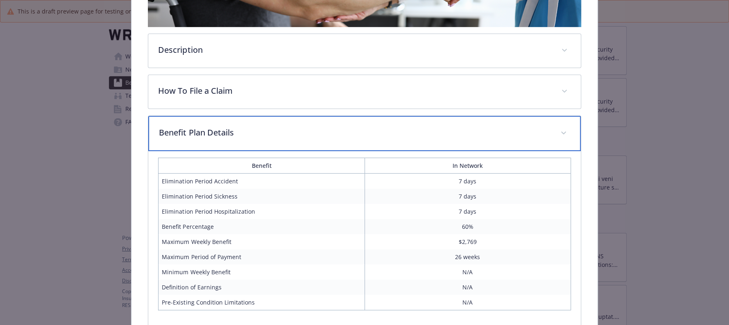
scroll to position [47, 0]
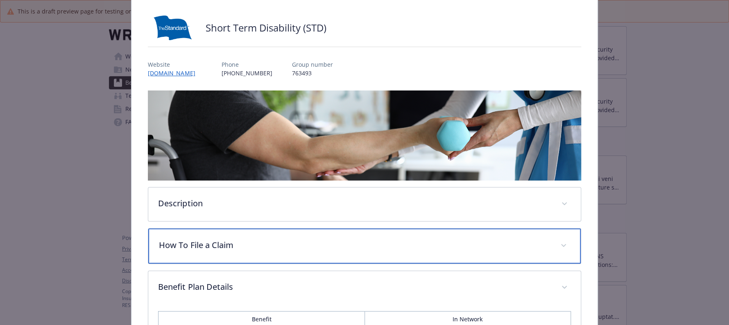
click at [253, 256] on div "How To File a Claim" at bounding box center [364, 245] width 432 height 35
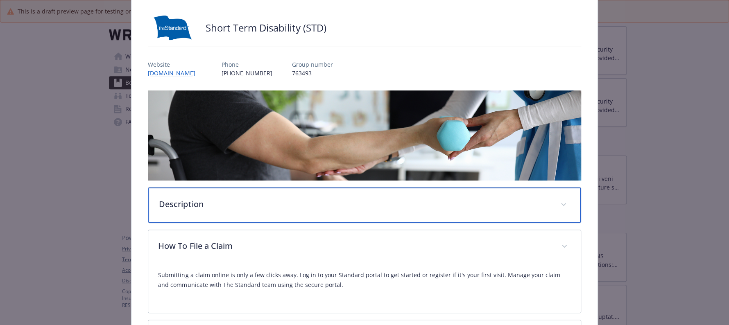
click at [238, 209] on div "Description" at bounding box center [364, 205] width 432 height 35
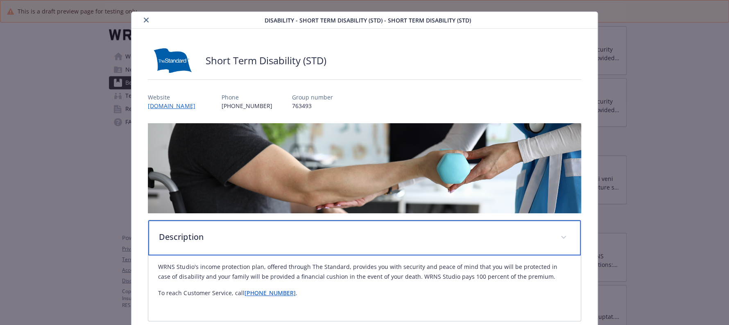
scroll to position [0, 0]
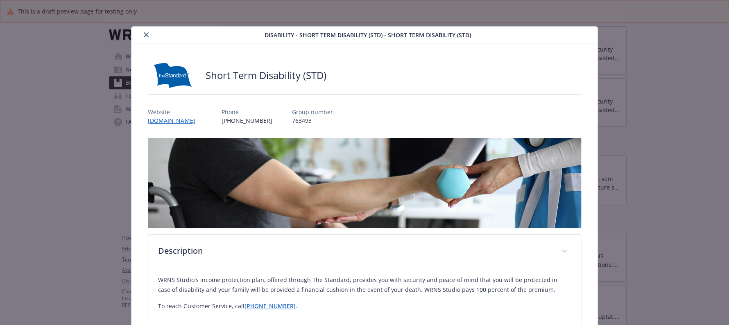
click at [145, 34] on icon "close" at bounding box center [146, 34] width 5 height 5
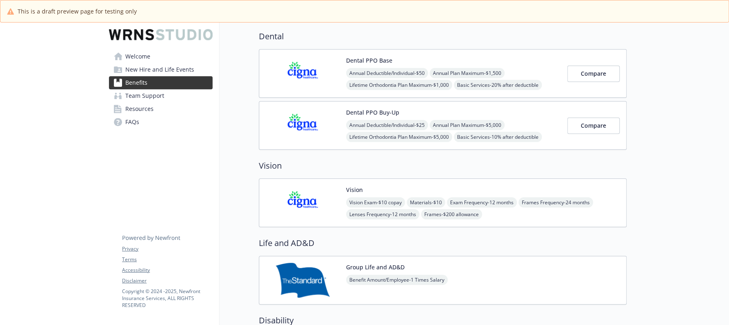
drag, startPoint x: 134, startPoint y: 124, endPoint x: 218, endPoint y: 124, distance: 83.9
click at [134, 124] on span "FAQs" at bounding box center [132, 121] width 14 height 13
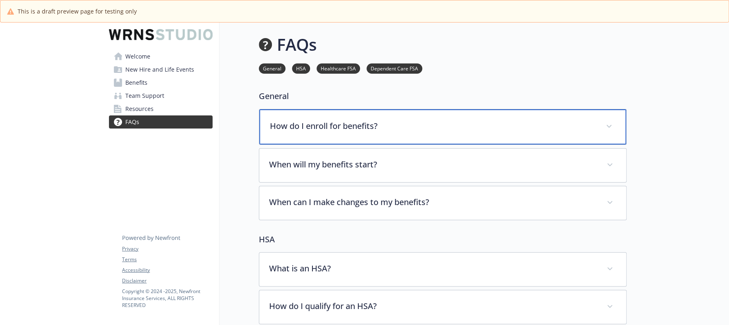
click at [382, 128] on p "How do I enroll for benefits?" at bounding box center [433, 126] width 326 height 12
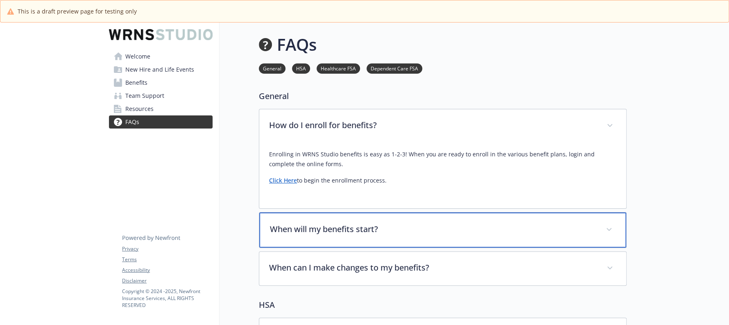
click at [436, 229] on p "When will my benefits start?" at bounding box center [433, 229] width 326 height 12
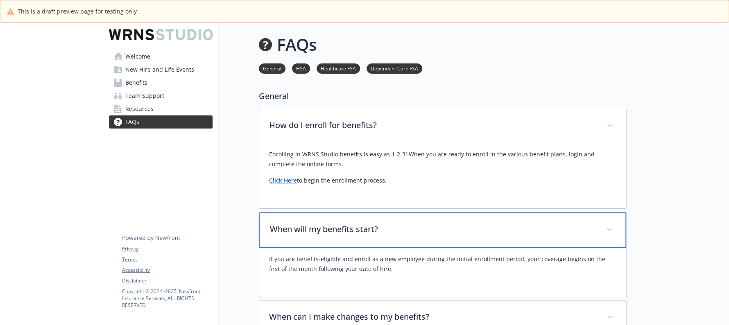
scroll to position [154, 0]
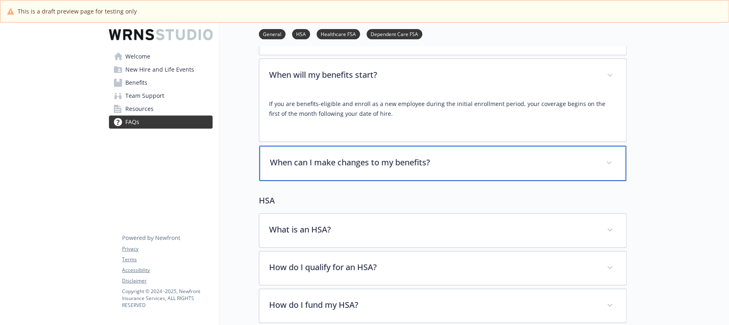
click at [419, 162] on p "When can I make changes to my benefits?" at bounding box center [433, 162] width 326 height 12
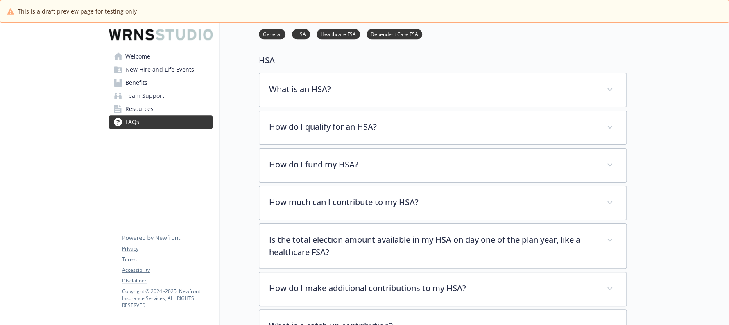
scroll to position [461, 0]
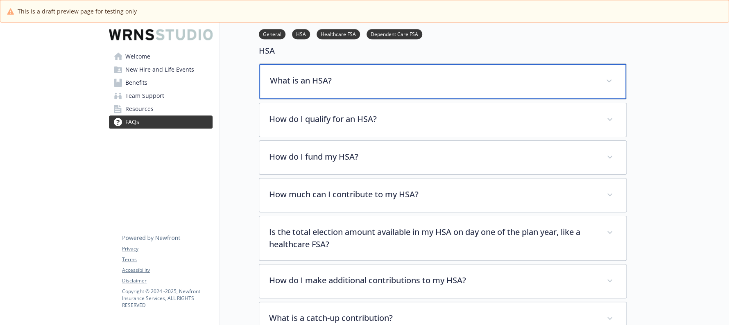
click at [379, 85] on p "What is an HSA?" at bounding box center [433, 81] width 326 height 12
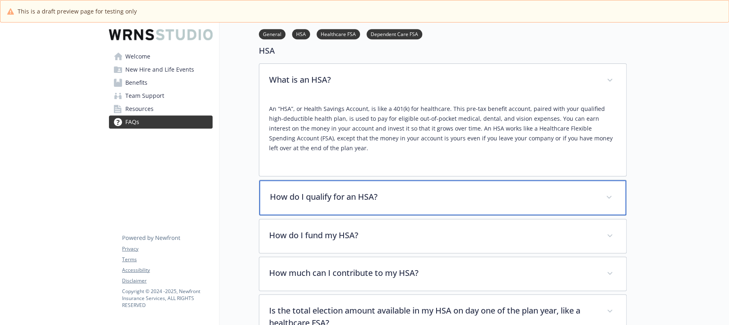
click at [445, 200] on p "How do I qualify for an HSA?" at bounding box center [433, 197] width 326 height 12
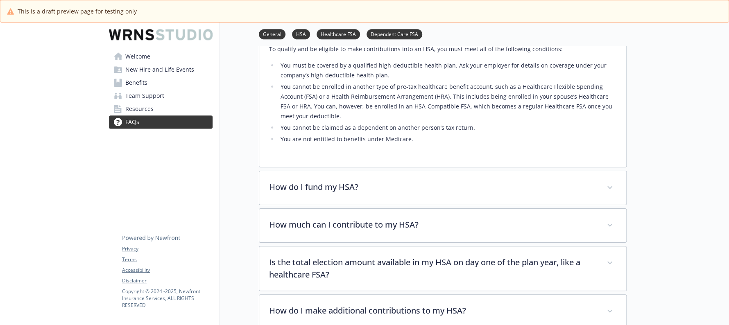
scroll to position [665, 0]
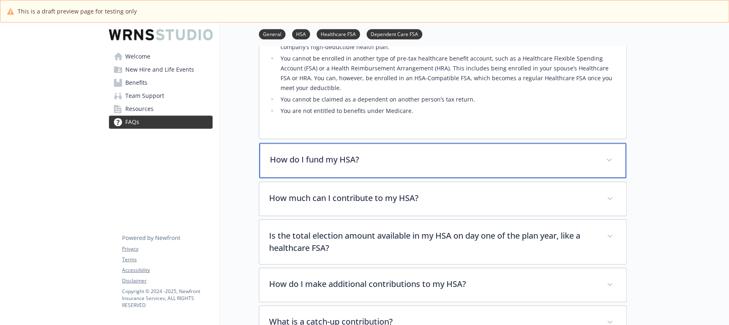
click at [425, 158] on p "How do I fund my HSA?" at bounding box center [433, 160] width 326 height 12
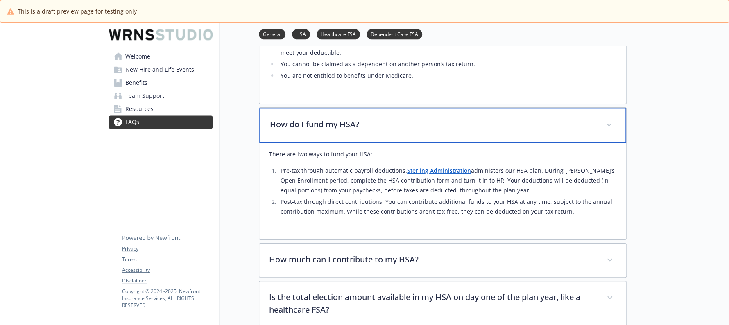
scroll to position [716, 0]
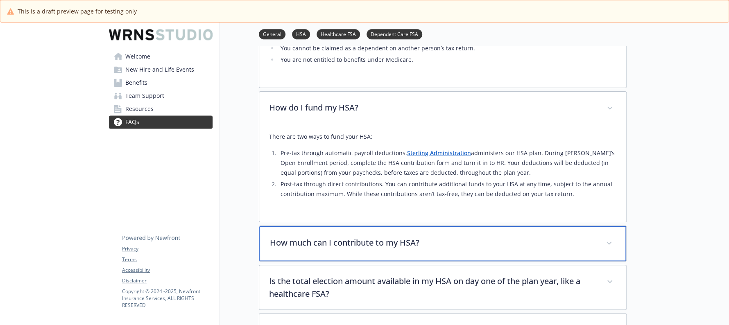
click at [454, 238] on p "How much can I contribute to my HSA?" at bounding box center [433, 243] width 326 height 12
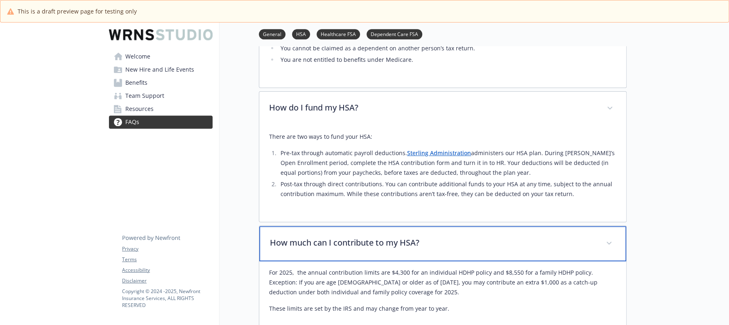
scroll to position [819, 0]
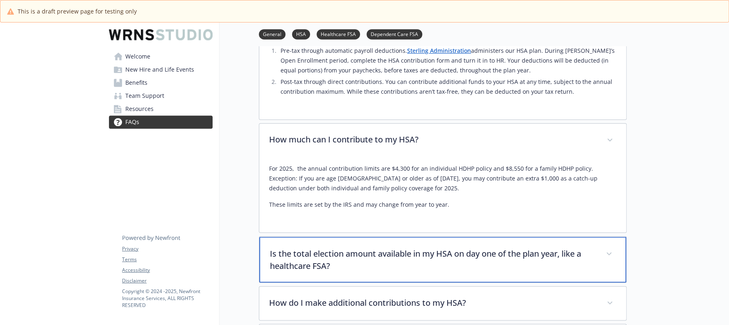
click at [451, 244] on div "Is the total election amount available in my HSA on day one of the plan year, l…" at bounding box center [442, 260] width 367 height 46
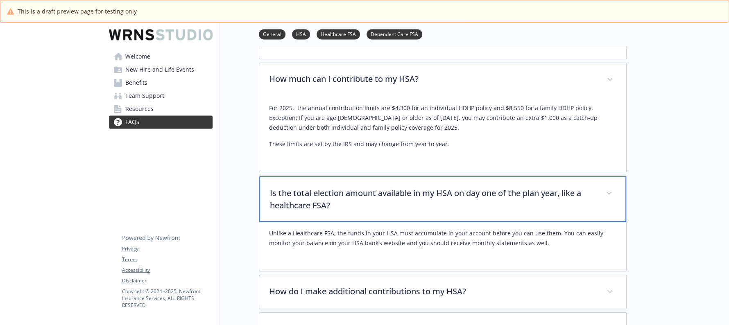
scroll to position [972, 0]
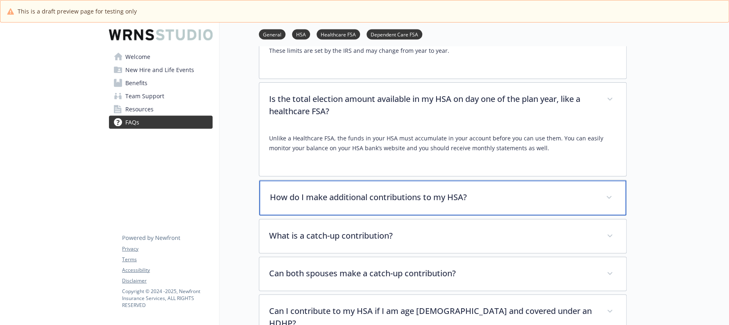
click at [451, 210] on div "How do I make additional contributions to my HSA?" at bounding box center [442, 197] width 367 height 35
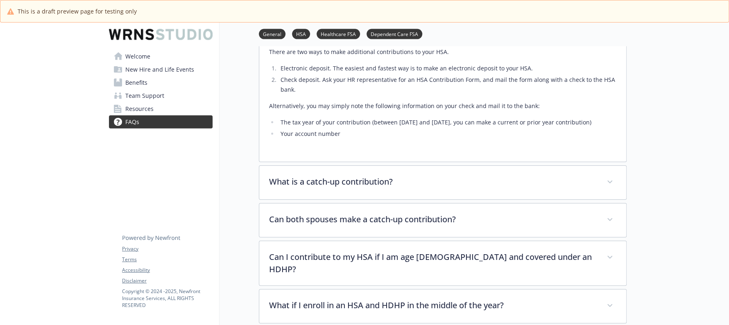
scroll to position [1177, 0]
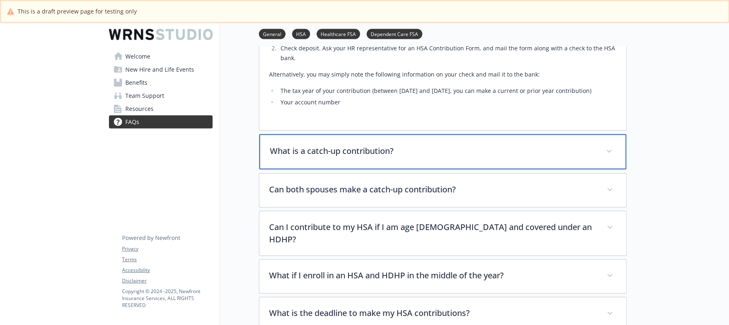
click at [432, 156] on p "What is a catch-up contribution?" at bounding box center [433, 151] width 326 height 12
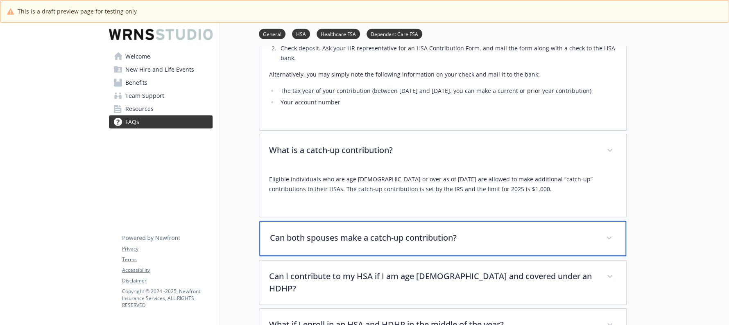
click at [448, 234] on p "Can both spouses make a catch-up contribution?" at bounding box center [433, 238] width 326 height 12
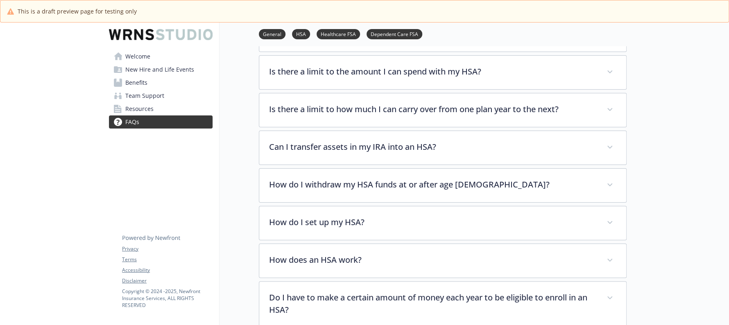
scroll to position [1586, 0]
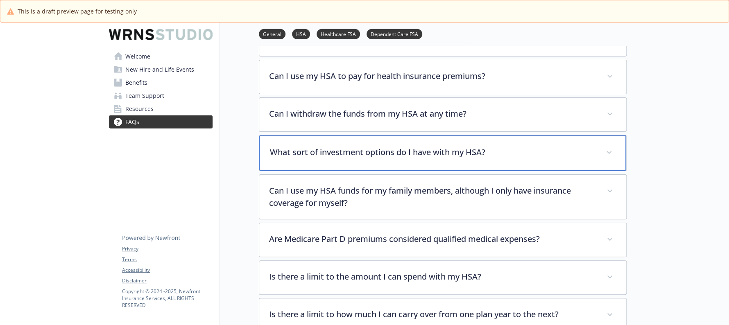
click at [432, 146] on p "What sort of investment options do I have with my HSA?" at bounding box center [433, 152] width 326 height 12
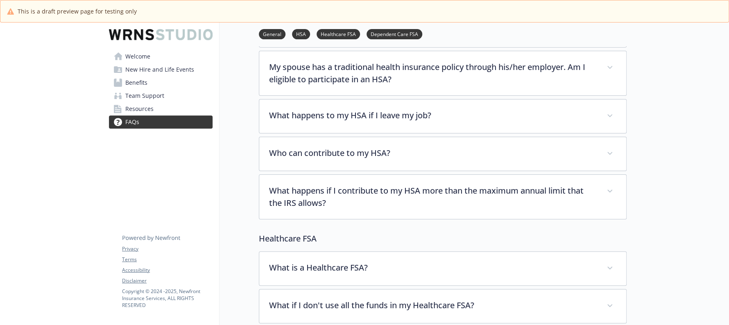
scroll to position [2201, 0]
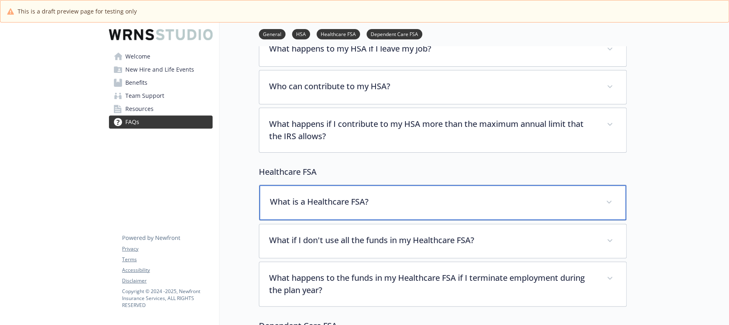
click at [431, 196] on p "What is a Healthcare FSA?" at bounding box center [433, 202] width 326 height 12
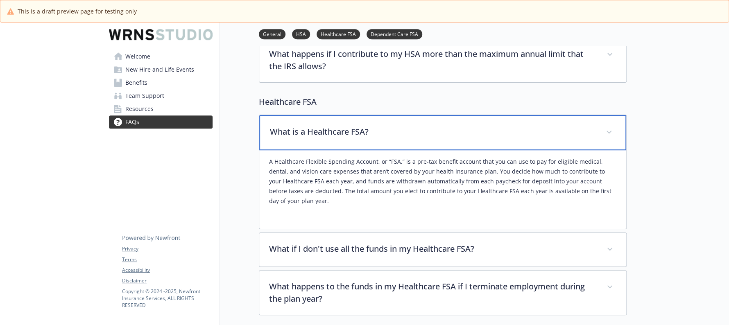
scroll to position [2322, 0]
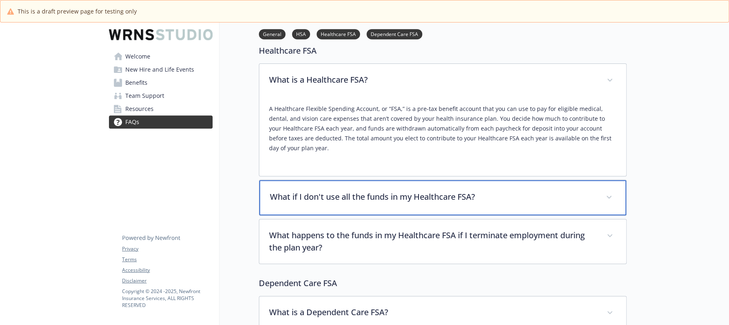
click at [439, 191] on p "What if I don't use all the funds in my Healthcare FSA?" at bounding box center [433, 197] width 326 height 12
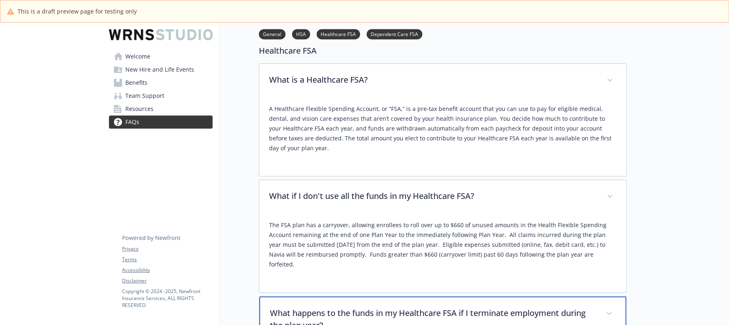
click at [390, 307] on p "What happens to the funds in my Healthcare FSA if I terminate employment during…" at bounding box center [433, 319] width 326 height 25
click at [162, 86] on link "Benefits" at bounding box center [161, 82] width 104 height 13
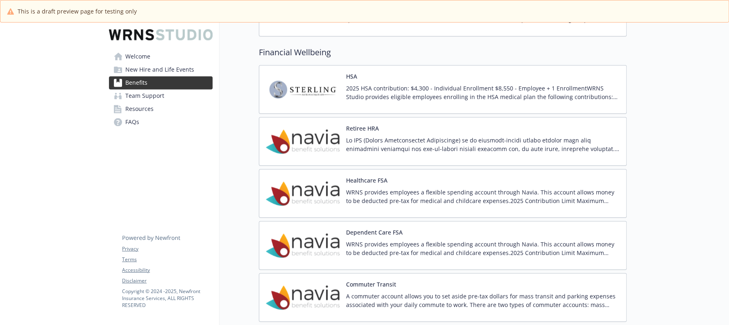
scroll to position [716, 0]
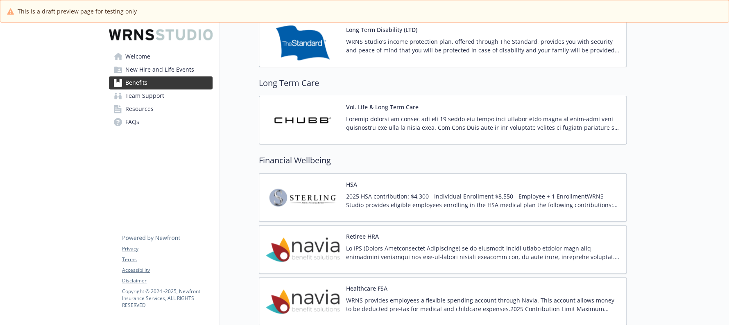
click at [145, 104] on span "Resources" at bounding box center [139, 108] width 28 height 13
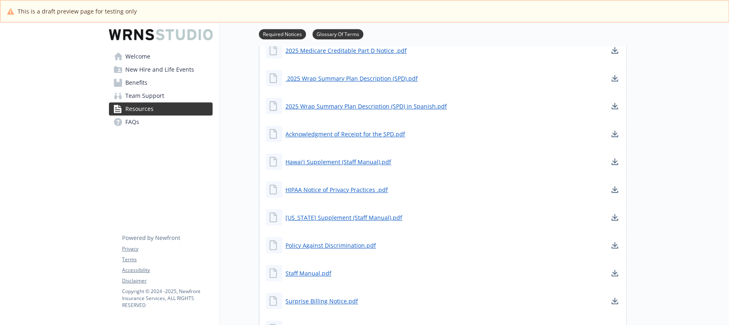
scroll to position [204, 0]
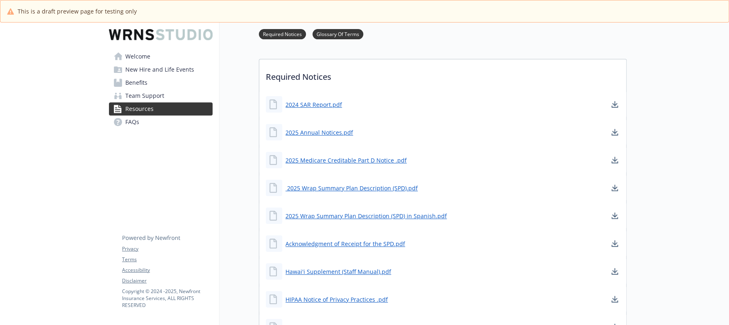
click at [136, 72] on span "New Hire and Life Events" at bounding box center [159, 69] width 69 height 13
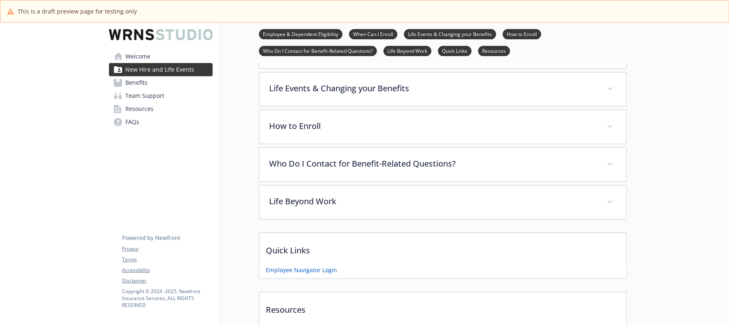
scroll to position [137, 0]
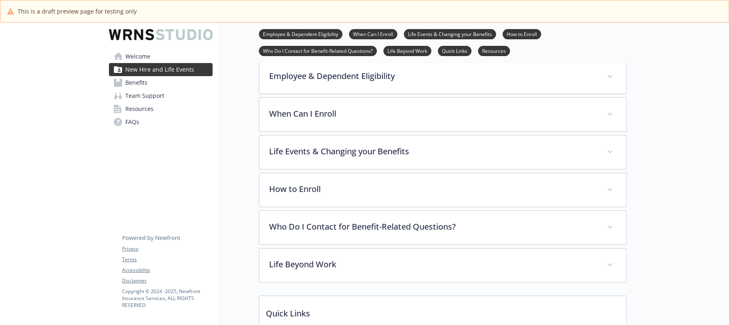
click at [167, 50] on link "Welcome" at bounding box center [161, 56] width 104 height 13
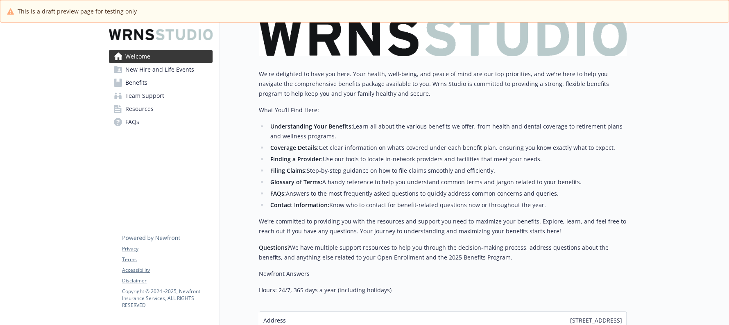
scroll to position [23, 0]
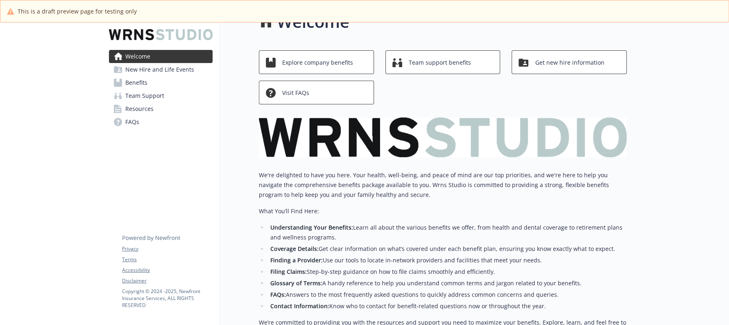
click at [148, 102] on span "Resources" at bounding box center [139, 108] width 28 height 13
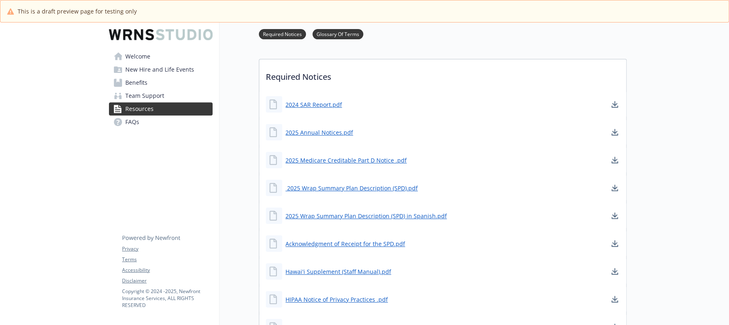
scroll to position [409, 0]
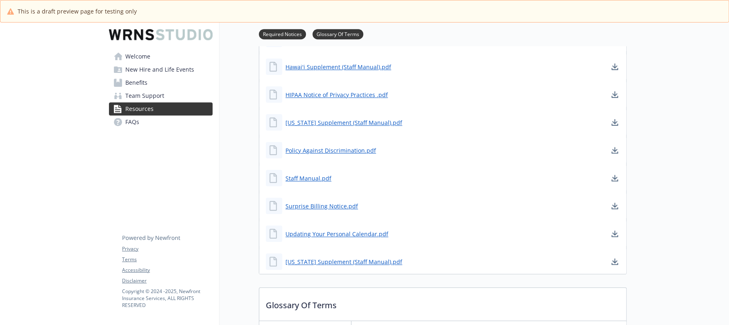
drag, startPoint x: 137, startPoint y: 84, endPoint x: 161, endPoint y: 87, distance: 24.0
click at [137, 84] on span "Benefits" at bounding box center [136, 82] width 22 height 13
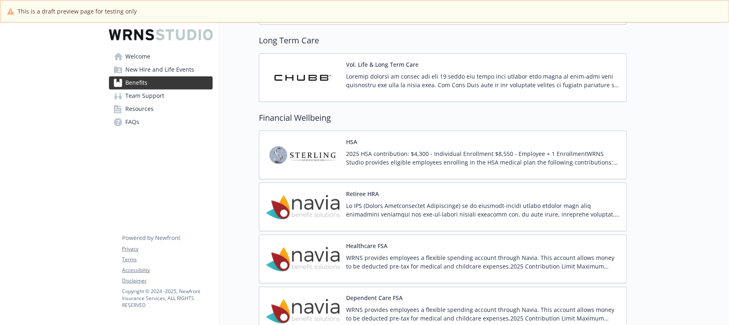
scroll to position [554, 0]
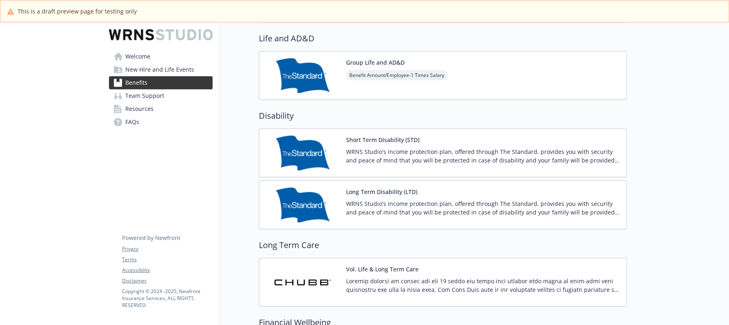
drag, startPoint x: 138, startPoint y: 109, endPoint x: 216, endPoint y: 131, distance: 80.6
click at [138, 109] on span "Resources" at bounding box center [139, 108] width 28 height 13
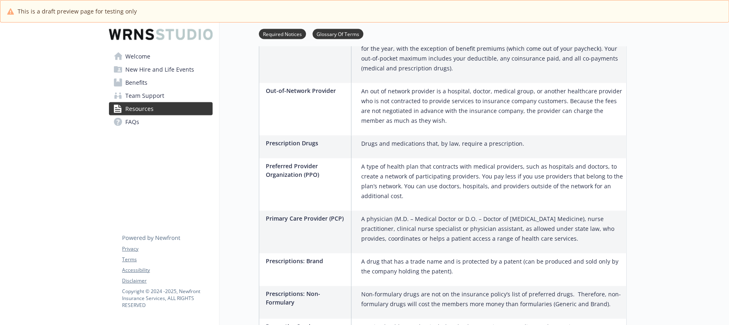
scroll to position [1116, 0]
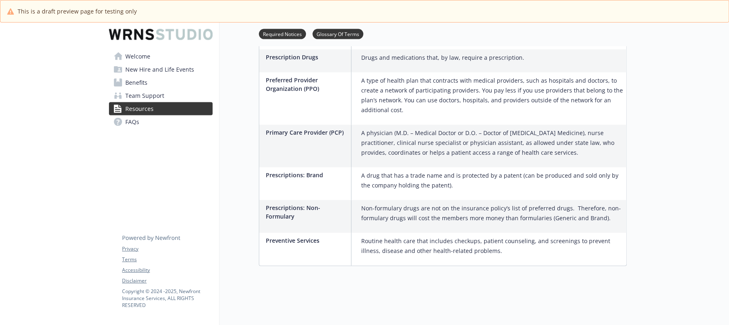
click at [146, 93] on span "Team Support" at bounding box center [144, 95] width 39 height 13
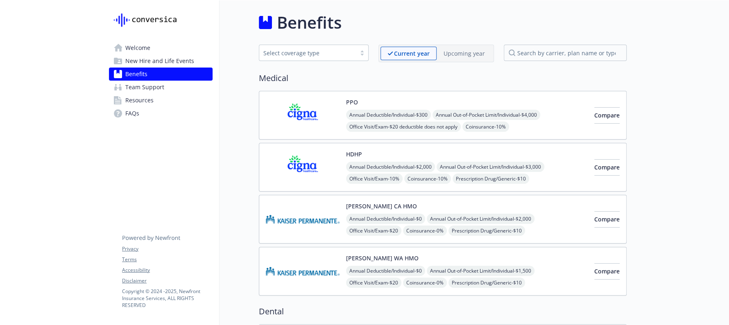
click at [306, 128] on img at bounding box center [303, 115] width 74 height 35
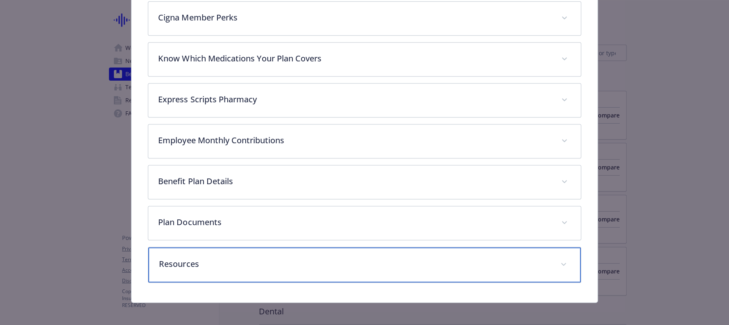
click at [325, 264] on p "Resources" at bounding box center [354, 264] width 391 height 12
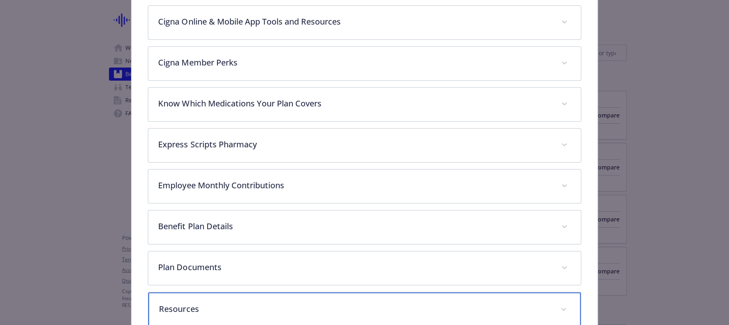
scroll to position [250, 0]
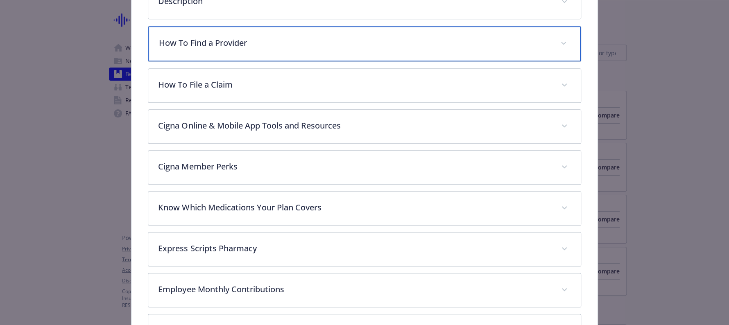
click at [224, 54] on div "How To Find a Provider" at bounding box center [364, 43] width 432 height 35
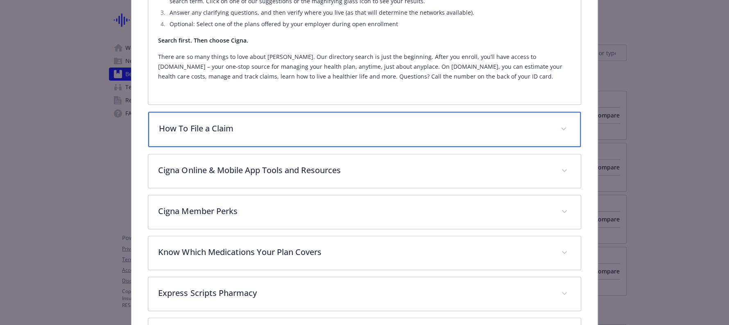
click at [271, 122] on p "How To File a Claim" at bounding box center [354, 128] width 391 height 12
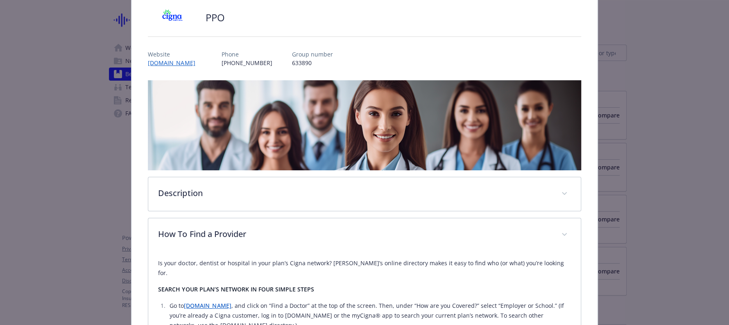
scroll to position [0, 0]
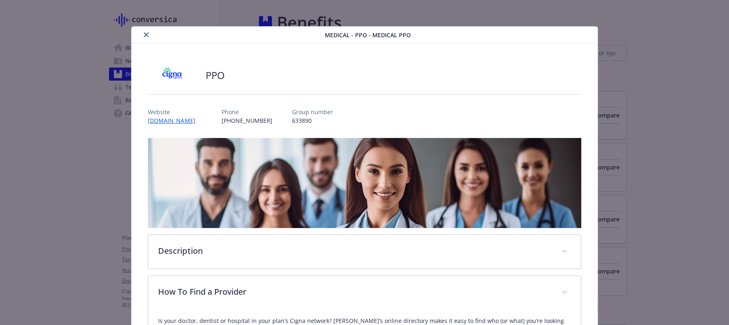
click at [145, 31] on button "close" at bounding box center [146, 35] width 10 height 10
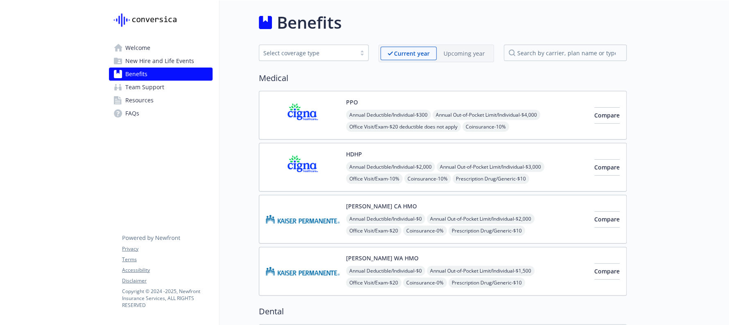
click at [314, 267] on img at bounding box center [303, 271] width 74 height 35
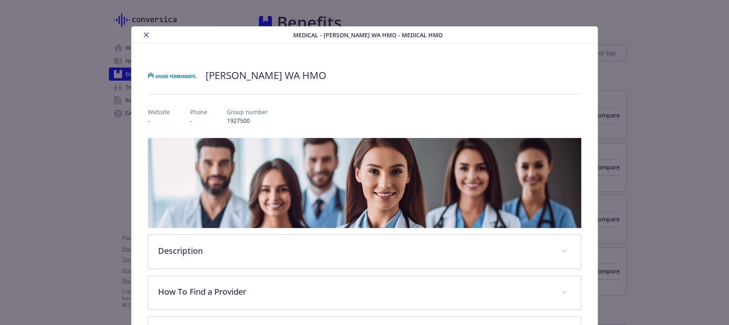
scroll to position [25, 0]
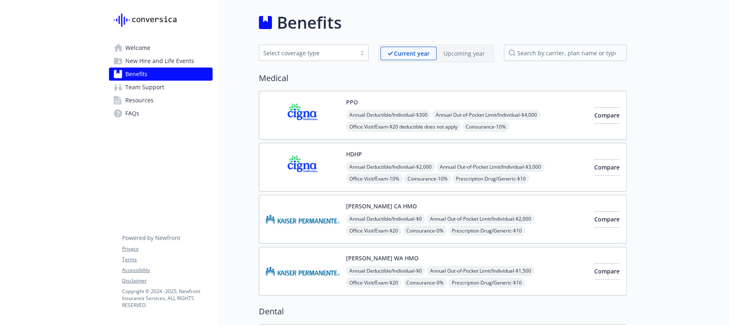
click at [301, 226] on img at bounding box center [303, 219] width 74 height 35
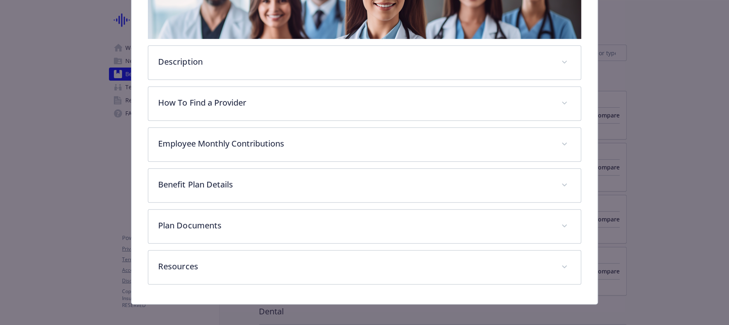
scroll to position [193, 0]
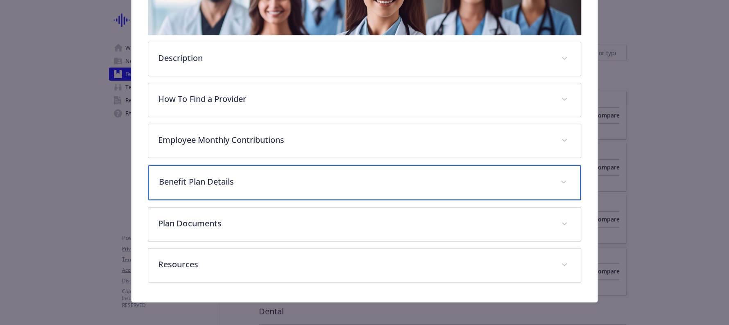
click at [263, 189] on div "Benefit Plan Details" at bounding box center [364, 182] width 432 height 35
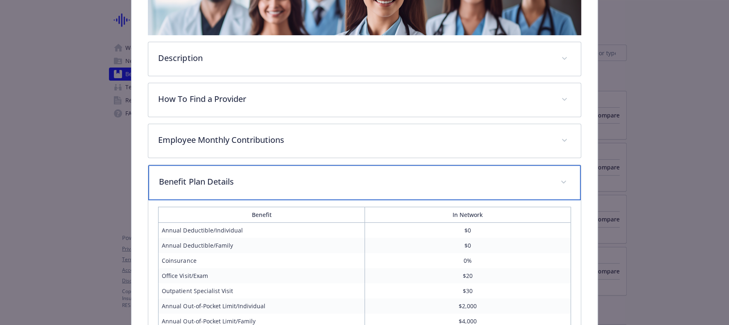
click at [263, 189] on div "Benefit Plan Details" at bounding box center [364, 182] width 432 height 35
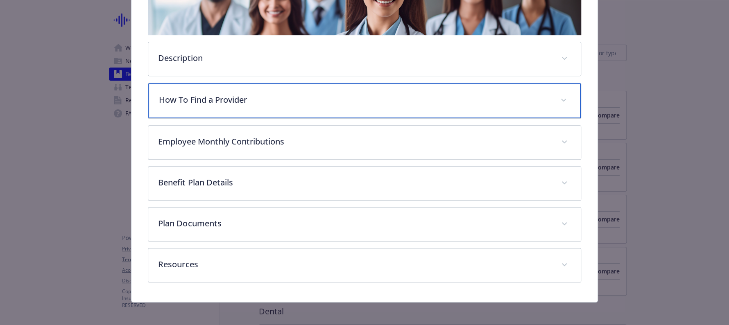
click at [184, 88] on div "How To Find a Provider" at bounding box center [364, 100] width 432 height 35
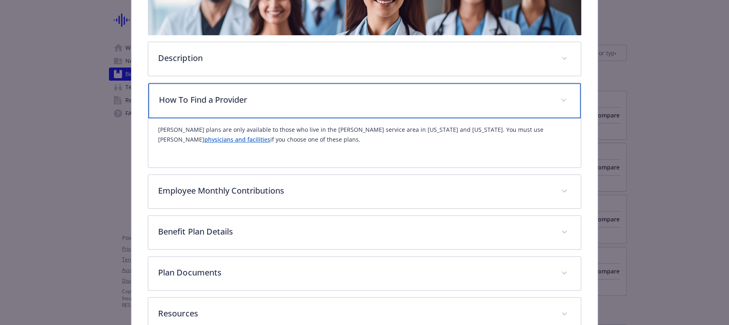
click at [232, 99] on p "How To Find a Provider" at bounding box center [354, 100] width 391 height 12
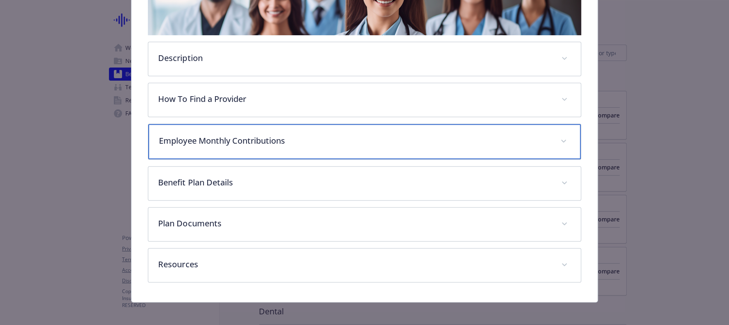
click at [242, 127] on div "Employee Monthly Contributions" at bounding box center [364, 141] width 432 height 35
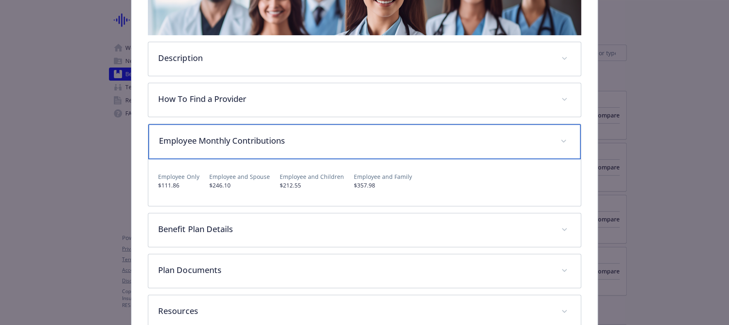
click at [240, 138] on p "Employee Monthly Contributions" at bounding box center [354, 141] width 391 height 12
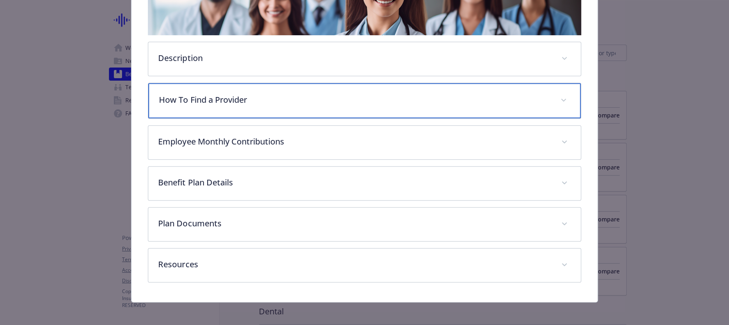
click at [235, 99] on p "How To Find a Provider" at bounding box center [354, 100] width 391 height 12
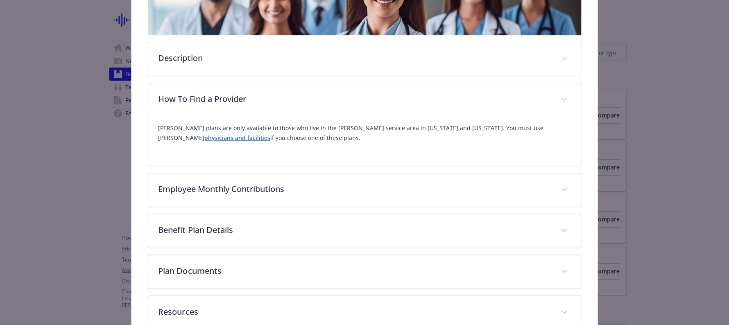
click at [270, 134] on link "physicians and facilities" at bounding box center [237, 138] width 66 height 8
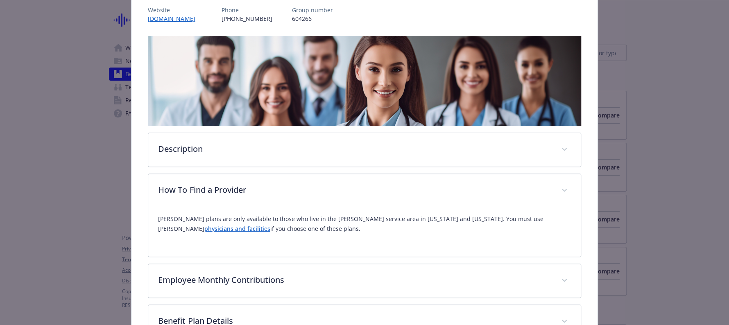
scroll to position [242, 0]
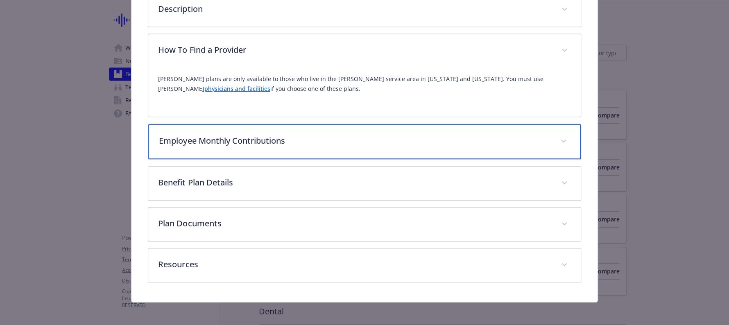
click at [332, 138] on p "Employee Monthly Contributions" at bounding box center [354, 141] width 391 height 12
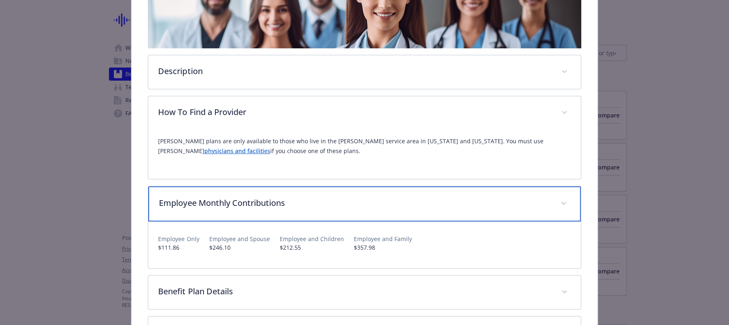
scroll to position [204, 0]
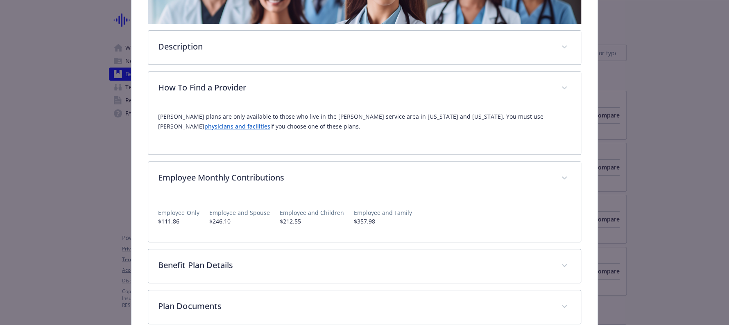
click at [32, 36] on div "Medical - Kaiser CA HMO - Medical HMO Kaiser CA HMO Website www.kp.org Phone (8…" at bounding box center [364, 162] width 729 height 325
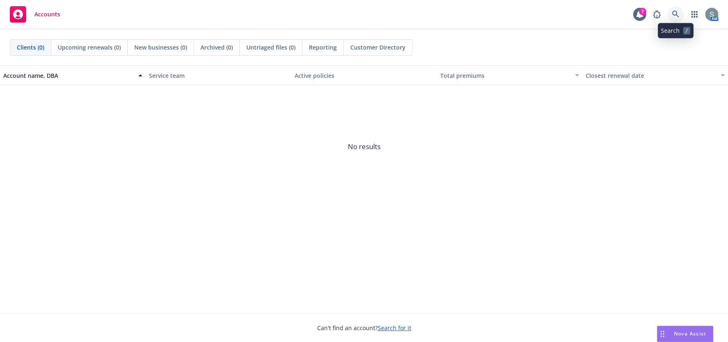
click at [675, 14] on icon at bounding box center [675, 14] width 7 height 7
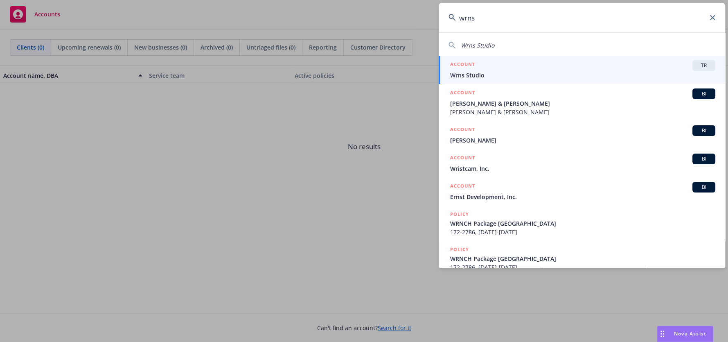
type input "wrns"
click at [575, 65] on div "ACCOUNT TR" at bounding box center [582, 65] width 265 height 11
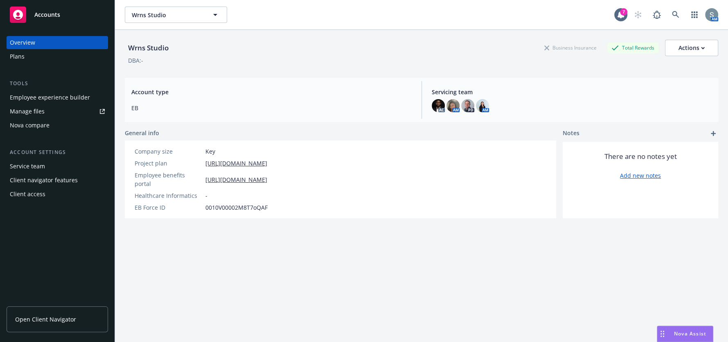
click at [261, 249] on div "Wrns Studio Business Insurance Total Rewards Actions DBA: - Account type EB Ser…" at bounding box center [422, 196] width 594 height 332
click at [57, 100] on div "Employee experience builder" at bounding box center [50, 97] width 80 height 13
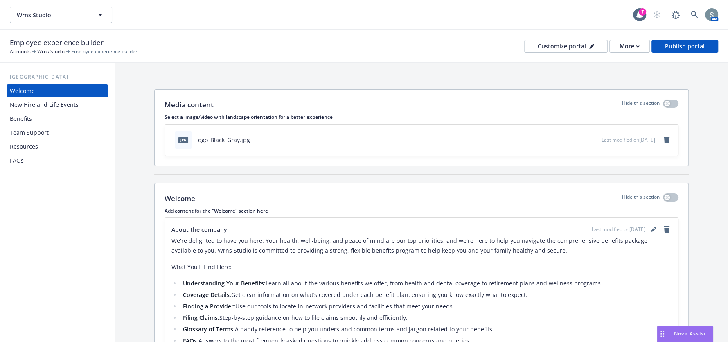
click at [14, 161] on div "FAQs" at bounding box center [17, 160] width 14 height 13
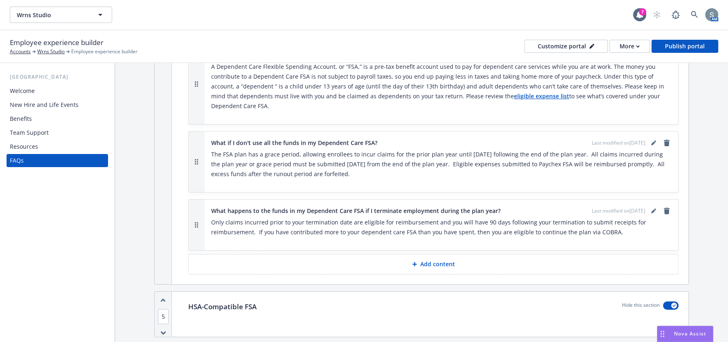
scroll to position [3289, 0]
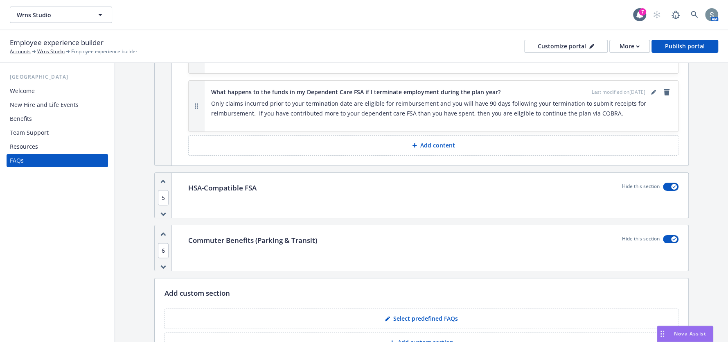
click at [403, 314] on p "Select predefined FAQs" at bounding box center [425, 318] width 65 height 8
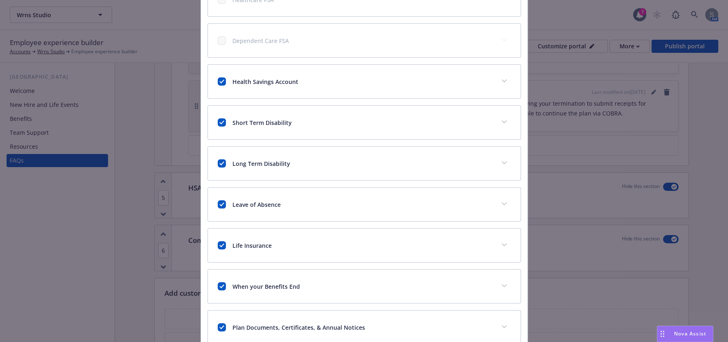
scroll to position [0, 0]
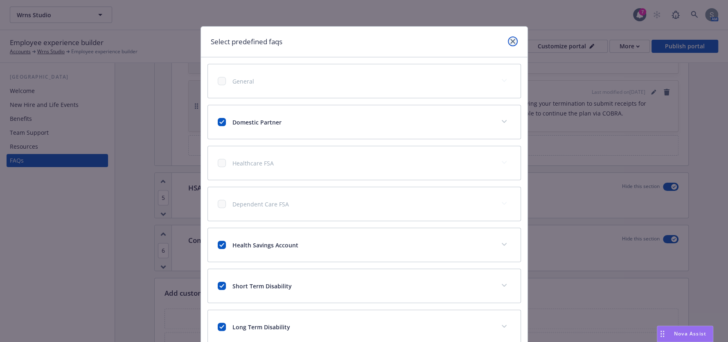
click at [511, 39] on icon "close" at bounding box center [513, 41] width 5 height 5
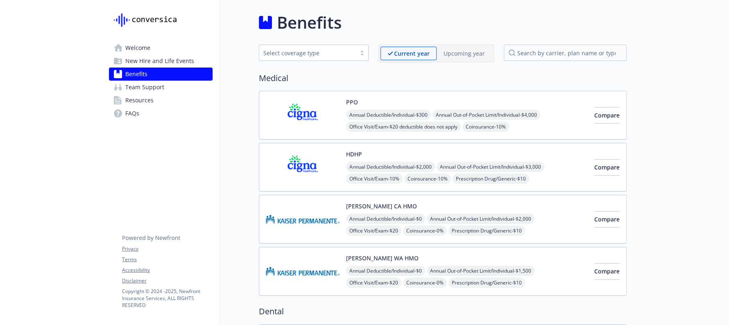
click at [171, 90] on link "Team Support" at bounding box center [161, 87] width 104 height 13
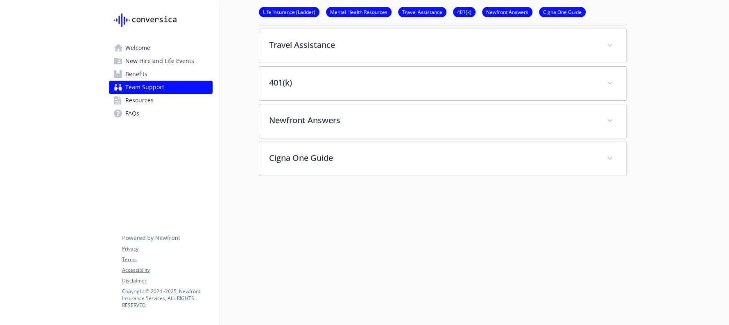
scroll to position [51, 0]
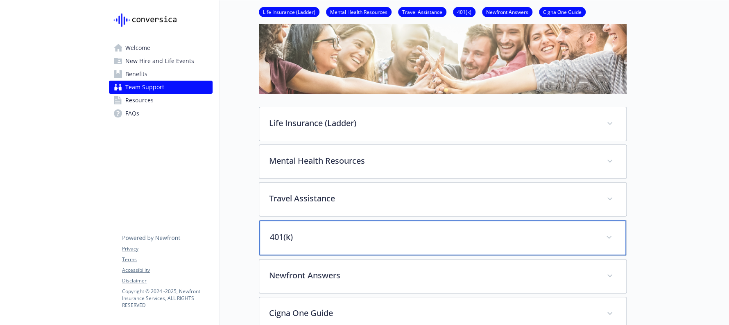
click at [357, 231] on p "401(k)" at bounding box center [433, 237] width 326 height 12
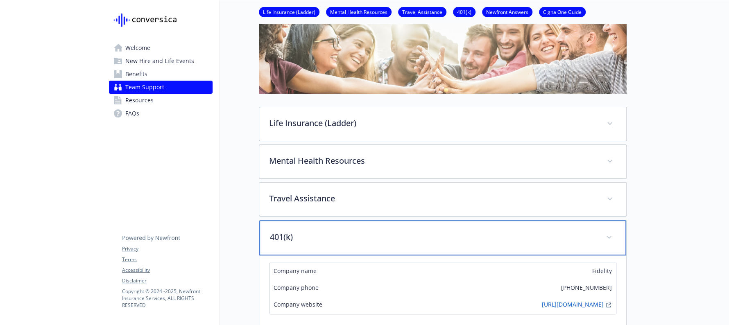
scroll to position [154, 0]
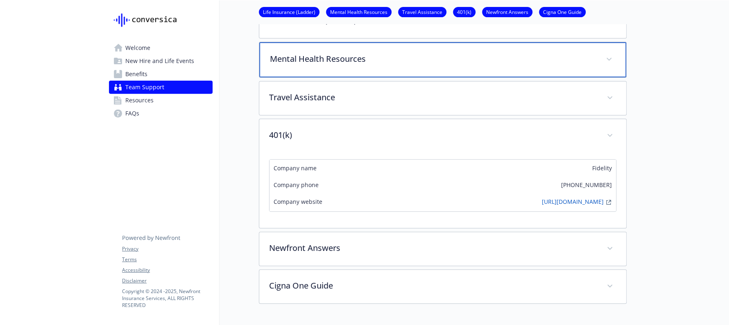
click at [309, 57] on p "Mental Health Resources" at bounding box center [433, 59] width 326 height 12
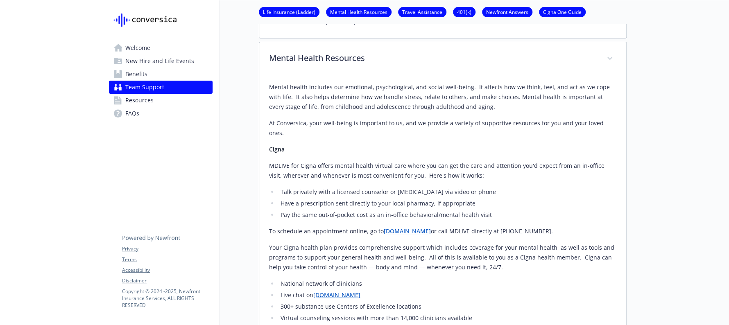
click at [166, 111] on link "FAQs" at bounding box center [161, 113] width 104 height 13
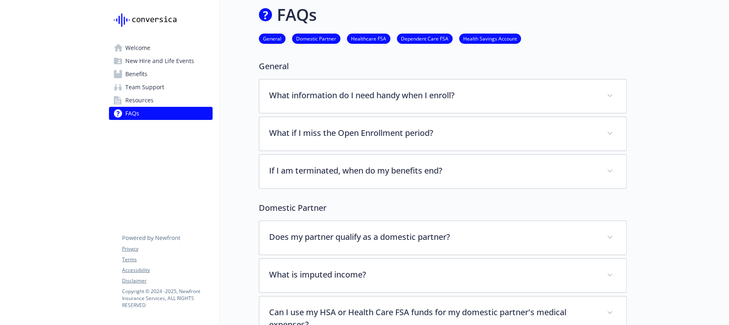
scroll to position [154, 0]
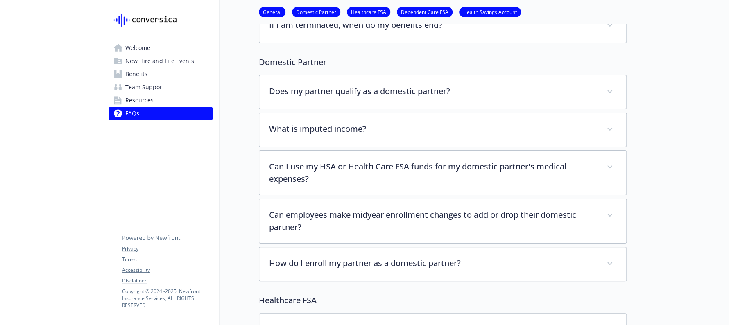
click at [201, 102] on link "Resources" at bounding box center [161, 100] width 104 height 13
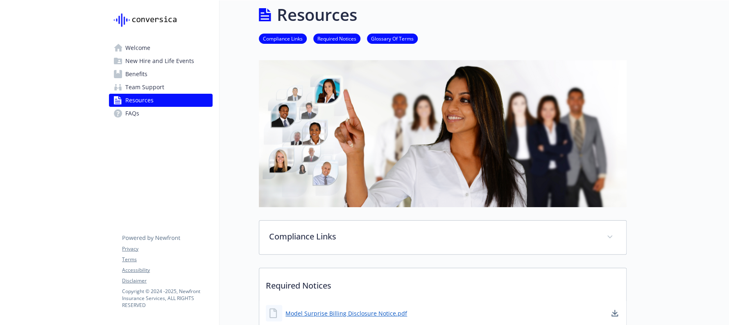
scroll to position [154, 0]
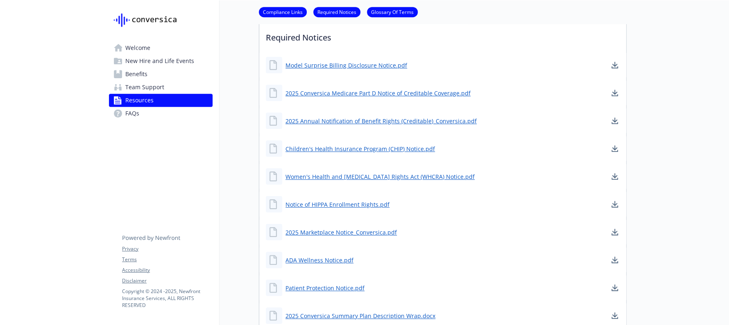
click at [158, 89] on span "Team Support" at bounding box center [144, 87] width 39 height 13
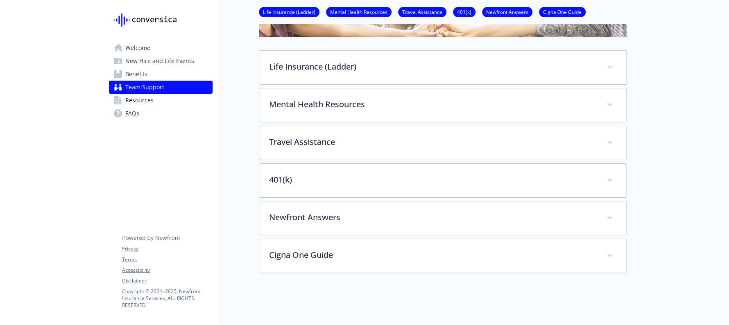
scroll to position [19, 0]
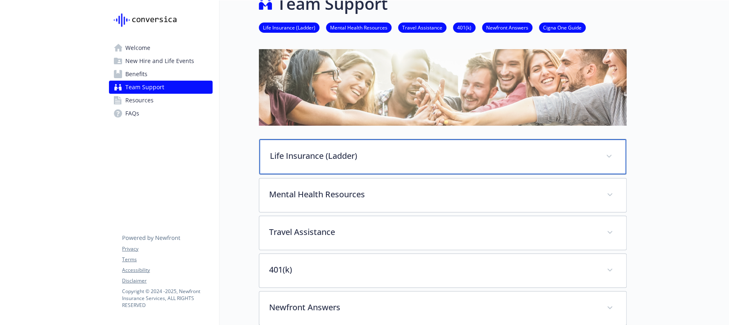
click at [344, 162] on div "Life Insurance (Ladder)" at bounding box center [442, 156] width 367 height 35
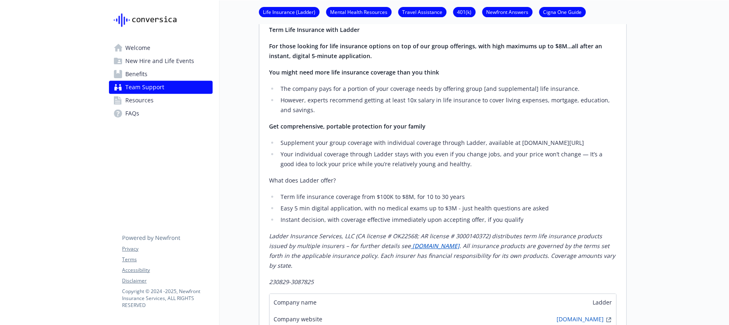
scroll to position [224, 0]
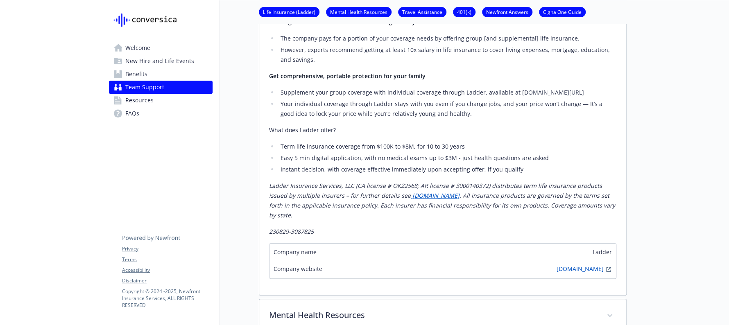
click at [182, 95] on link "Resources" at bounding box center [161, 100] width 104 height 13
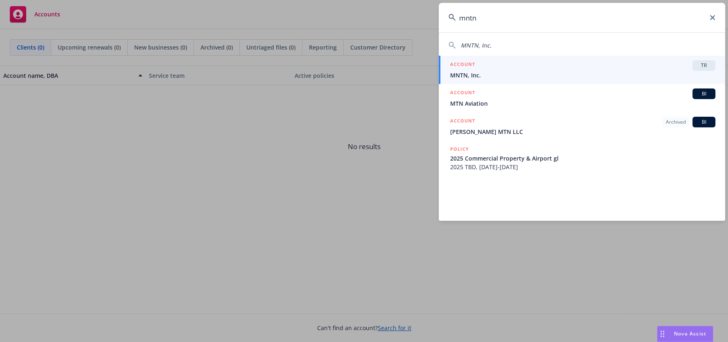
click at [547, 76] on span "MNTN, Inc." at bounding box center [582, 75] width 265 height 9
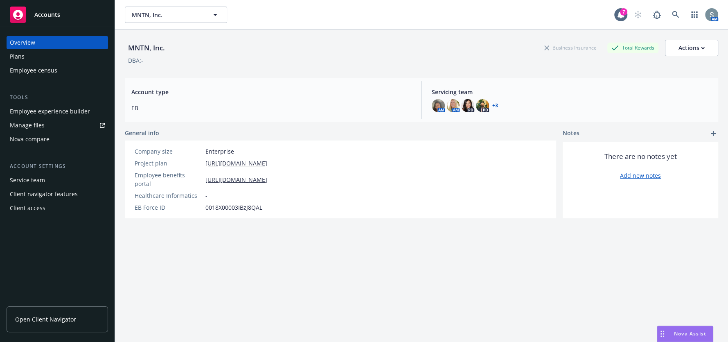
click at [29, 116] on div "Employee experience builder" at bounding box center [50, 111] width 80 height 13
click at [45, 319] on span "Open Client Navigator" at bounding box center [45, 319] width 61 height 9
click at [48, 125] on link "Manage files" at bounding box center [58, 125] width 102 height 13
click at [50, 119] on link "Manage files" at bounding box center [58, 125] width 102 height 13
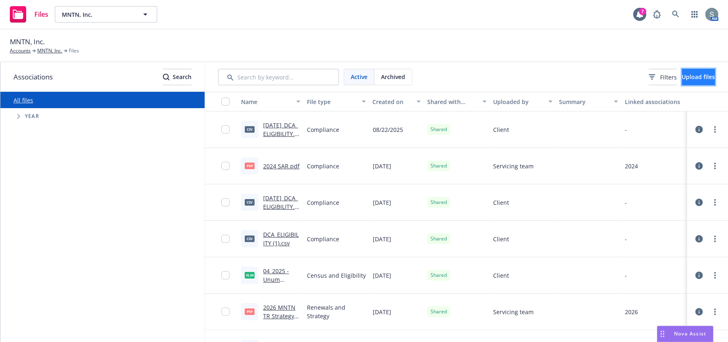
click at [683, 81] on button "Upload files" at bounding box center [698, 77] width 33 height 16
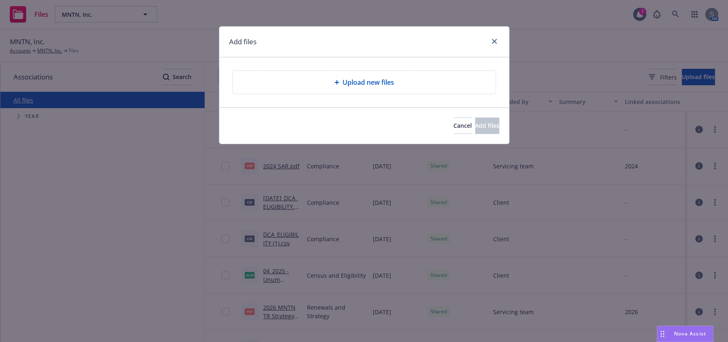
click at [400, 88] on div "Upload new files" at bounding box center [364, 82] width 263 height 23
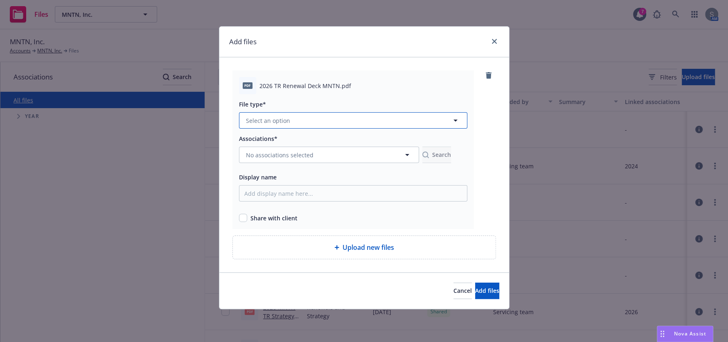
click at [394, 119] on button "Select an option" at bounding box center [353, 120] width 228 height 16
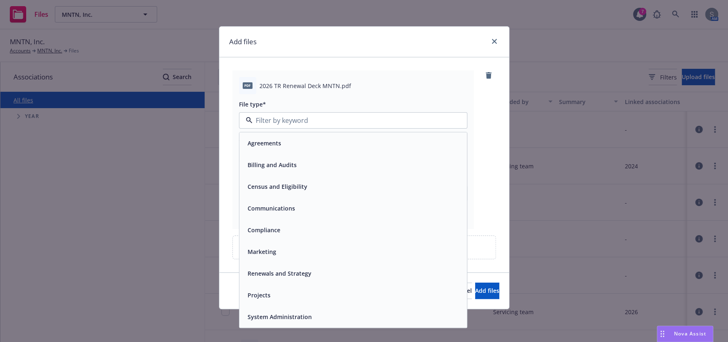
click at [347, 270] on div "Renewals and Strategy" at bounding box center [353, 274] width 218 height 12
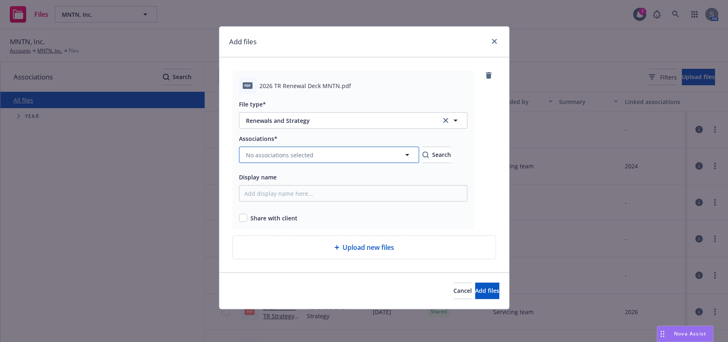
click at [312, 158] on button "No associations selected" at bounding box center [329, 155] width 180 height 16
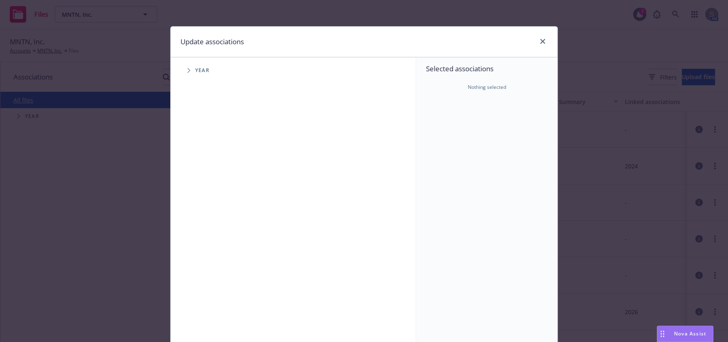
click at [195, 72] on span "Year" at bounding box center [202, 70] width 14 height 5
click at [183, 71] on span "Tree Example" at bounding box center [188, 70] width 13 height 13
click at [206, 202] on input "Tree Example" at bounding box center [210, 201] width 8 height 8
checkbox input "true"
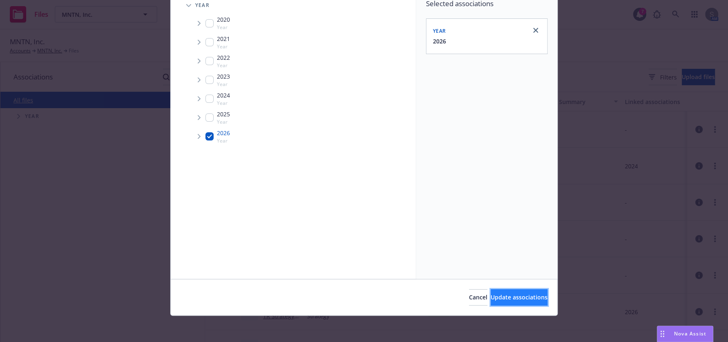
click at [497, 302] on button "Update associations" at bounding box center [519, 297] width 57 height 16
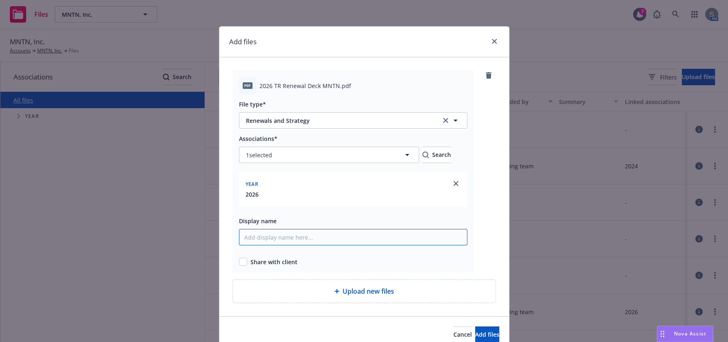
click at [341, 234] on input "Display name" at bounding box center [353, 237] width 228 height 16
type input "2026 MNTN TR Renewal Deck"
click at [239, 258] on input "checkbox" at bounding box center [243, 262] width 8 height 8
checkbox input "true"
click at [475, 330] on button "Add files" at bounding box center [487, 334] width 24 height 16
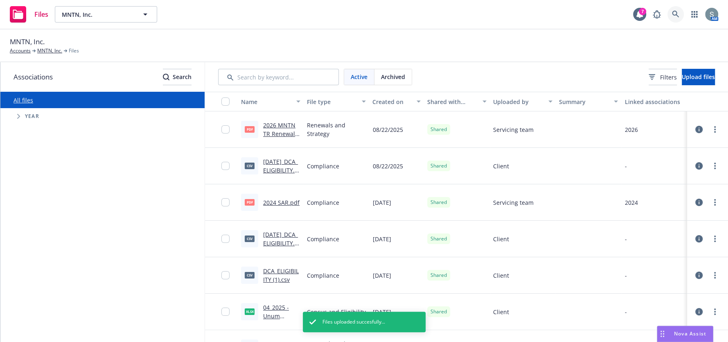
click at [679, 17] on link at bounding box center [676, 14] width 16 height 16
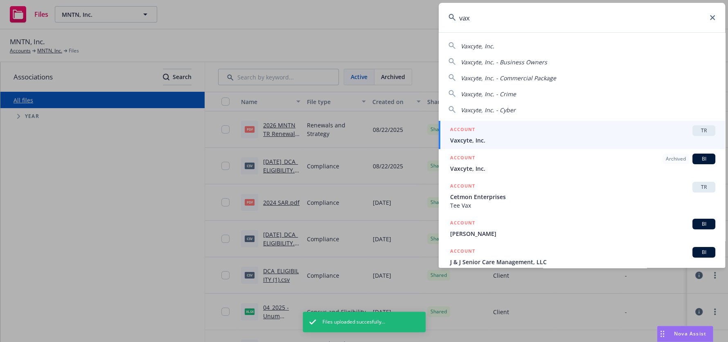
type input "vax"
click at [528, 136] on span "Vaxcyte, Inc." at bounding box center [582, 140] width 265 height 9
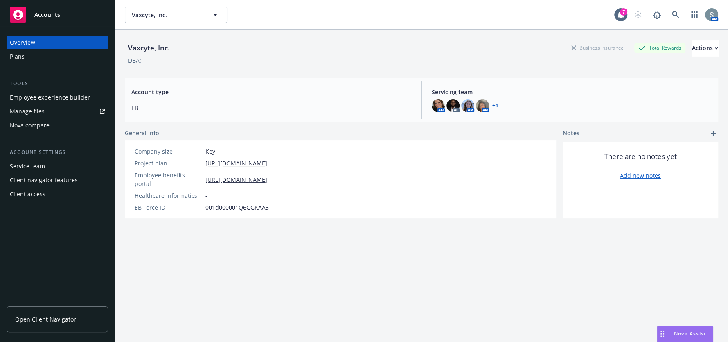
click at [64, 108] on link "Manage files" at bounding box center [58, 111] width 102 height 13
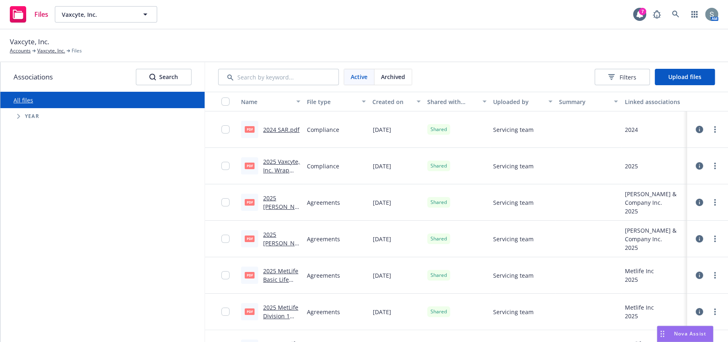
click at [630, 107] on button "Linked associations" at bounding box center [655, 102] width 66 height 20
click at [625, 100] on div "Linked associations" at bounding box center [654, 101] width 59 height 9
click at [615, 103] on div "button" at bounding box center [617, 101] width 4 height 19
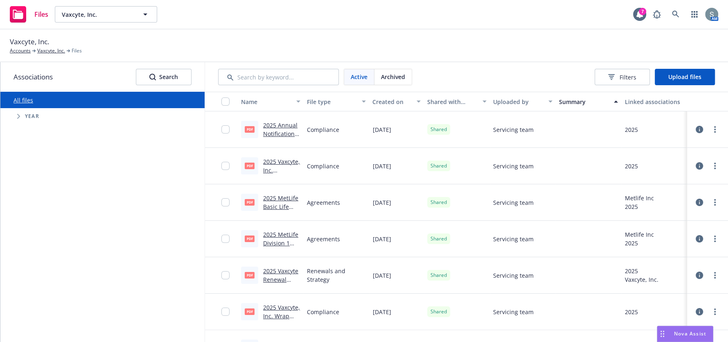
click at [417, 102] on icon "button" at bounding box center [419, 101] width 4 height 2
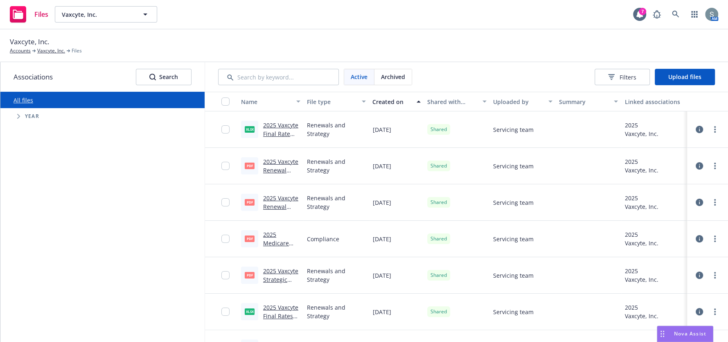
click at [418, 102] on div "button" at bounding box center [420, 101] width 4 height 19
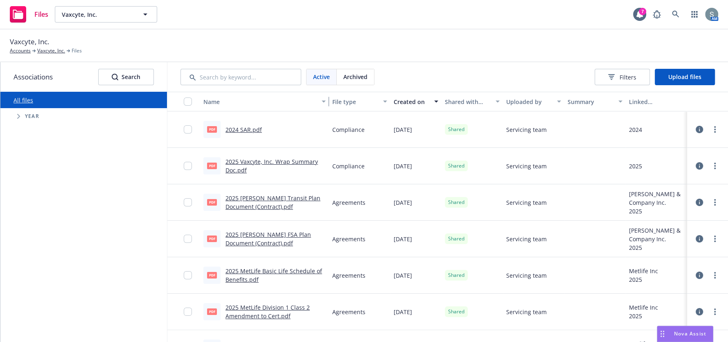
drag, startPoint x: 300, startPoint y: 103, endPoint x: 368, endPoint y: 106, distance: 67.6
click at [368, 106] on div "Name File type Created on Shared with client Uploaded by Summary Linked associa…" at bounding box center [447, 102] width 561 height 20
click at [669, 76] on span "Upload files" at bounding box center [685, 77] width 33 height 8
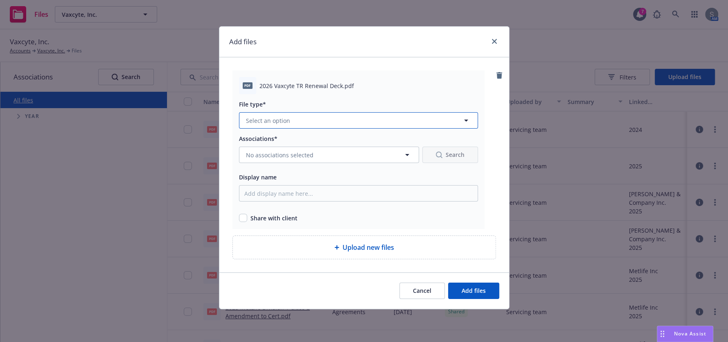
click at [303, 124] on button "Select an option" at bounding box center [358, 120] width 239 height 16
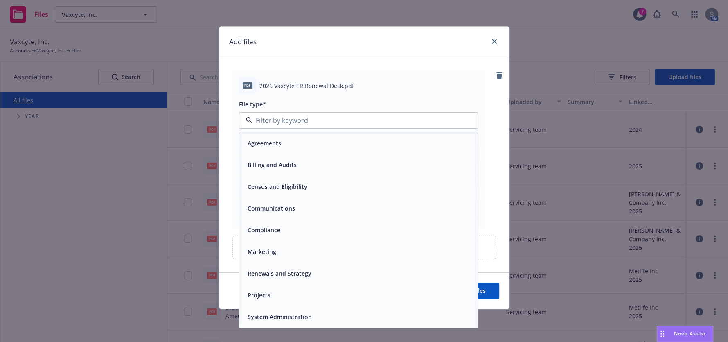
click at [301, 280] on div "Renewals and Strategy" at bounding box center [359, 274] width 238 height 22
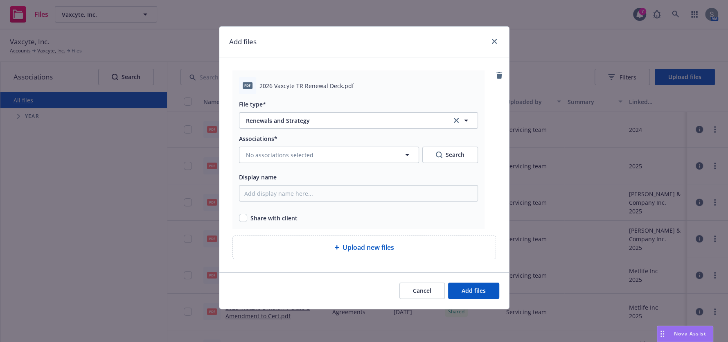
click at [294, 164] on div "Associations* No associations selected Search Display name Share with client" at bounding box center [358, 177] width 239 height 89
click at [291, 158] on span "No associations selected" at bounding box center [280, 155] width 68 height 9
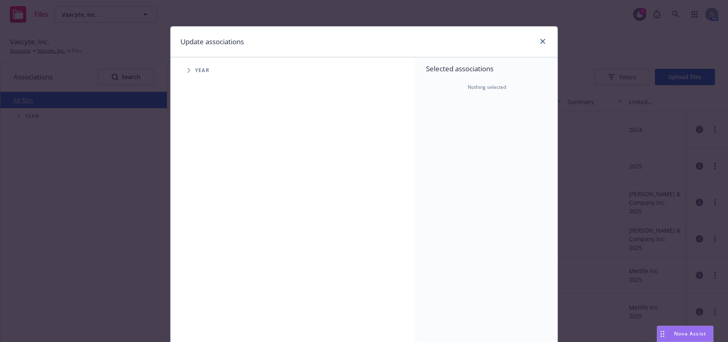
click at [184, 69] on span "Tree Example" at bounding box center [188, 70] width 13 height 13
click at [206, 204] on input "Tree Example" at bounding box center [210, 201] width 8 height 8
checkbox input "true"
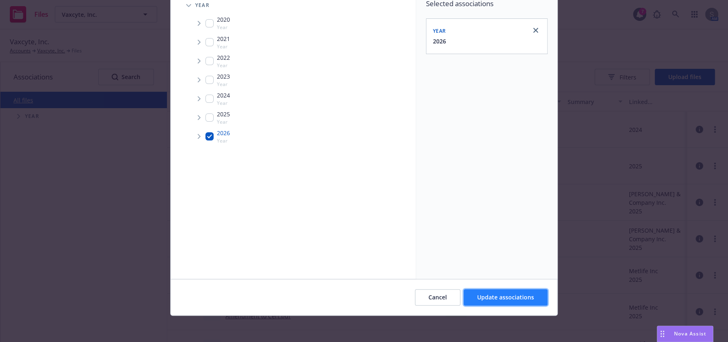
click at [521, 298] on span "Update associations" at bounding box center [505, 297] width 57 height 8
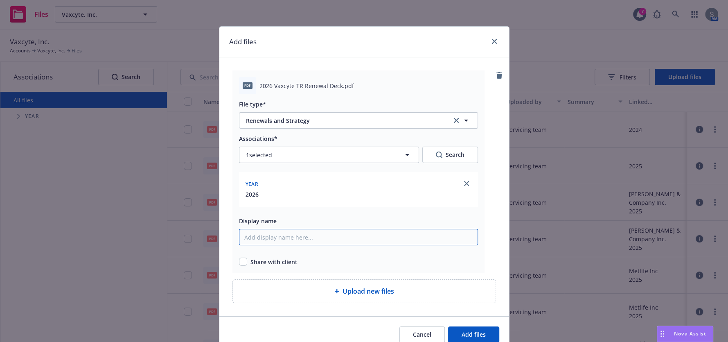
click at [302, 236] on input "Display name" at bounding box center [358, 237] width 239 height 16
type input "2026 Vaxcyte TR Renewal Deck"
click at [239, 260] on input "checkbox" at bounding box center [243, 262] width 8 height 8
checkbox input "true"
click at [473, 330] on button "Add files" at bounding box center [473, 334] width 51 height 16
